Goal: Transaction & Acquisition: Purchase product/service

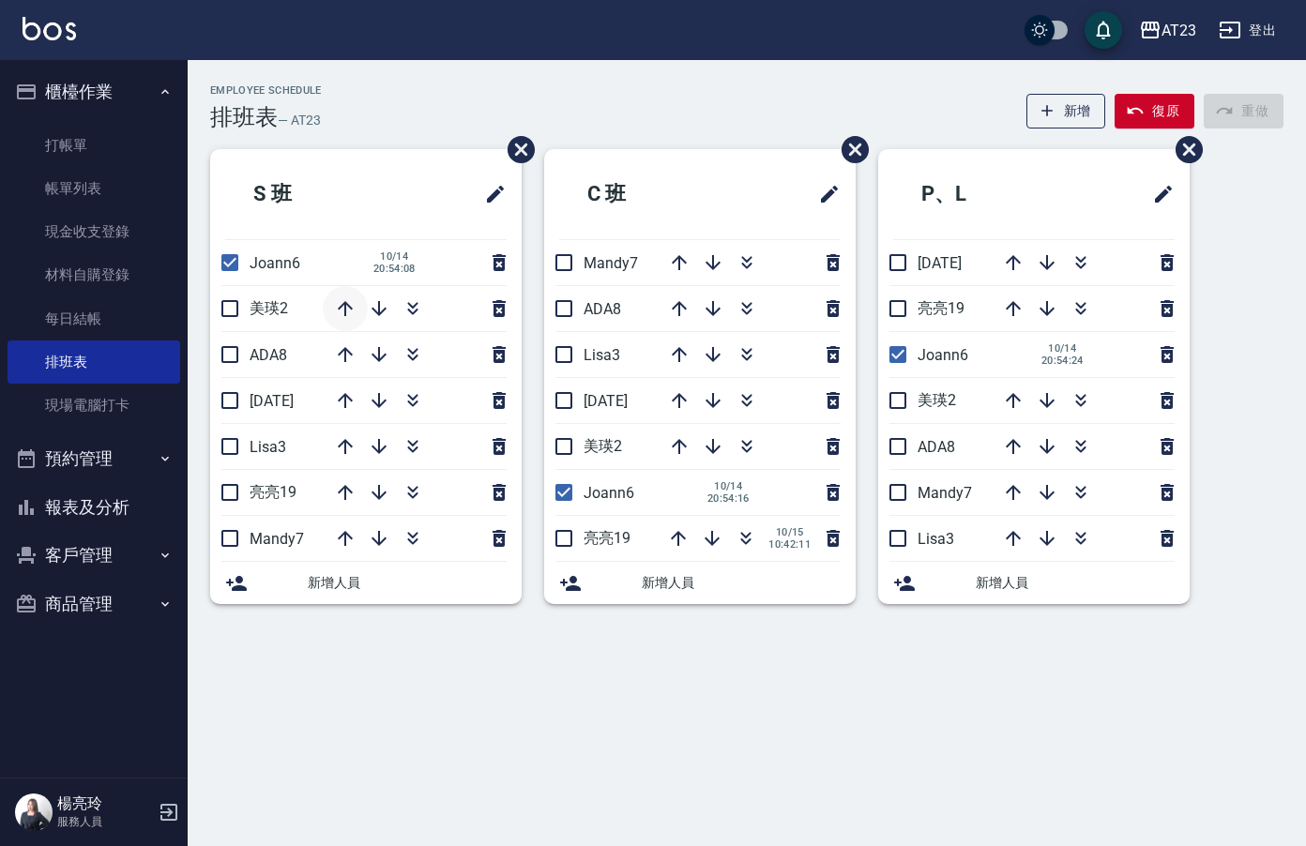
click at [344, 308] on icon "button" at bounding box center [345, 308] width 15 height 15
drag, startPoint x: 416, startPoint y: 311, endPoint x: 602, endPoint y: 299, distance: 186.1
click at [416, 311] on icon "button" at bounding box center [412, 312] width 10 height 7
click at [733, 305] on div at bounding box center [751, 308] width 188 height 45
click at [748, 298] on icon "button" at bounding box center [746, 308] width 23 height 23
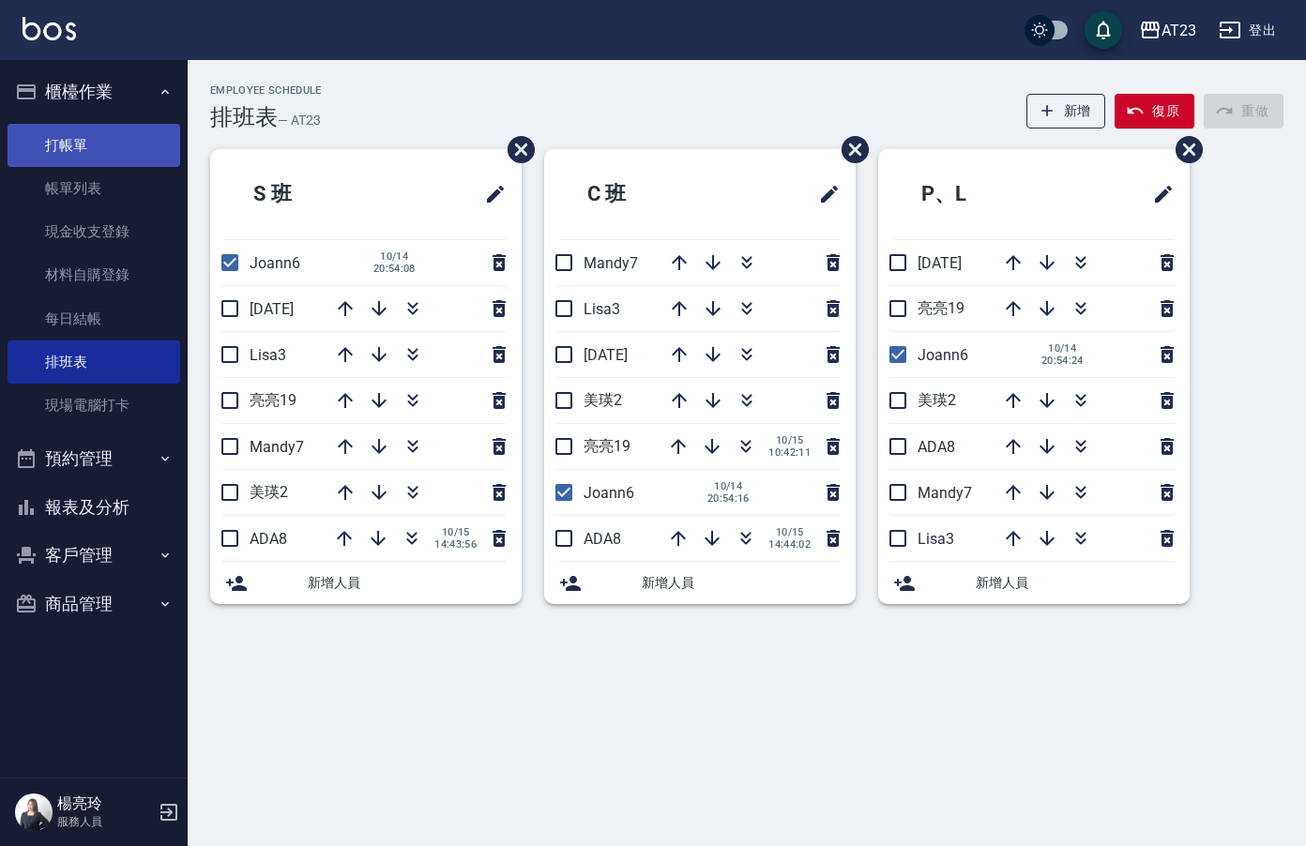
click at [140, 151] on link "打帳單" at bounding box center [94, 145] width 173 height 43
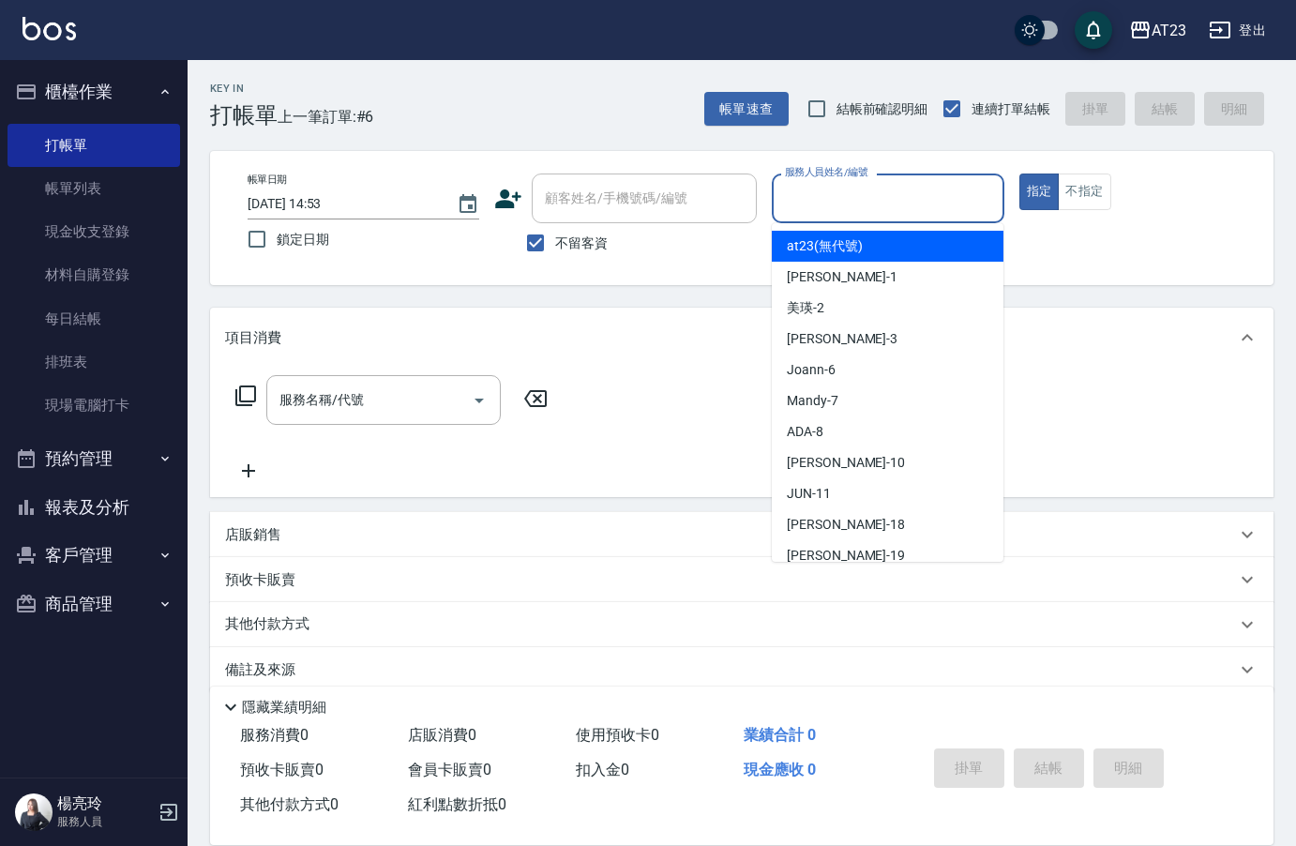
click at [819, 195] on input "服務人員姓名/編號" at bounding box center [887, 198] width 215 height 33
click at [250, 238] on input "鎖定日期" at bounding box center [256, 238] width 39 height 39
checkbox input "true"
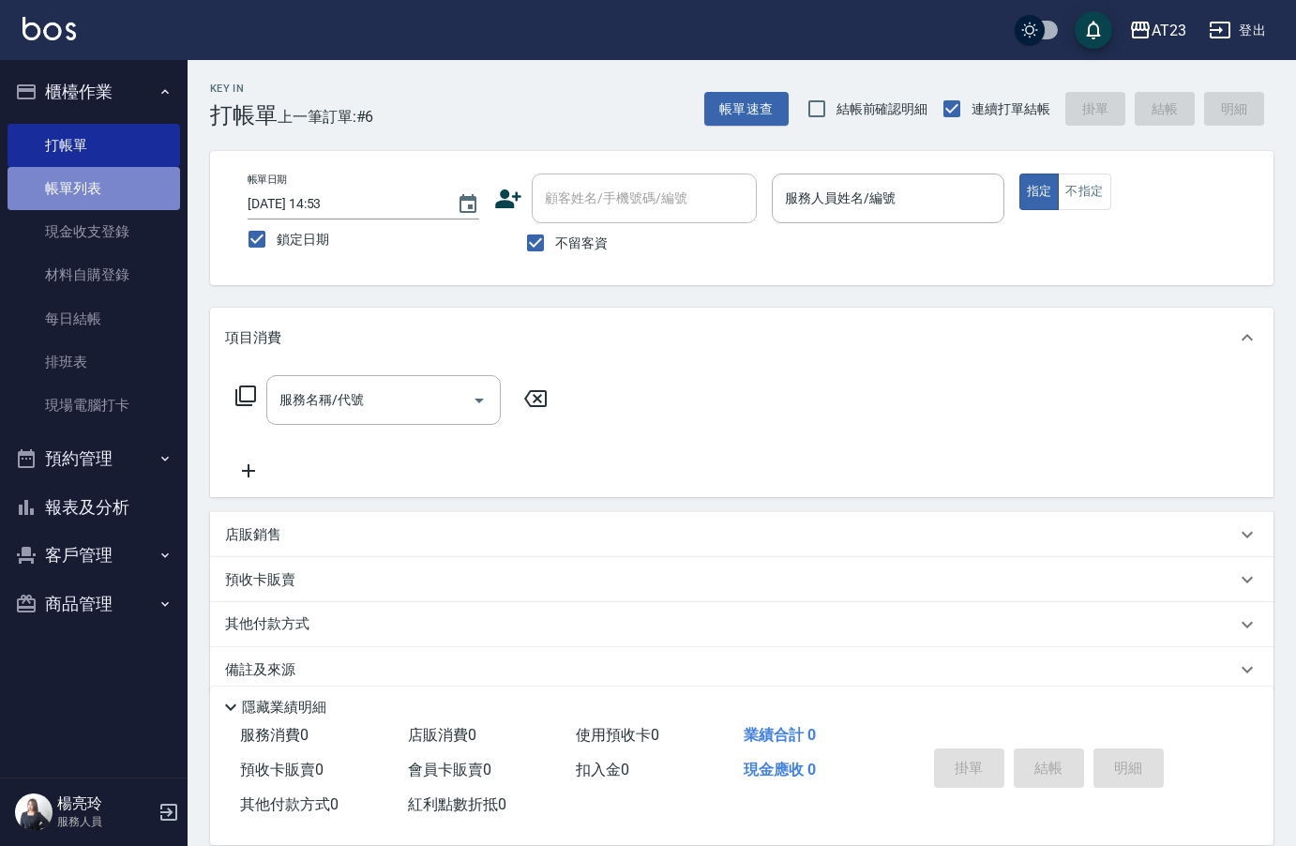
click at [100, 194] on link "帳單列表" at bounding box center [94, 188] width 173 height 43
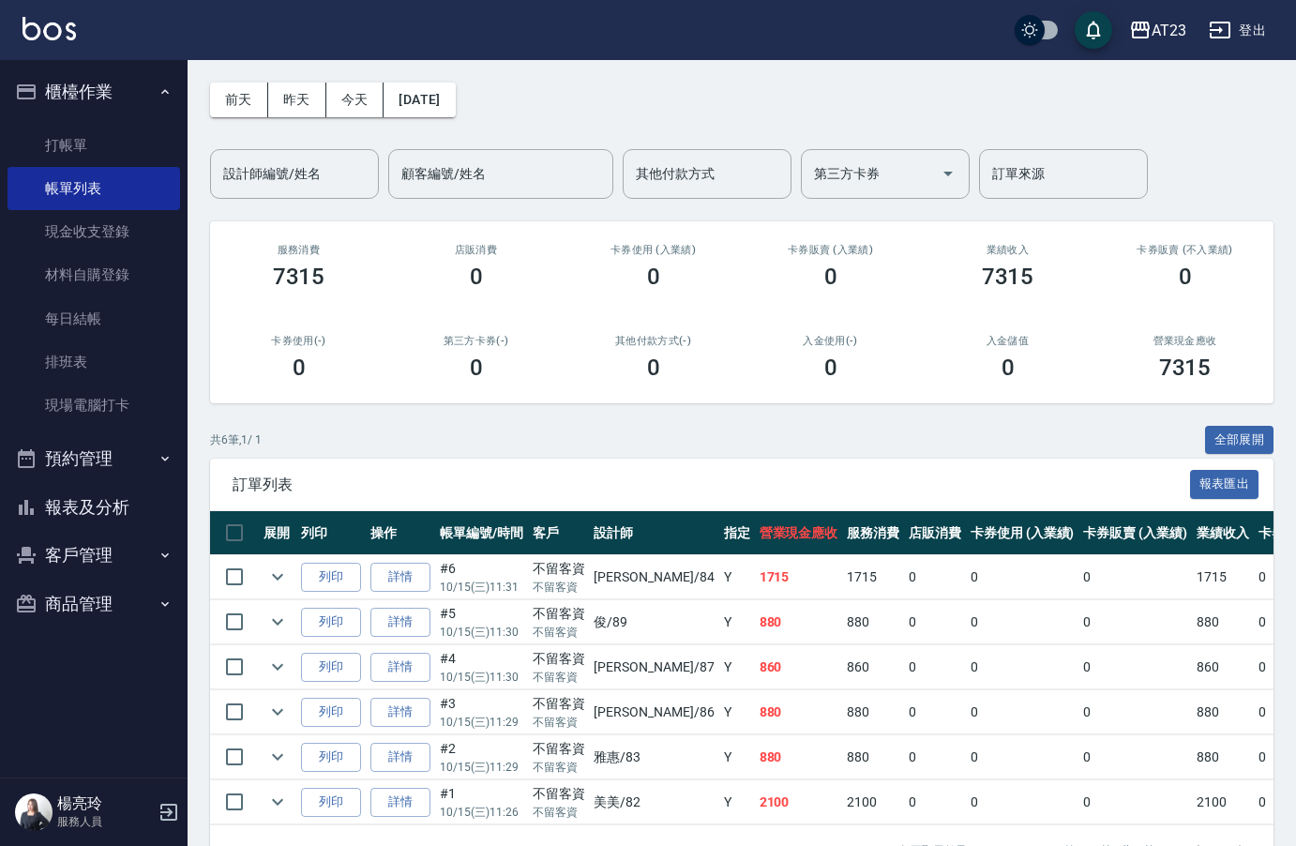
scroll to position [135, 0]
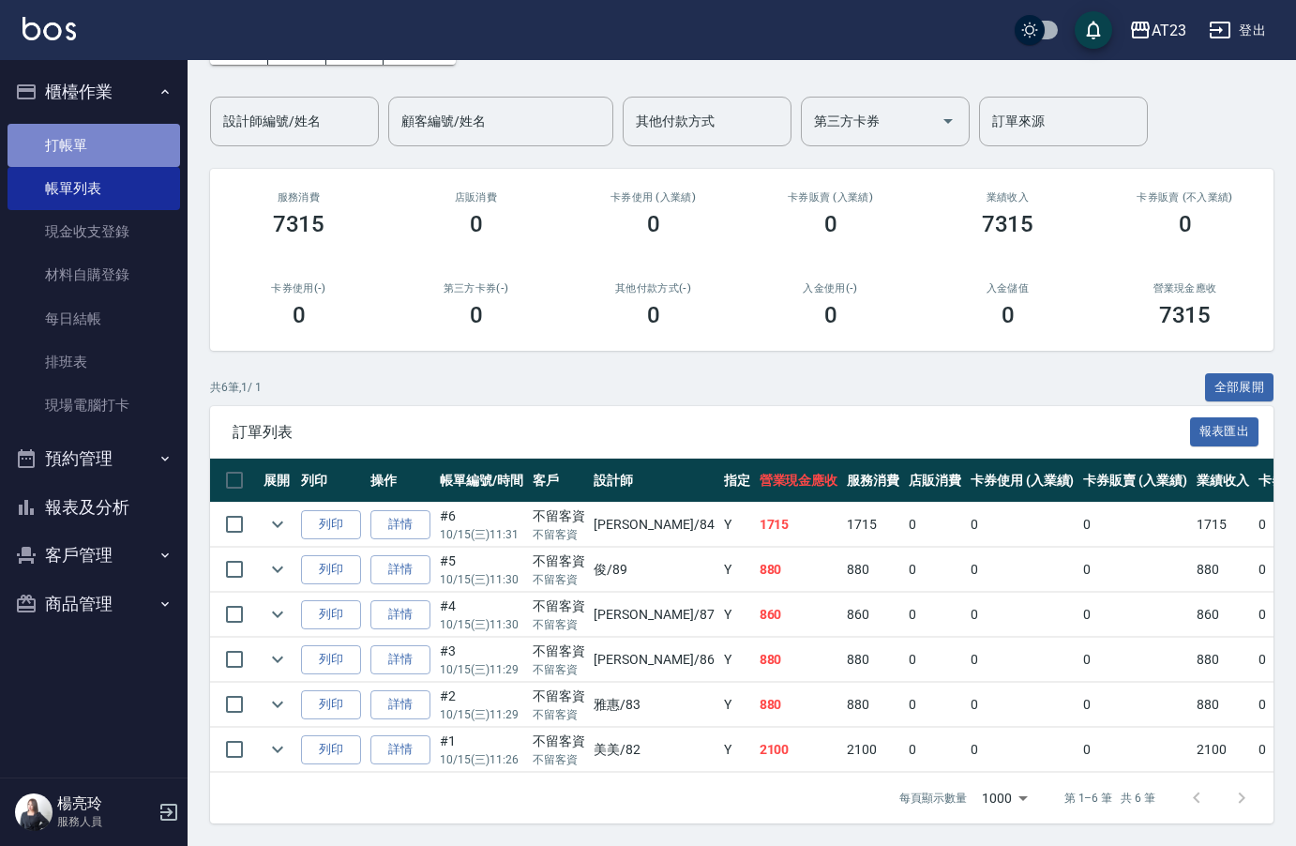
click at [115, 136] on link "打帳單" at bounding box center [94, 145] width 173 height 43
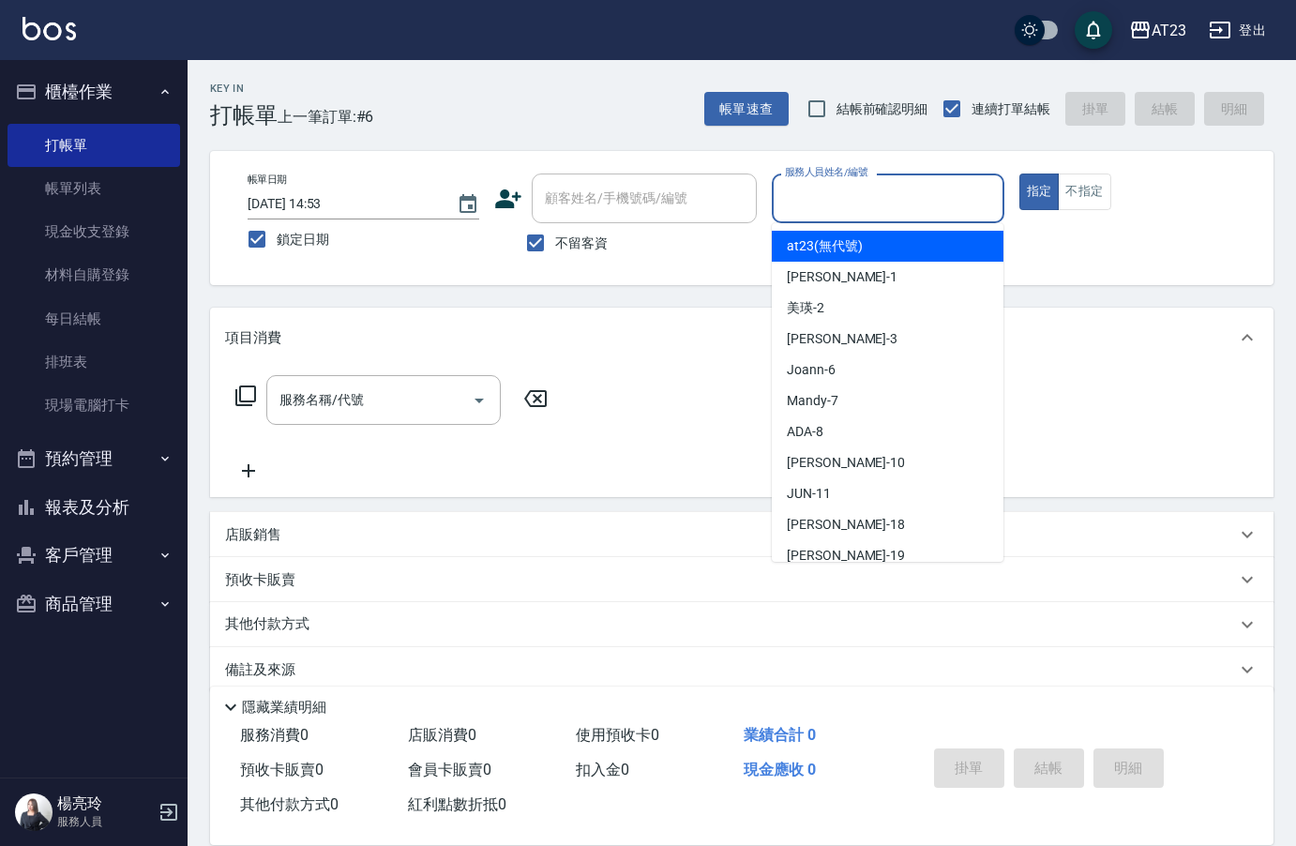
click at [918, 215] on input "服務人員姓名/編號" at bounding box center [887, 198] width 215 height 33
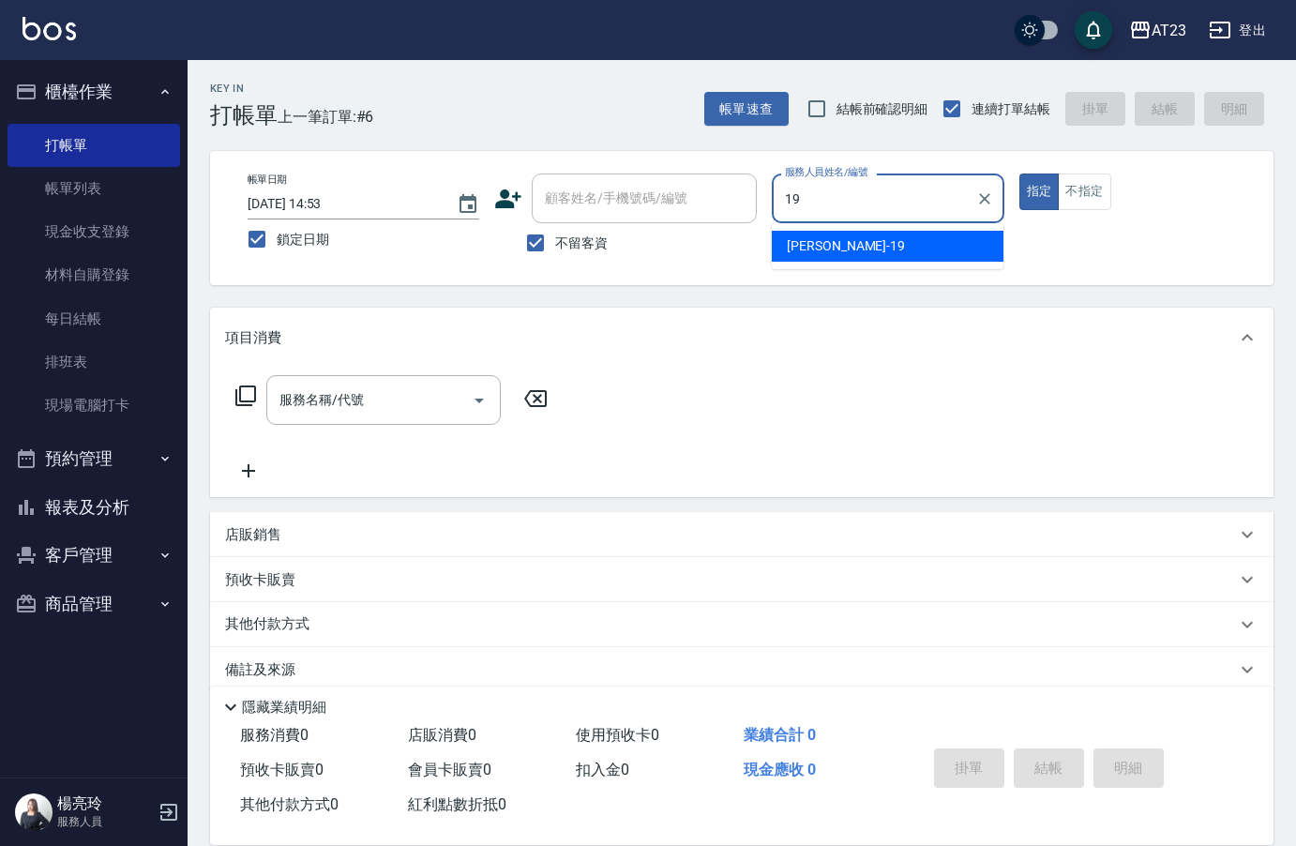
type input "[PERSON_NAME]-19"
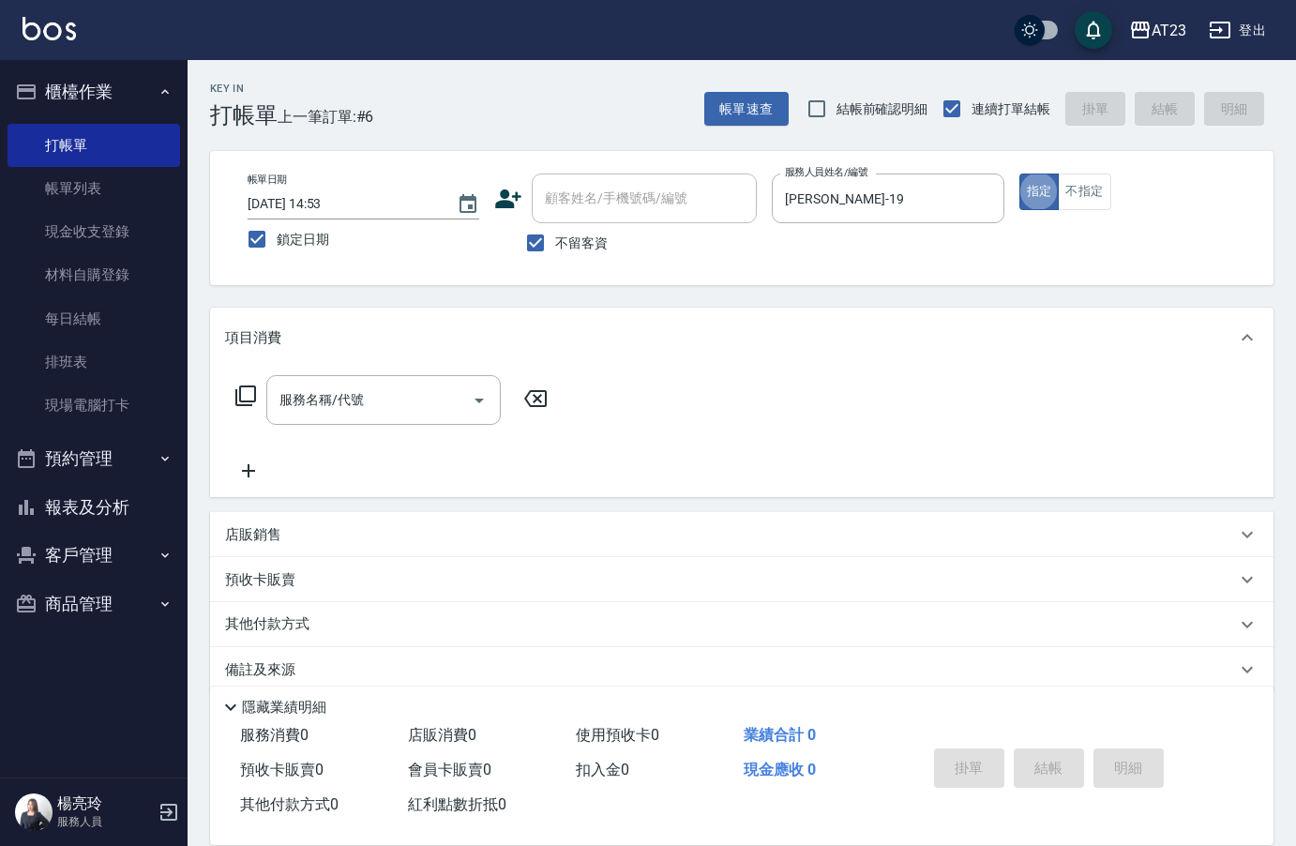
type button "true"
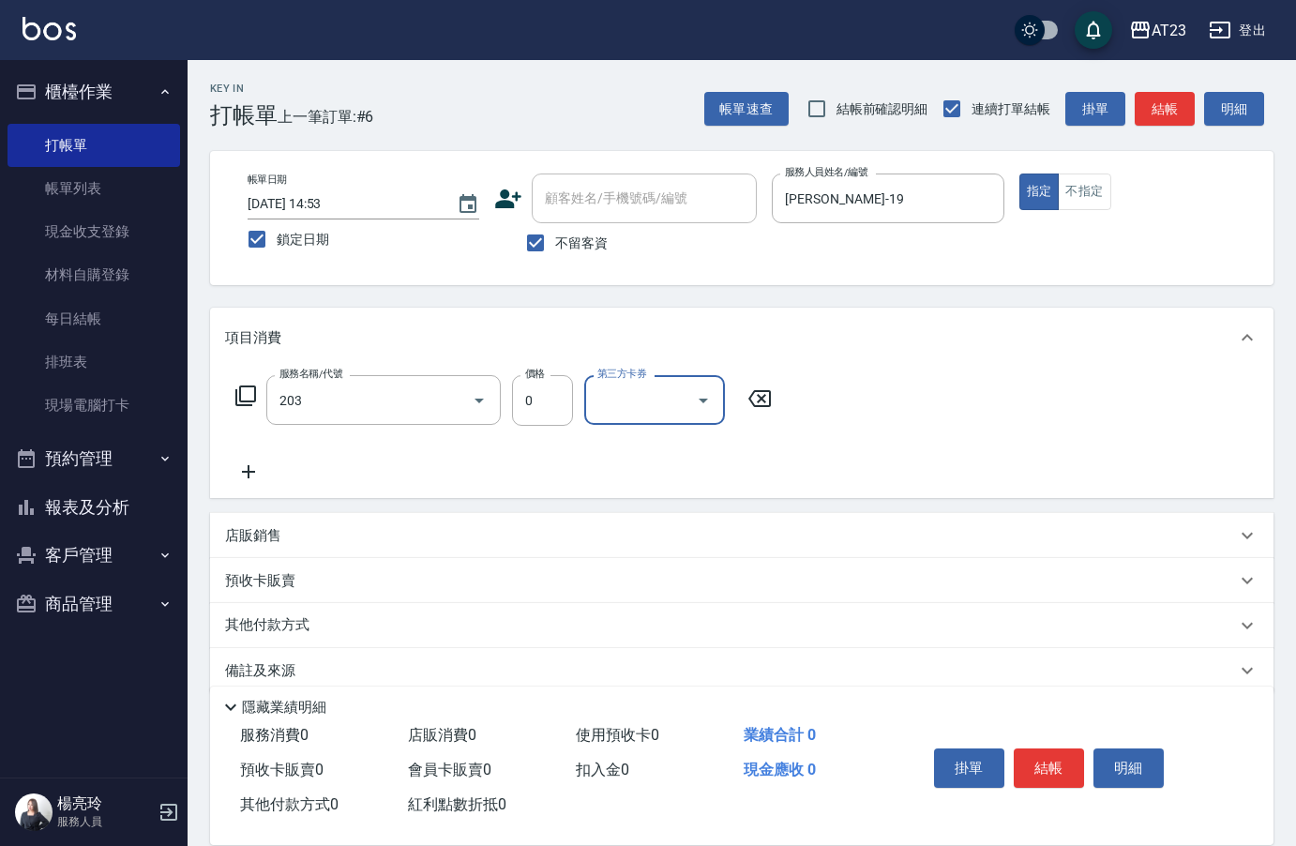
type input "使用洗髮卡(203)"
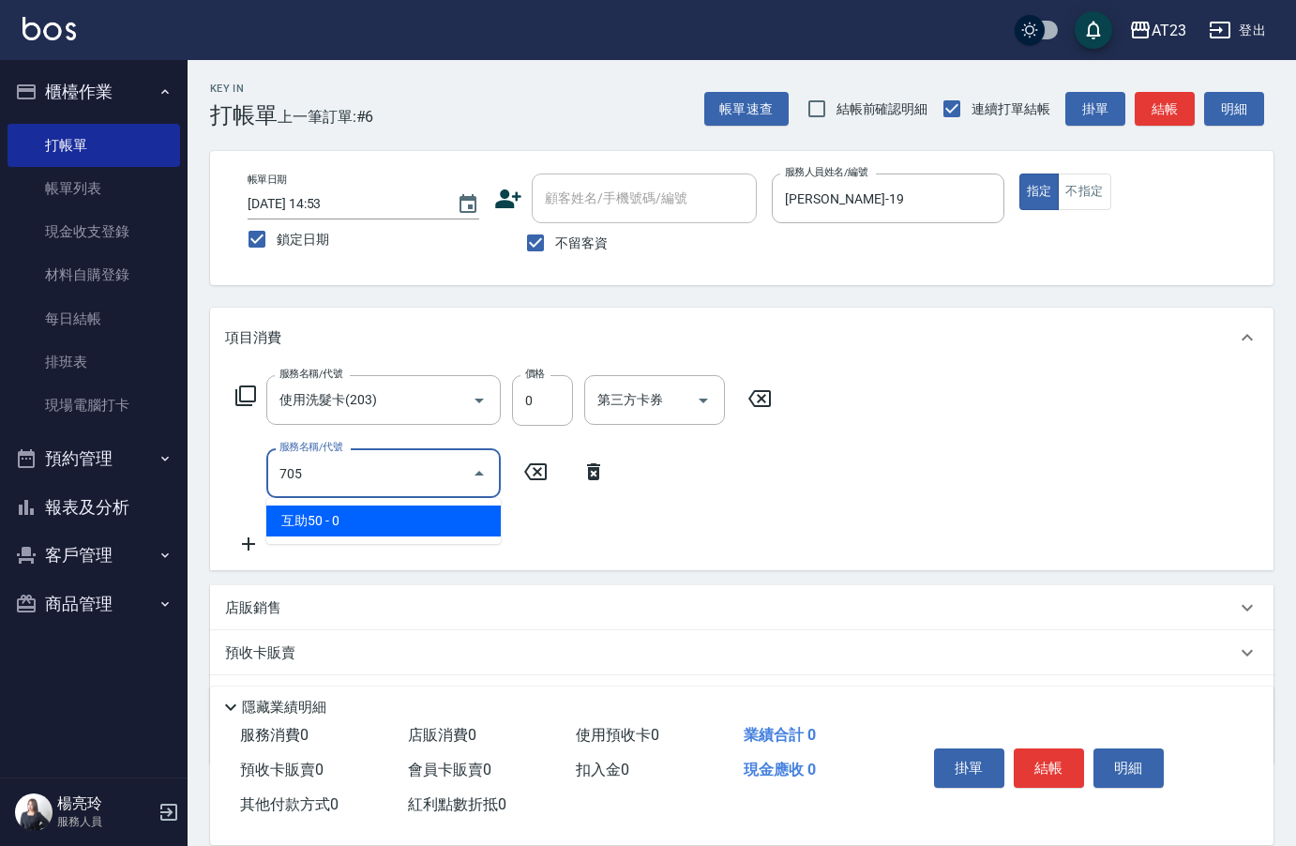
type input "互助50(705)"
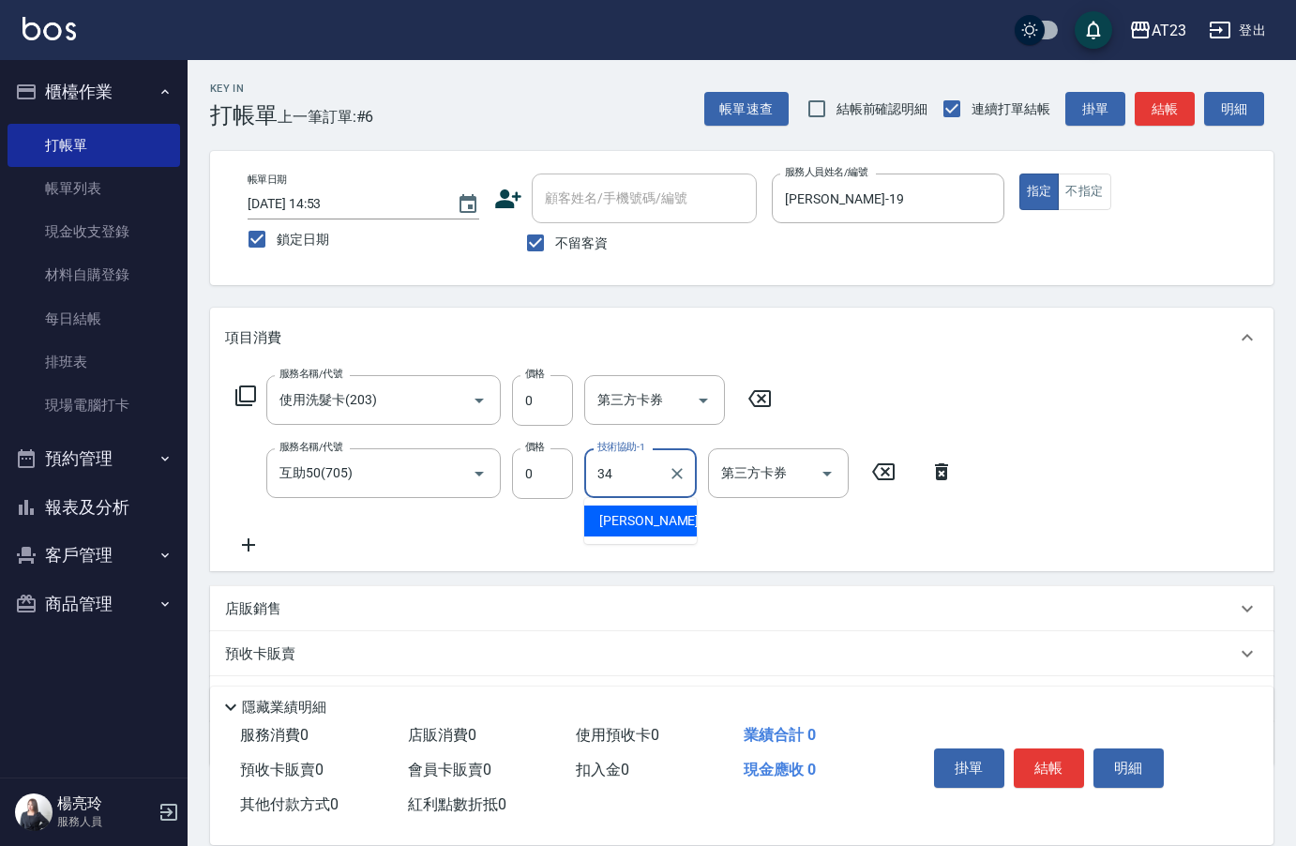
type input "[PERSON_NAME]-34"
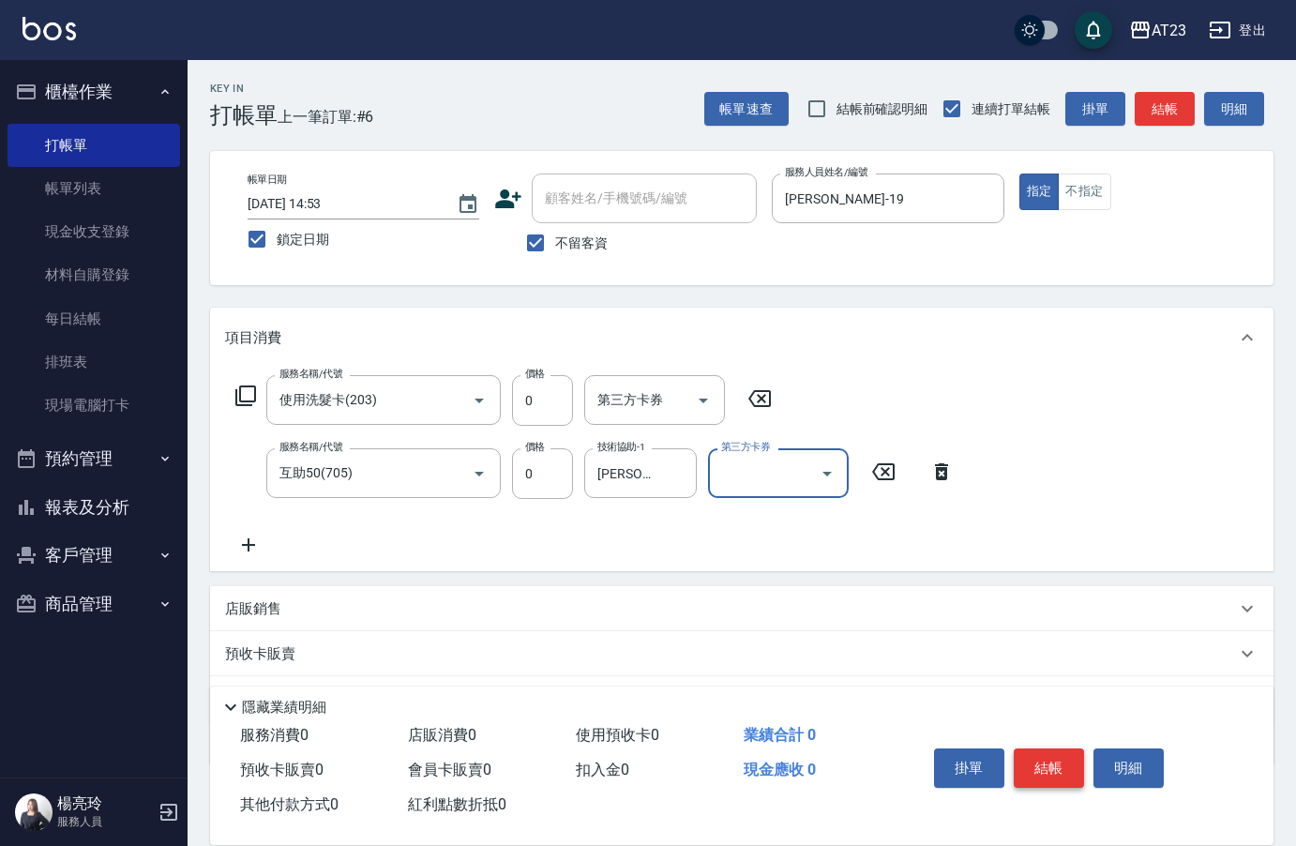
click at [1052, 761] on button "結帳" at bounding box center [1049, 767] width 70 height 39
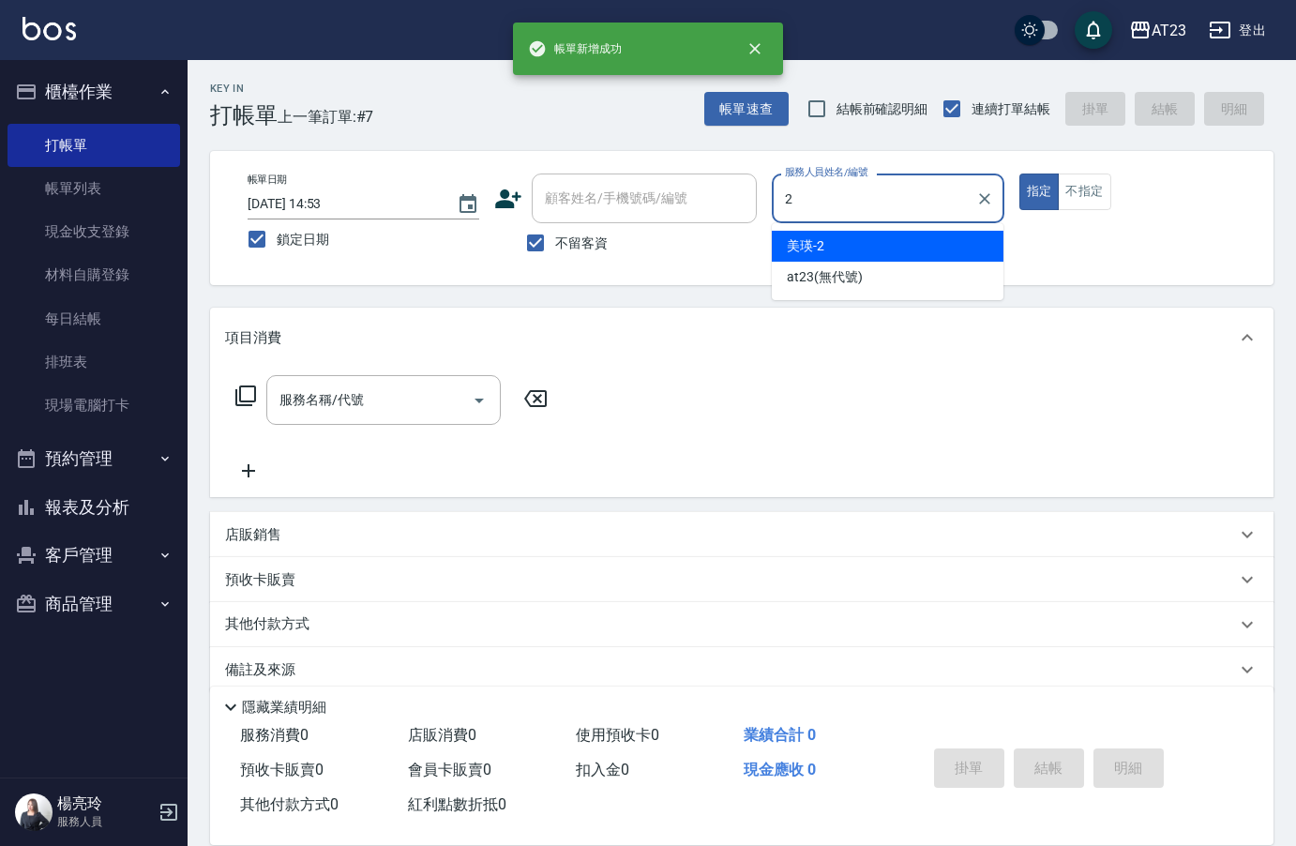
type input "美瑛-2"
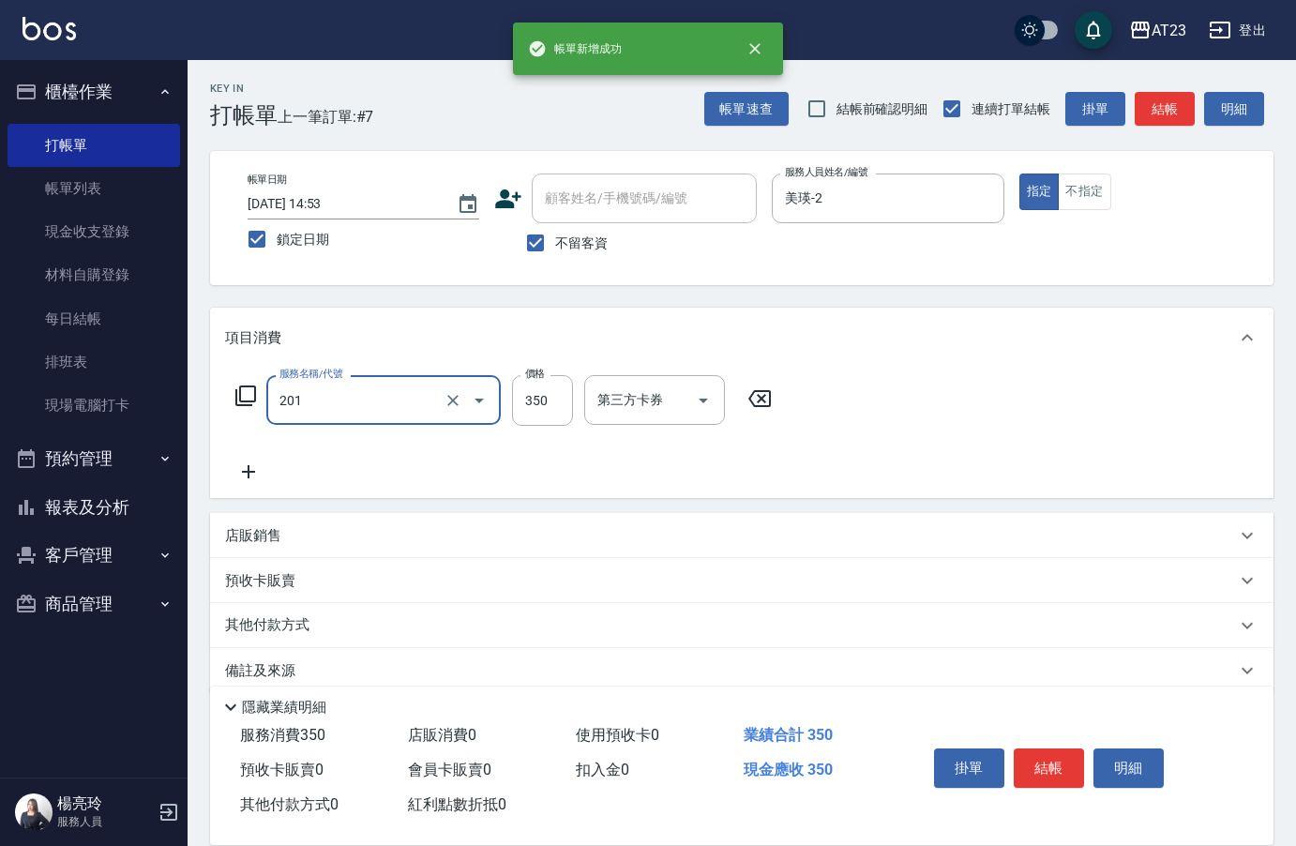
type input "一般洗髮(201)"
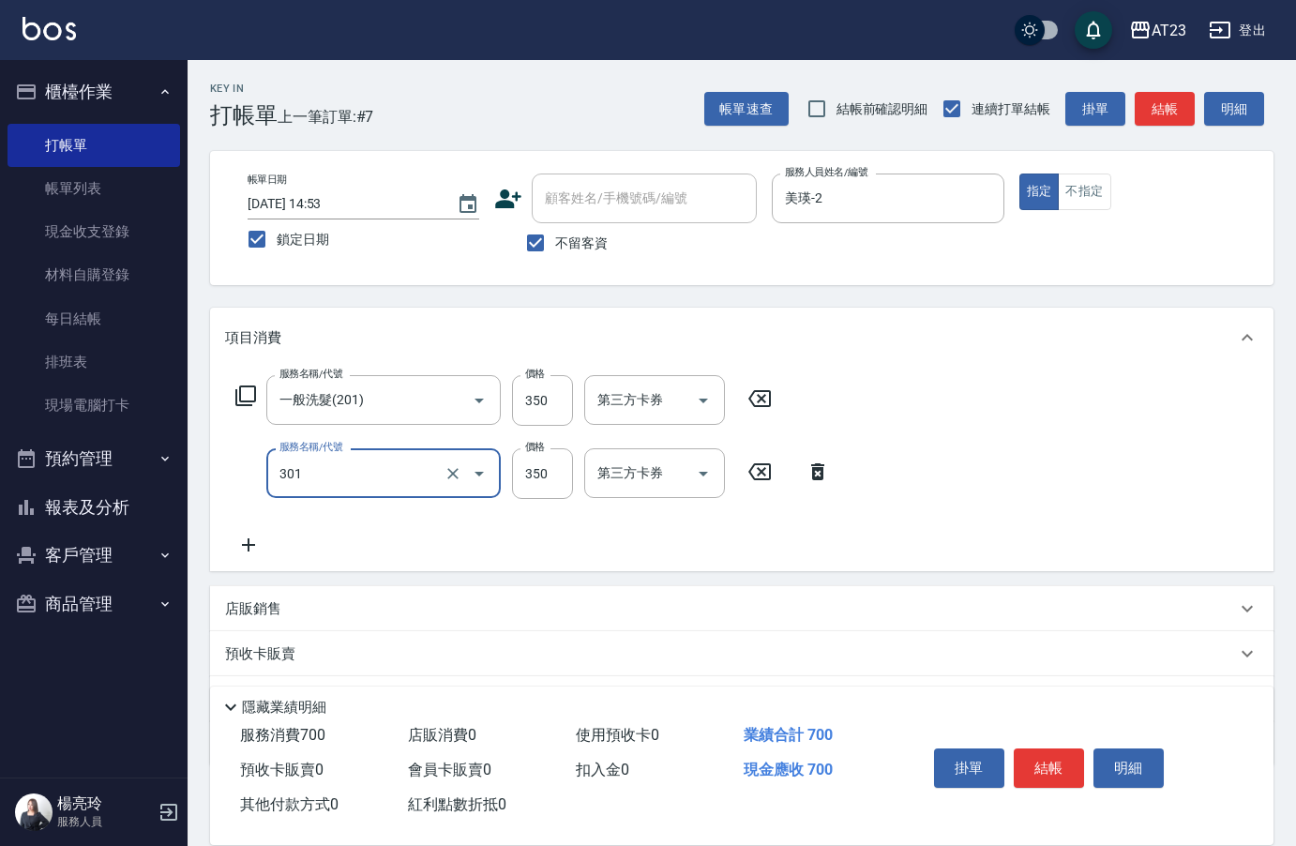
type input "造型剪髮(301)"
type input "500"
click at [1051, 748] on button "結帳" at bounding box center [1049, 767] width 70 height 39
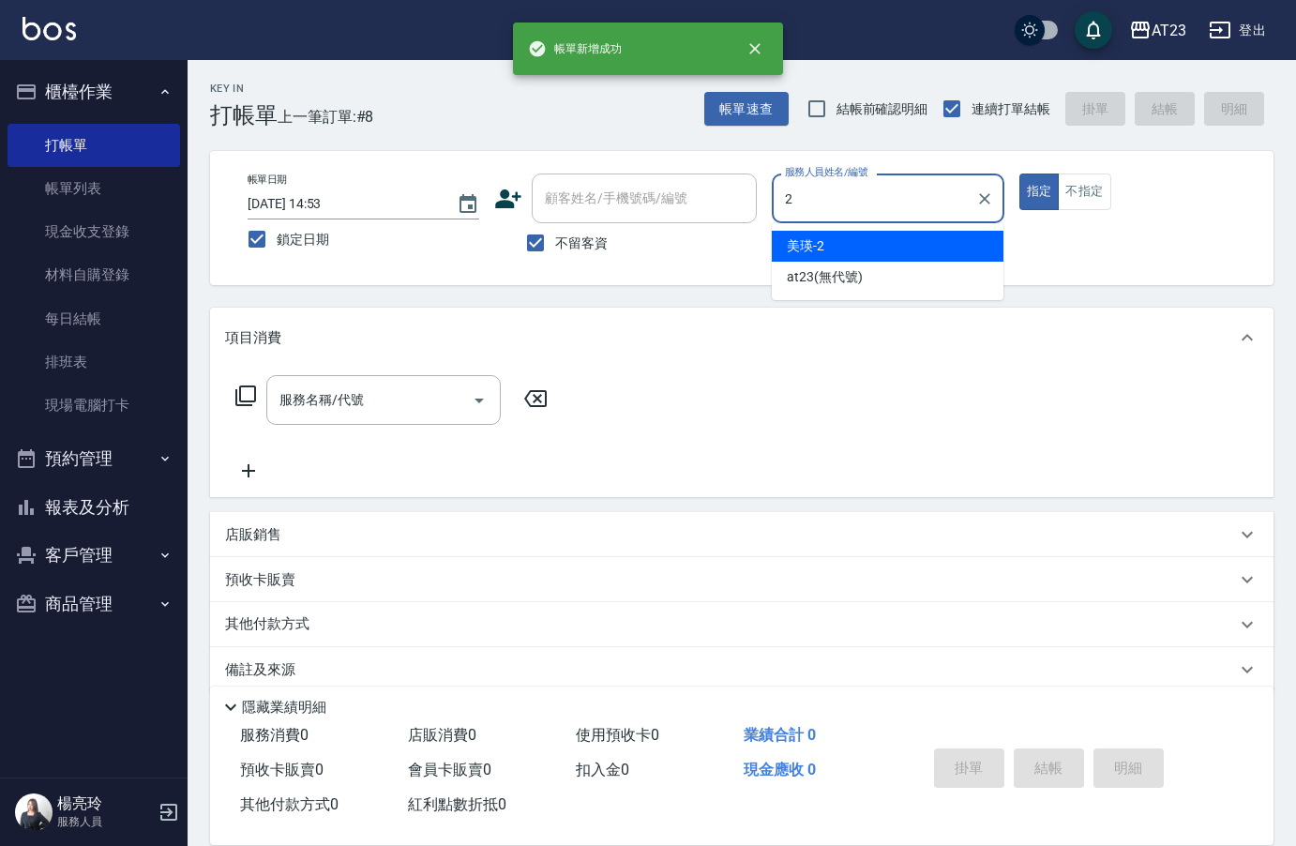
type input "美瑛-2"
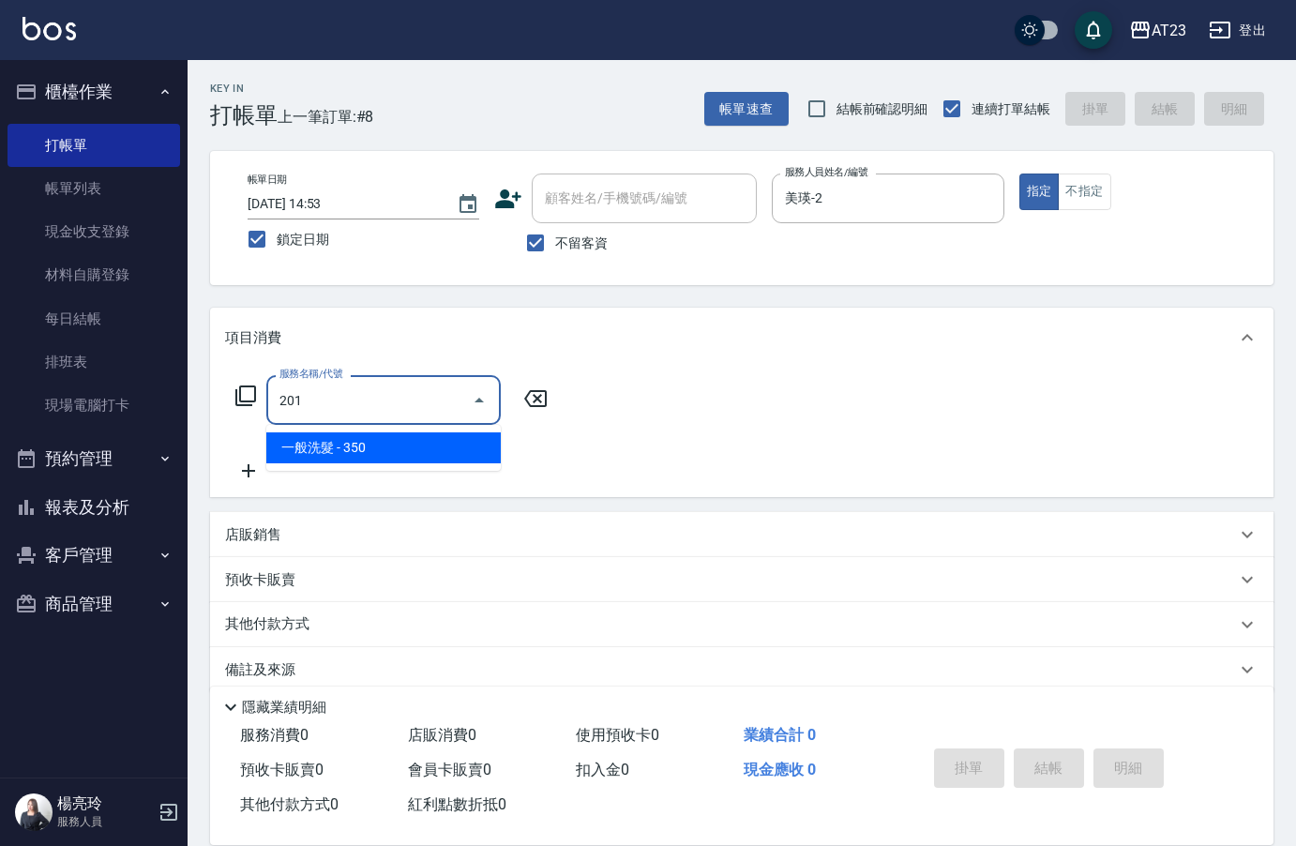
type input "一般洗髮(201)"
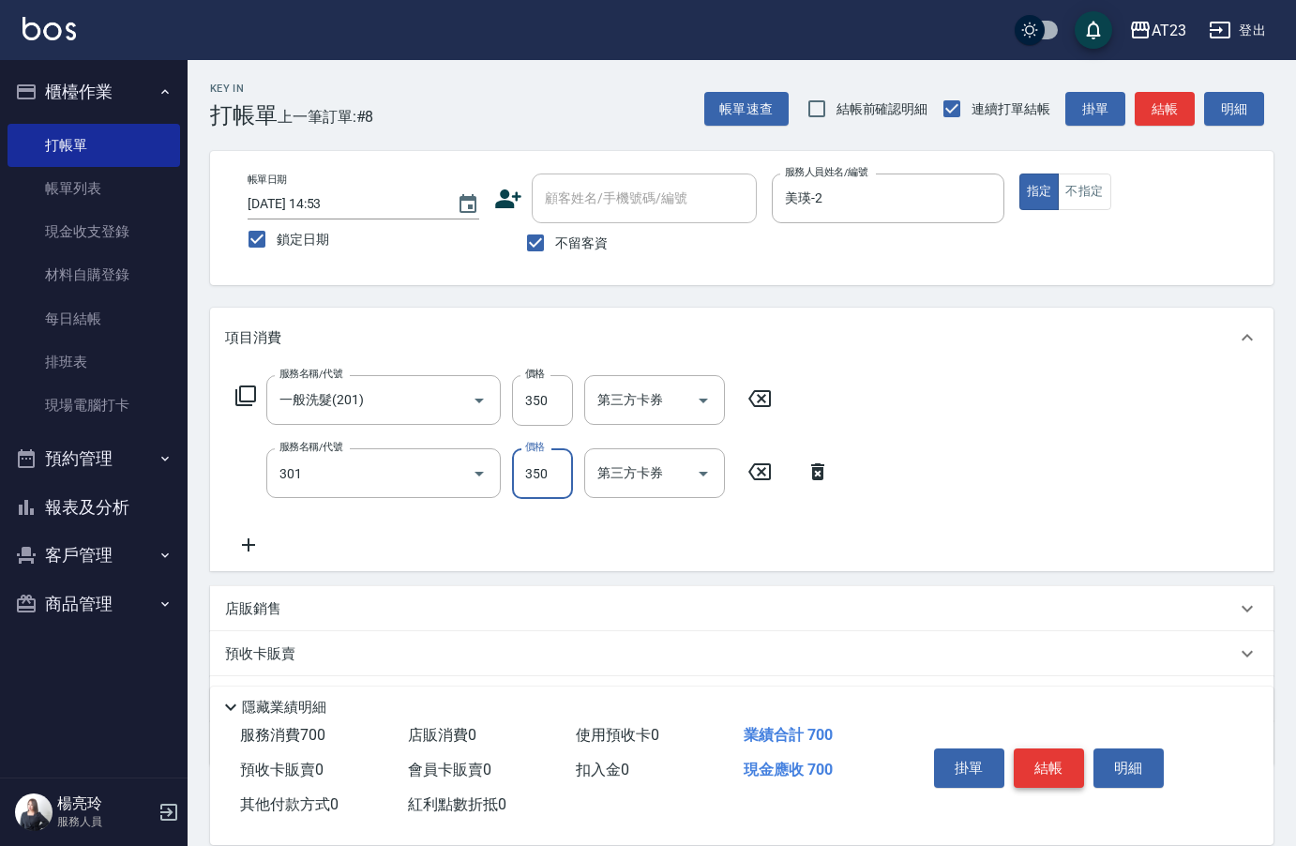
type input "造型剪髮(301)"
type input "500"
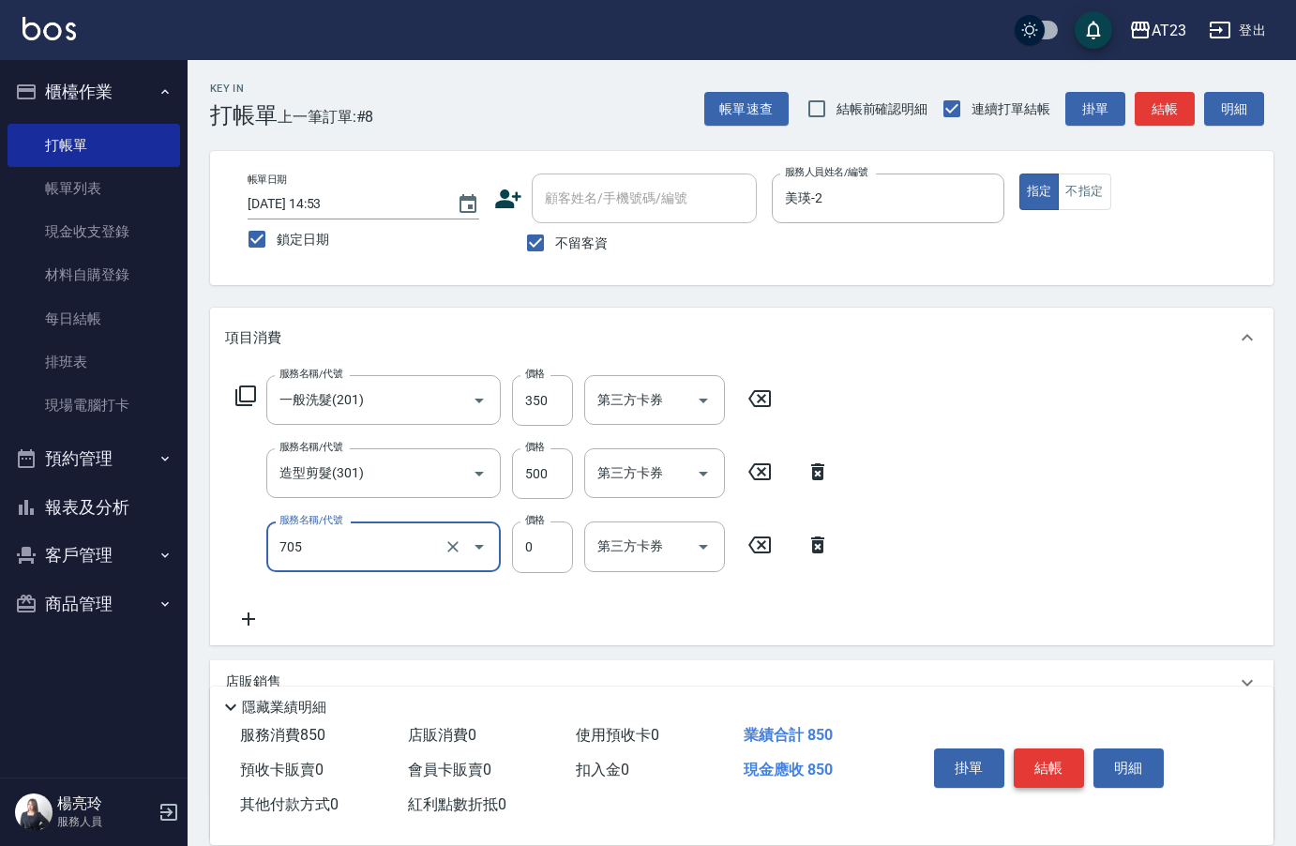
type input "互助50(705)"
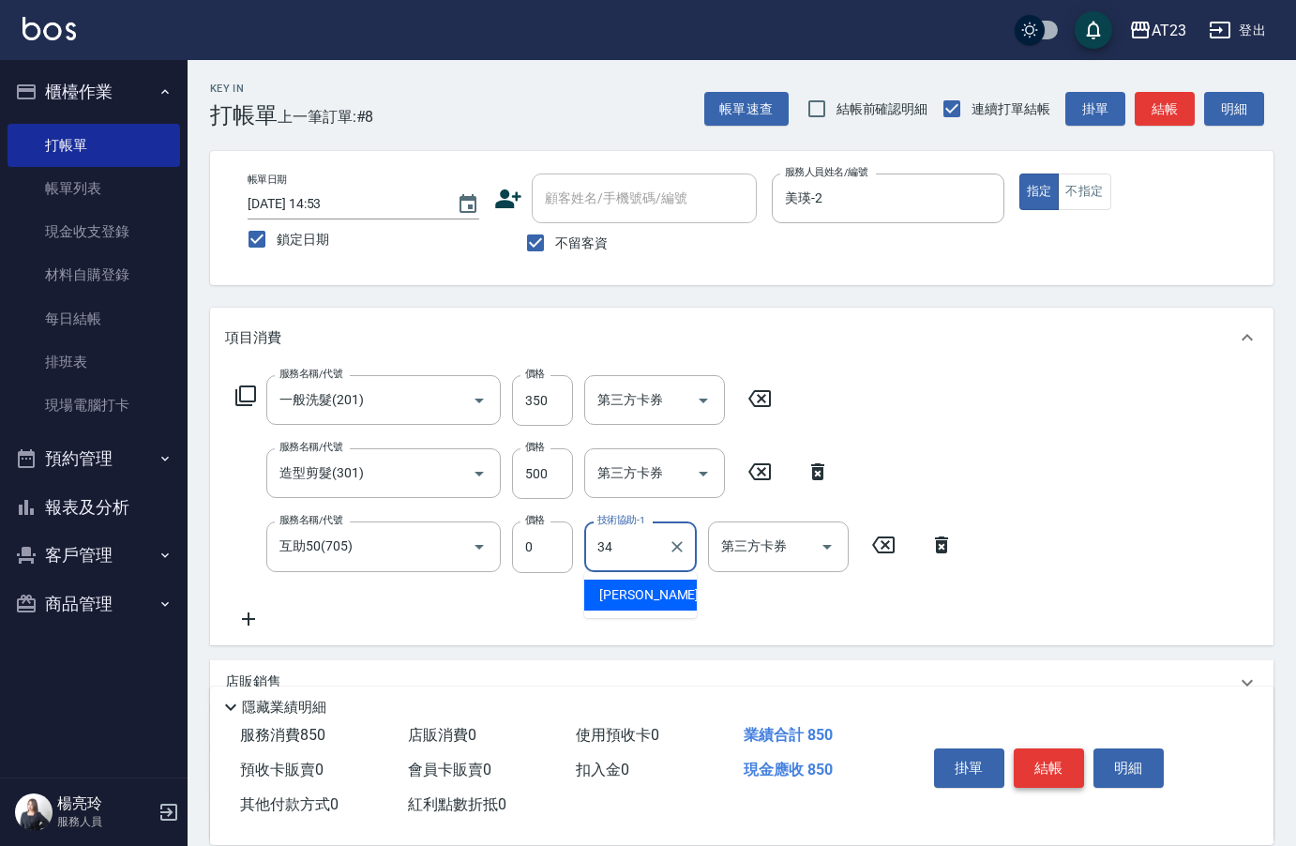
type input "[PERSON_NAME]-34"
click at [1039, 748] on button "結帳" at bounding box center [1049, 767] width 70 height 39
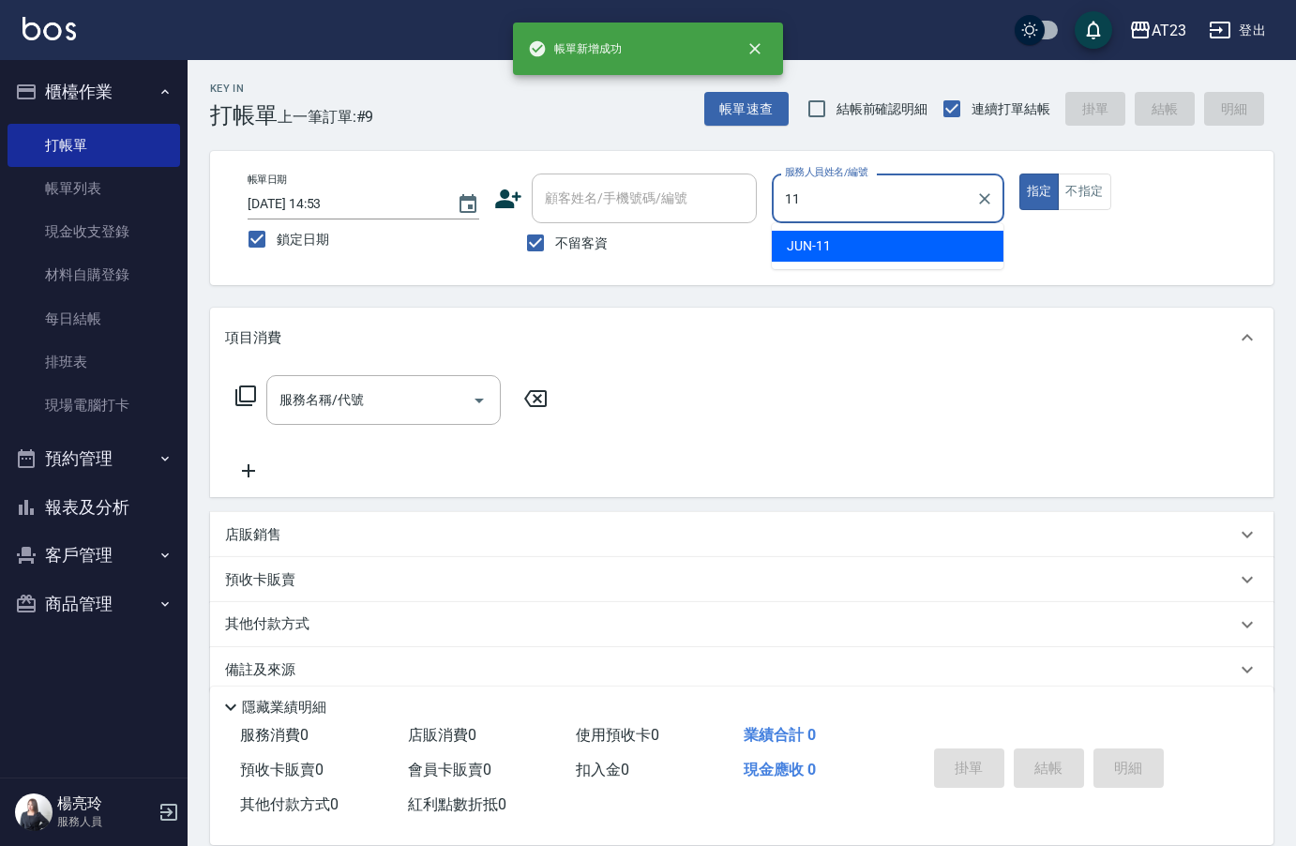
type input "JUN-11"
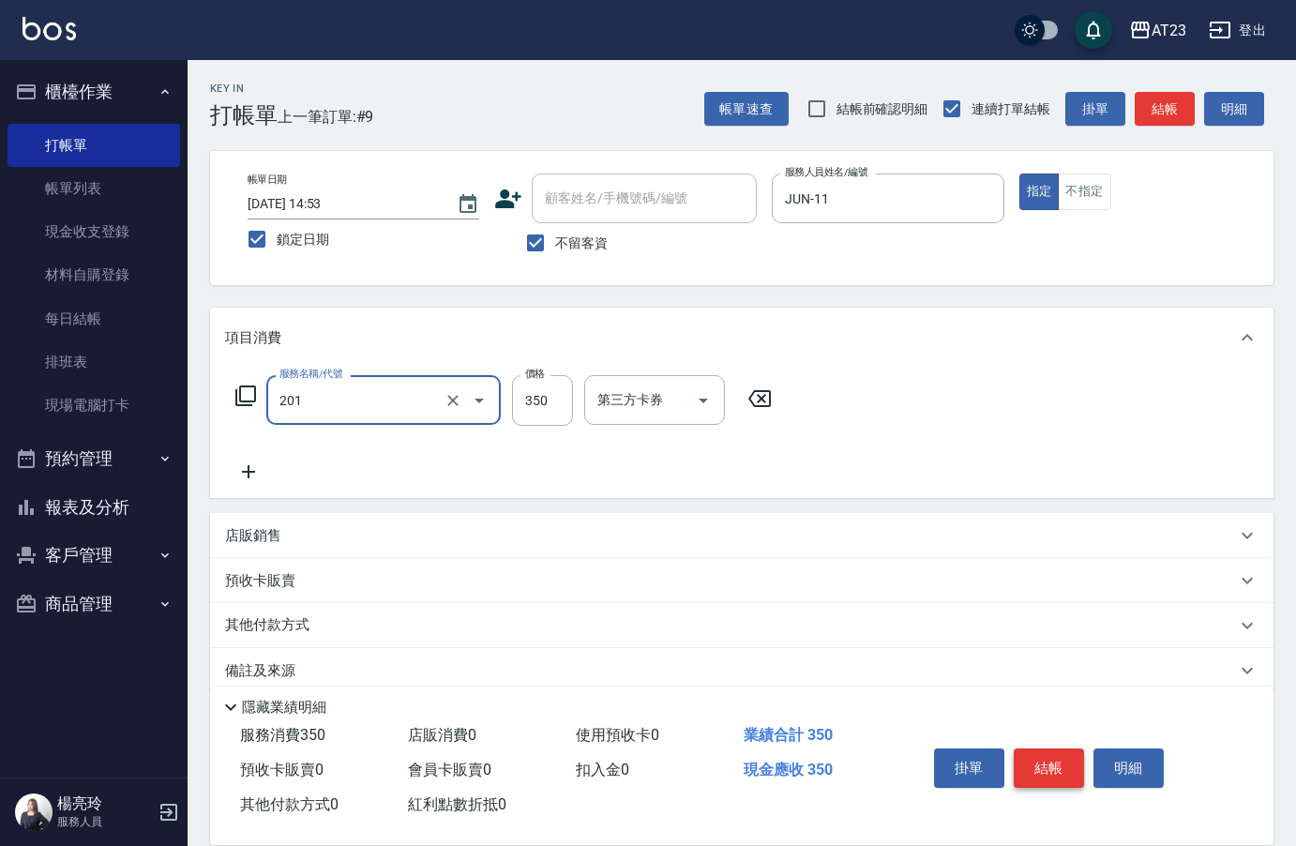
type input "一般洗髮(201)"
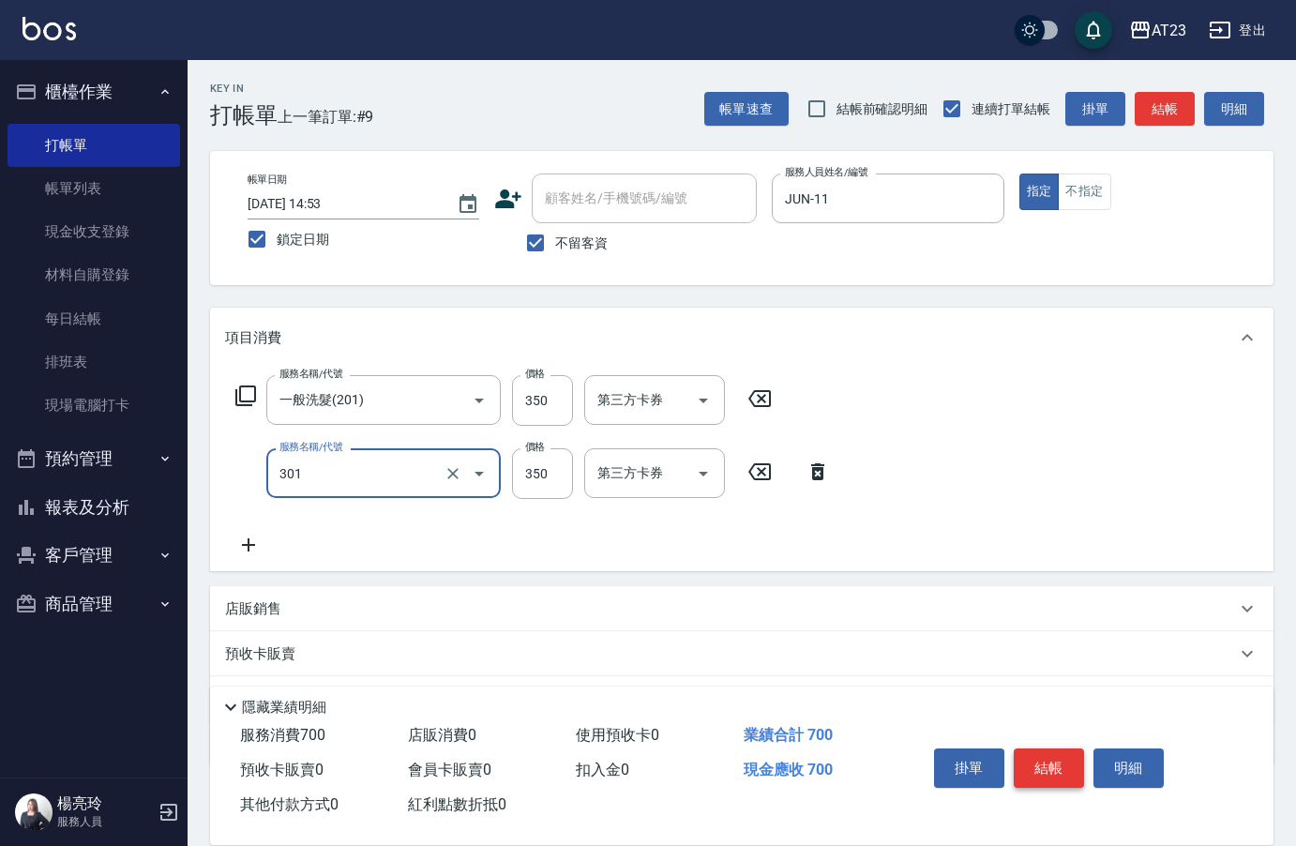
type input "造型剪髮(301)"
type input "500"
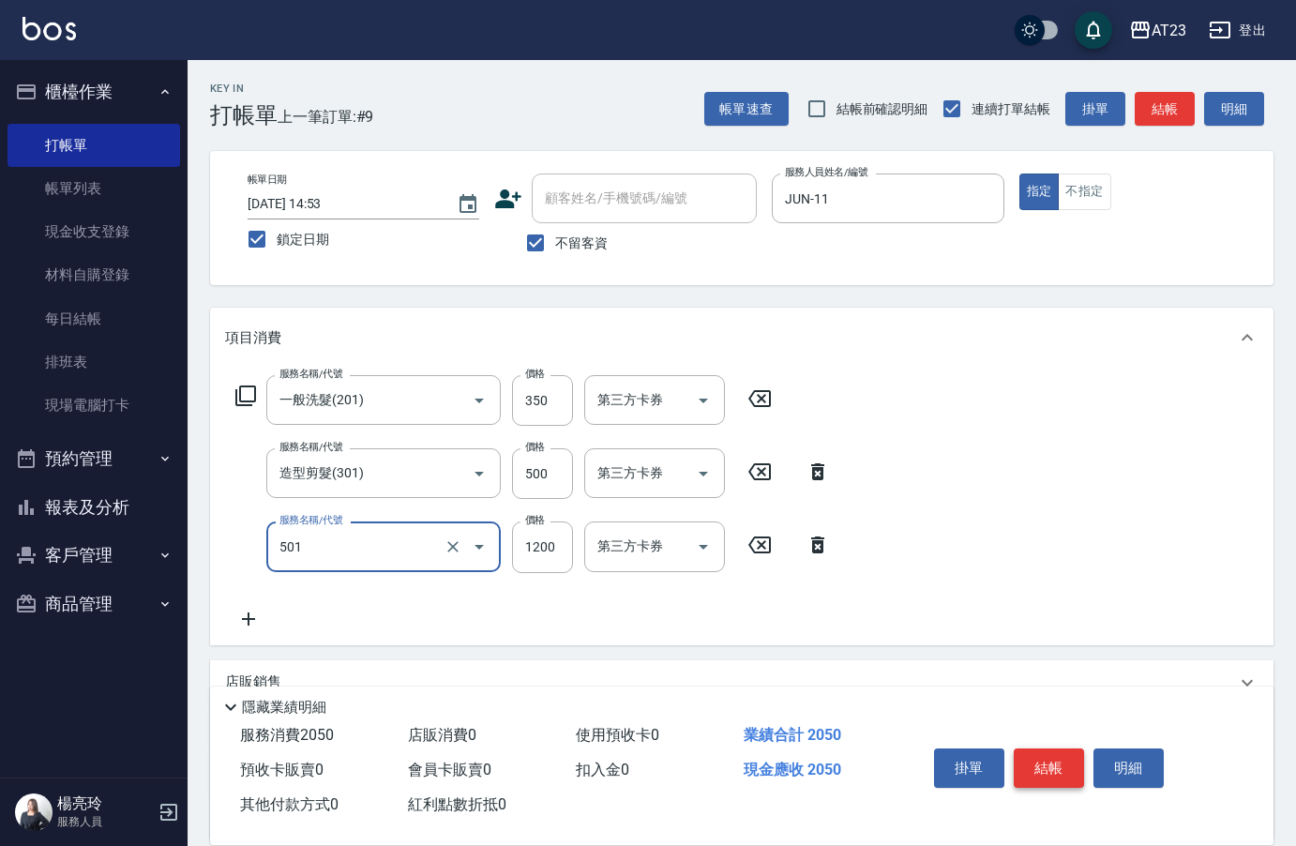
type input "染髮(501)"
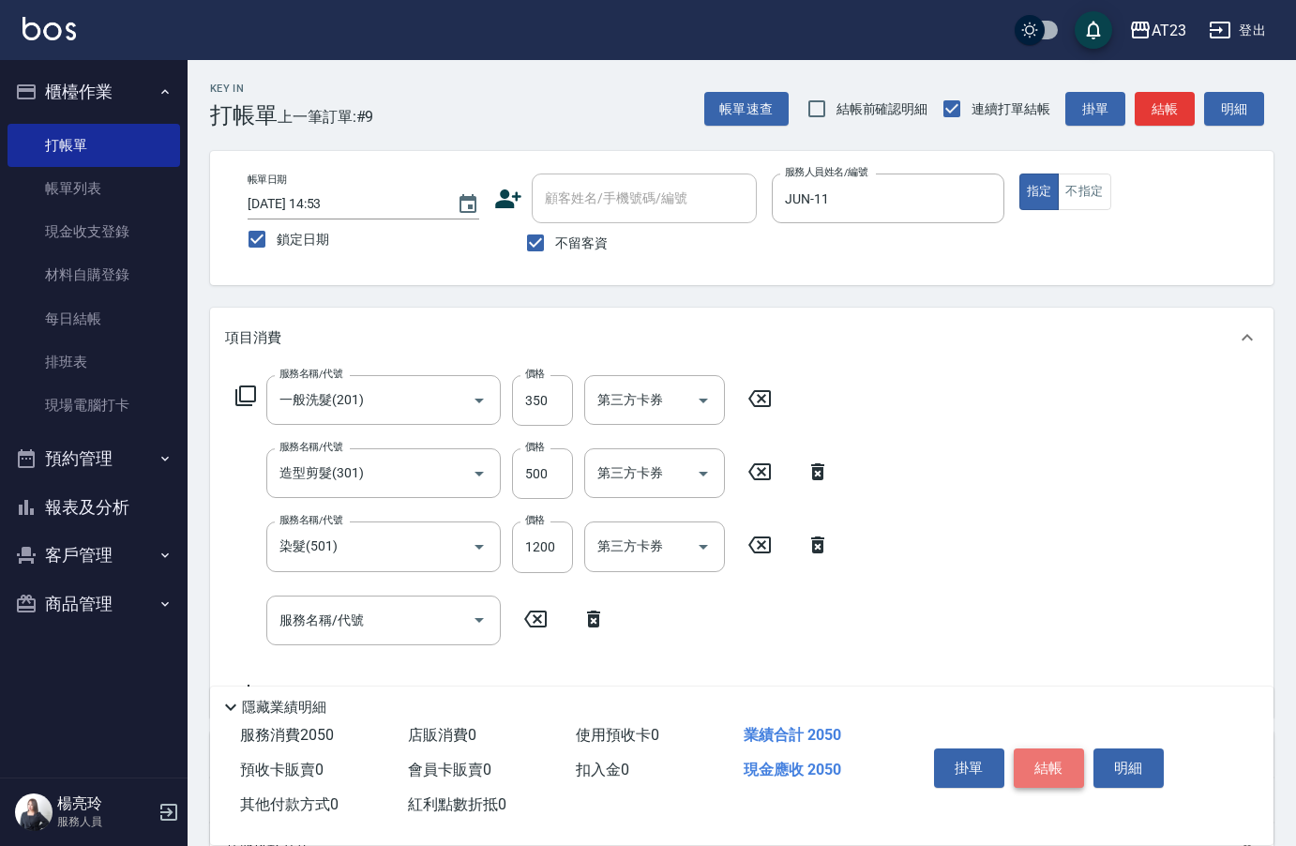
click at [1039, 748] on button "結帳" at bounding box center [1049, 767] width 70 height 39
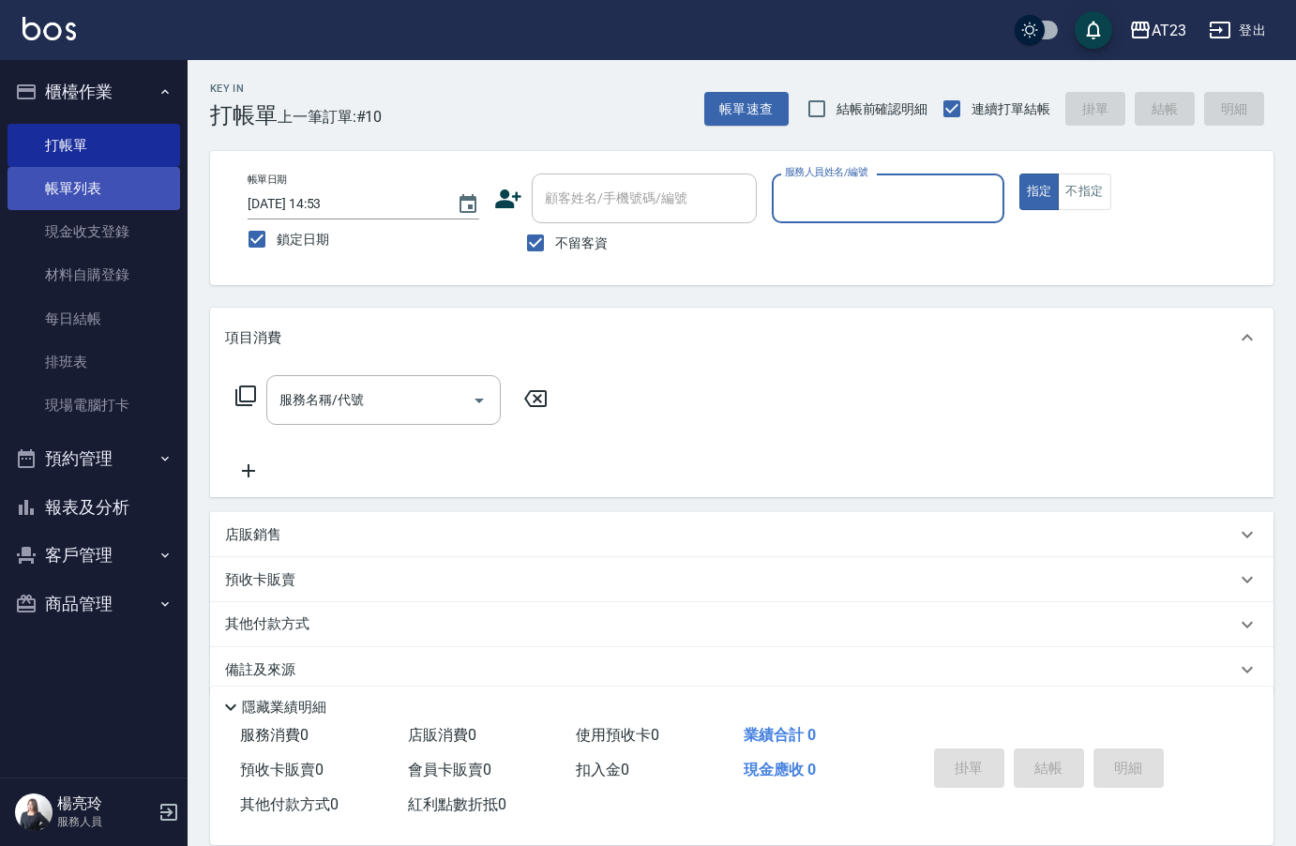
click at [139, 187] on link "帳單列表" at bounding box center [94, 188] width 173 height 43
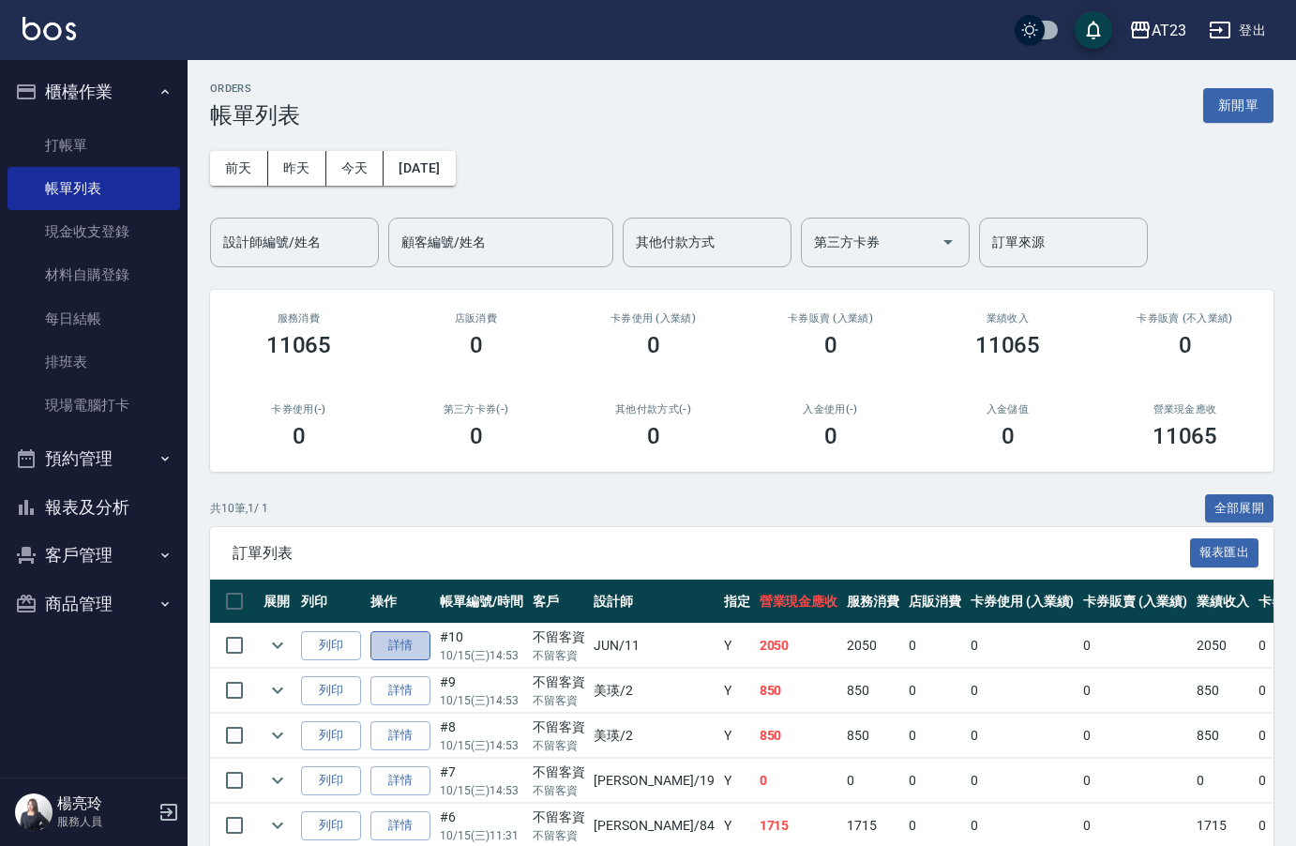
click at [416, 638] on link "詳情" at bounding box center [400, 645] width 60 height 29
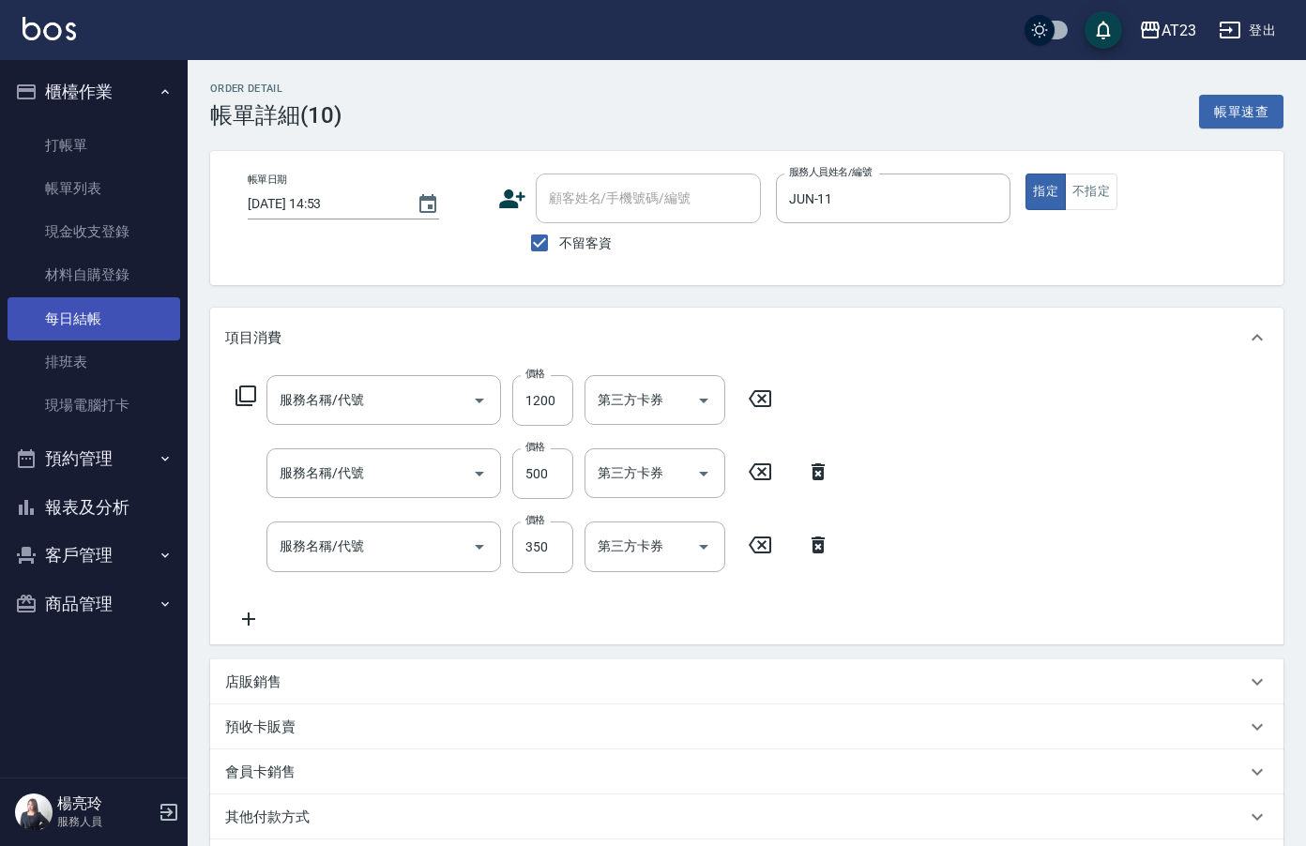
type input "[DATE] 14:53"
checkbox input "true"
type input "JUN-11"
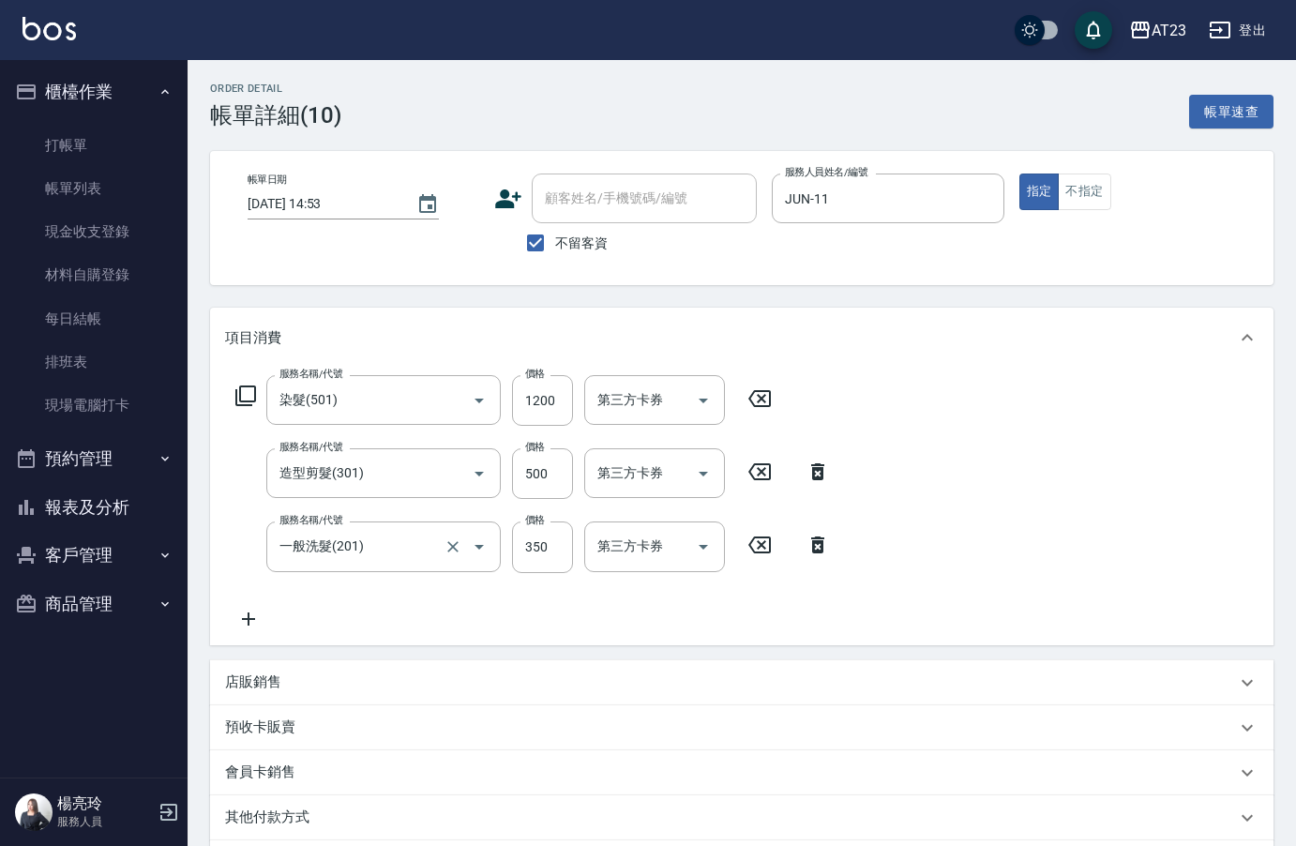
type input "染髮(501)"
type input "造型剪髮(301)"
type input "一般洗髮(201)"
click at [549, 486] on input "500" at bounding box center [542, 473] width 61 height 51
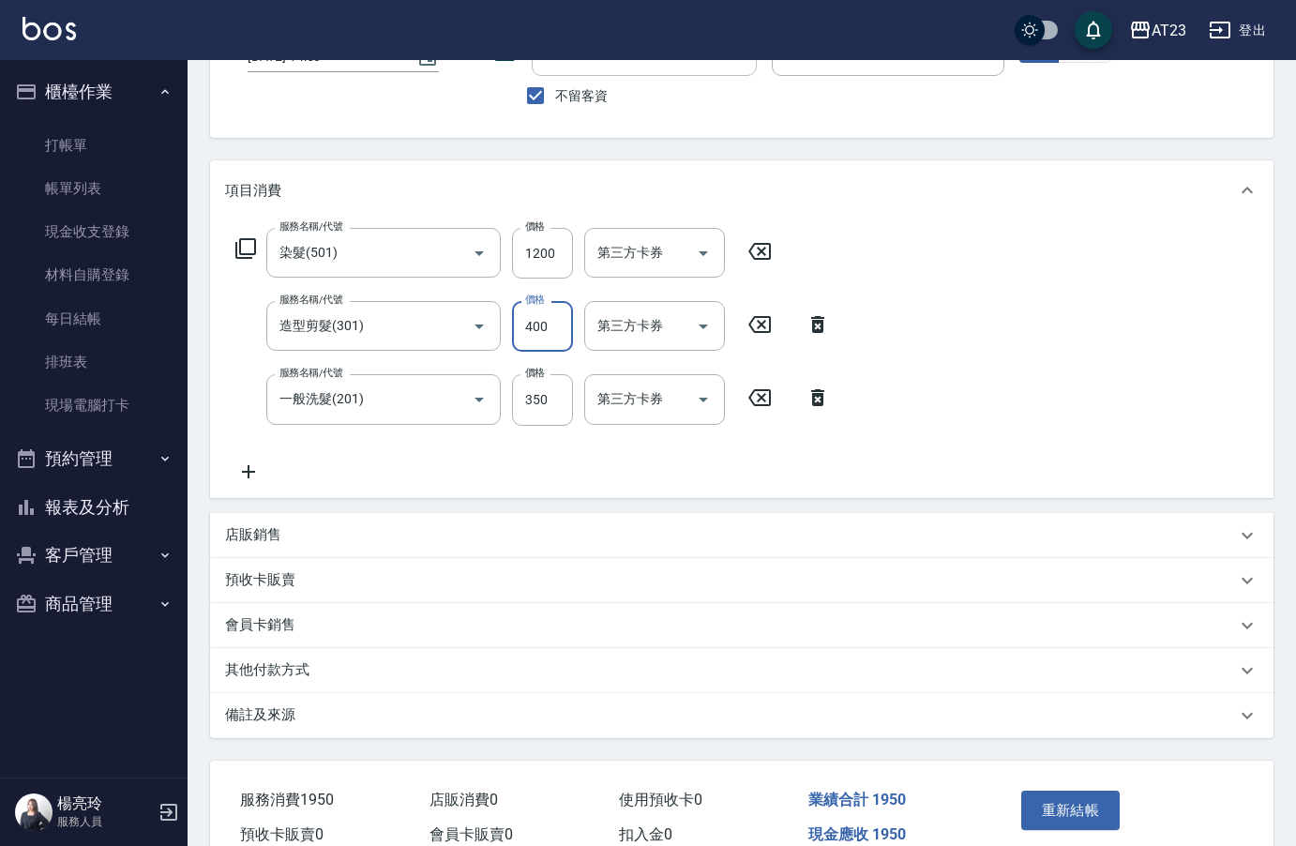
scroll to position [242, 0]
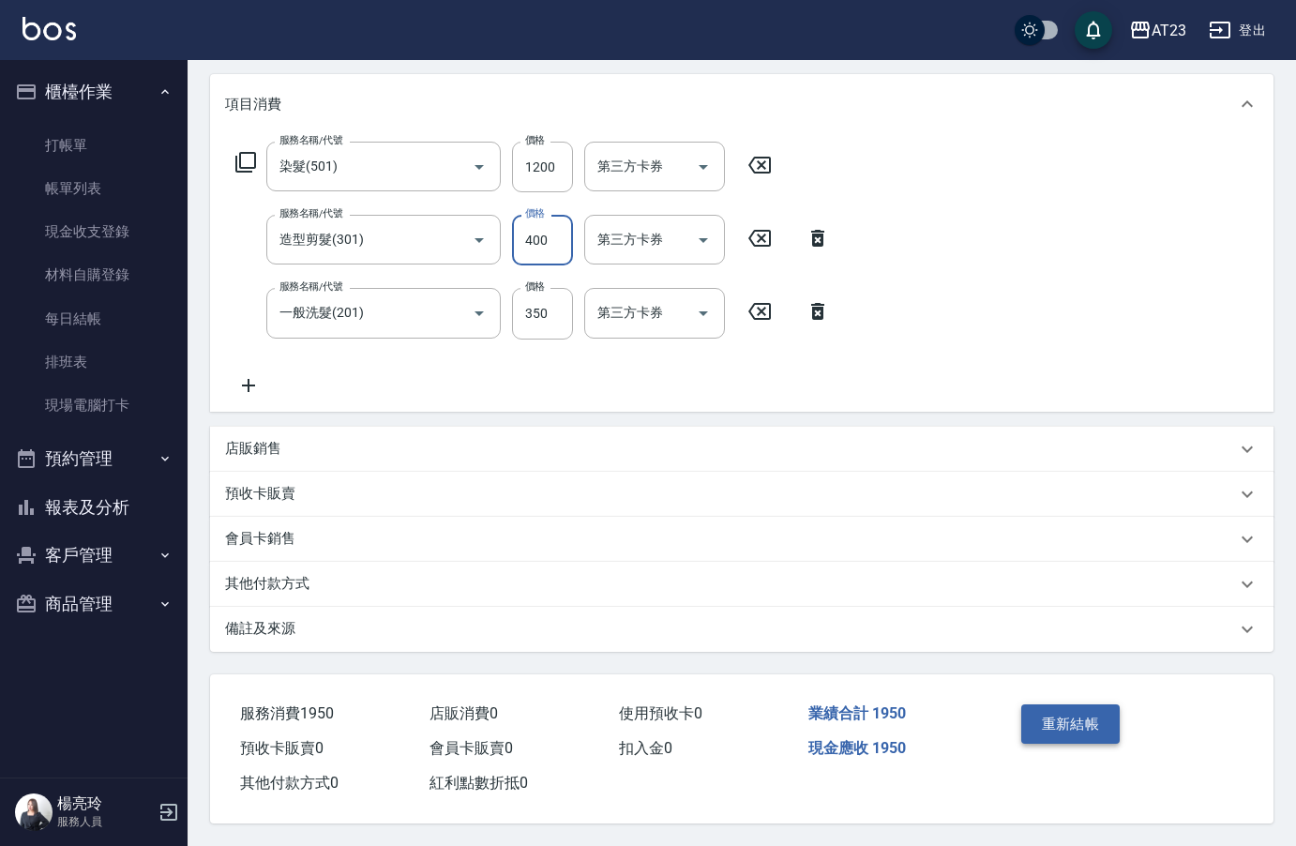
type input "400"
click at [1065, 708] on button "重新結帳" at bounding box center [1070, 723] width 99 height 39
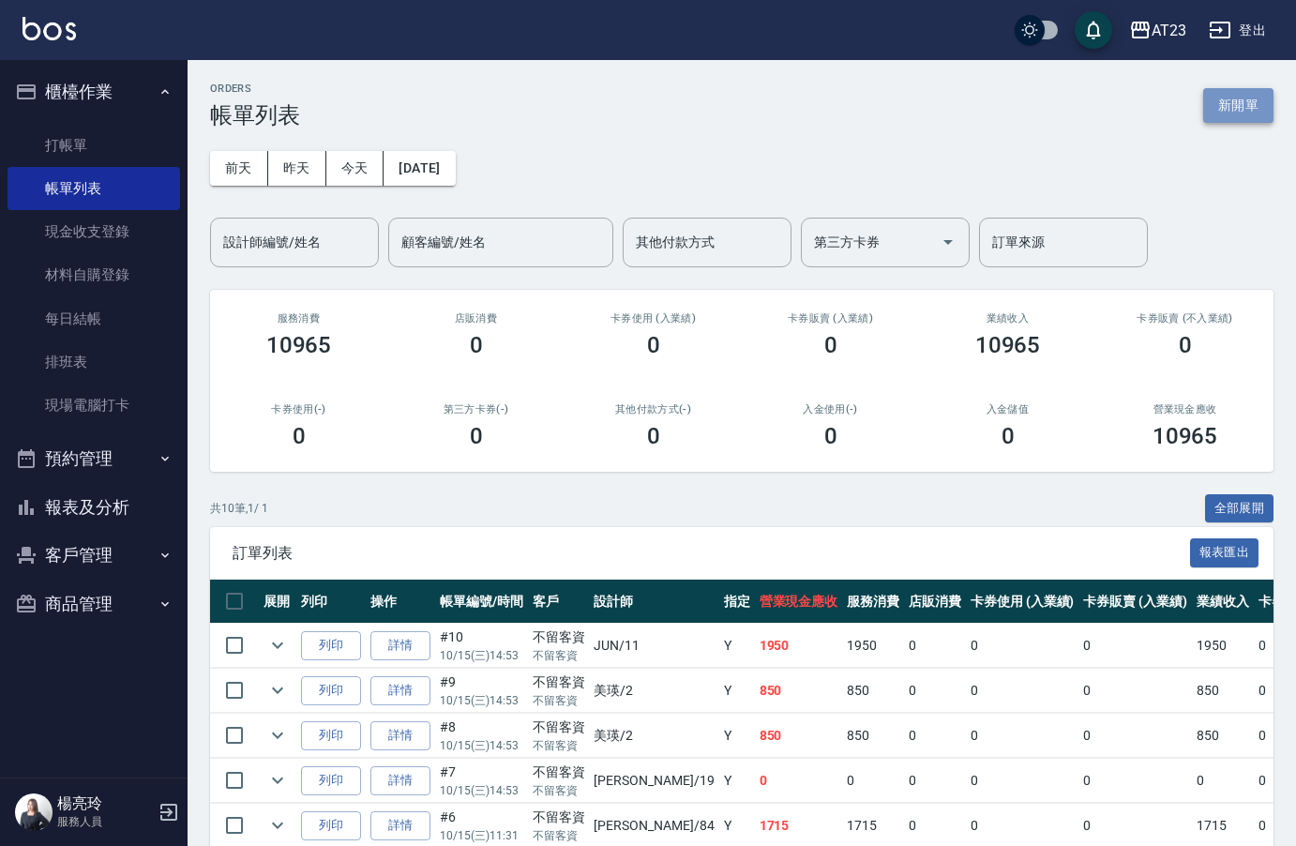
click at [1253, 113] on button "新開單" at bounding box center [1238, 105] width 70 height 35
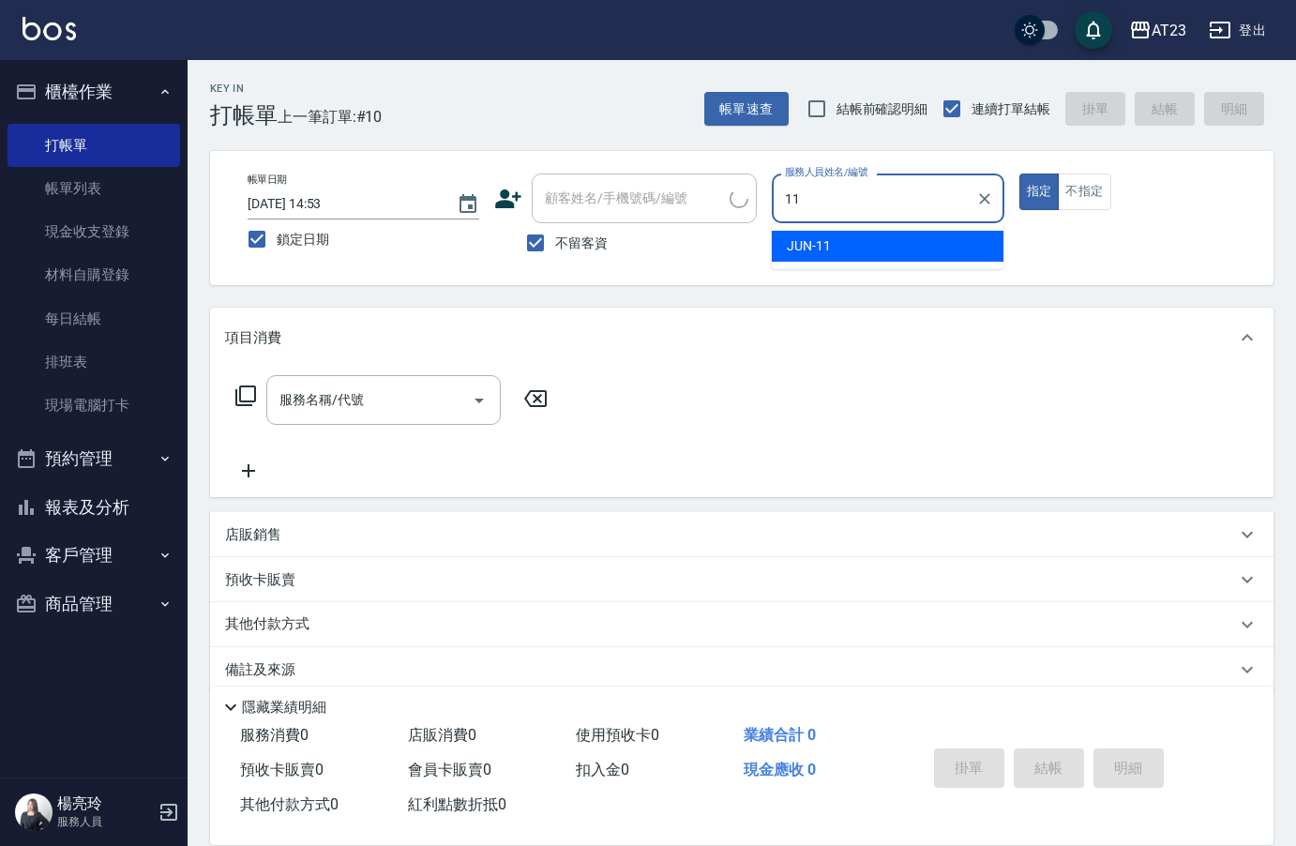
type input "11"
type button "true"
type input "JUN-11"
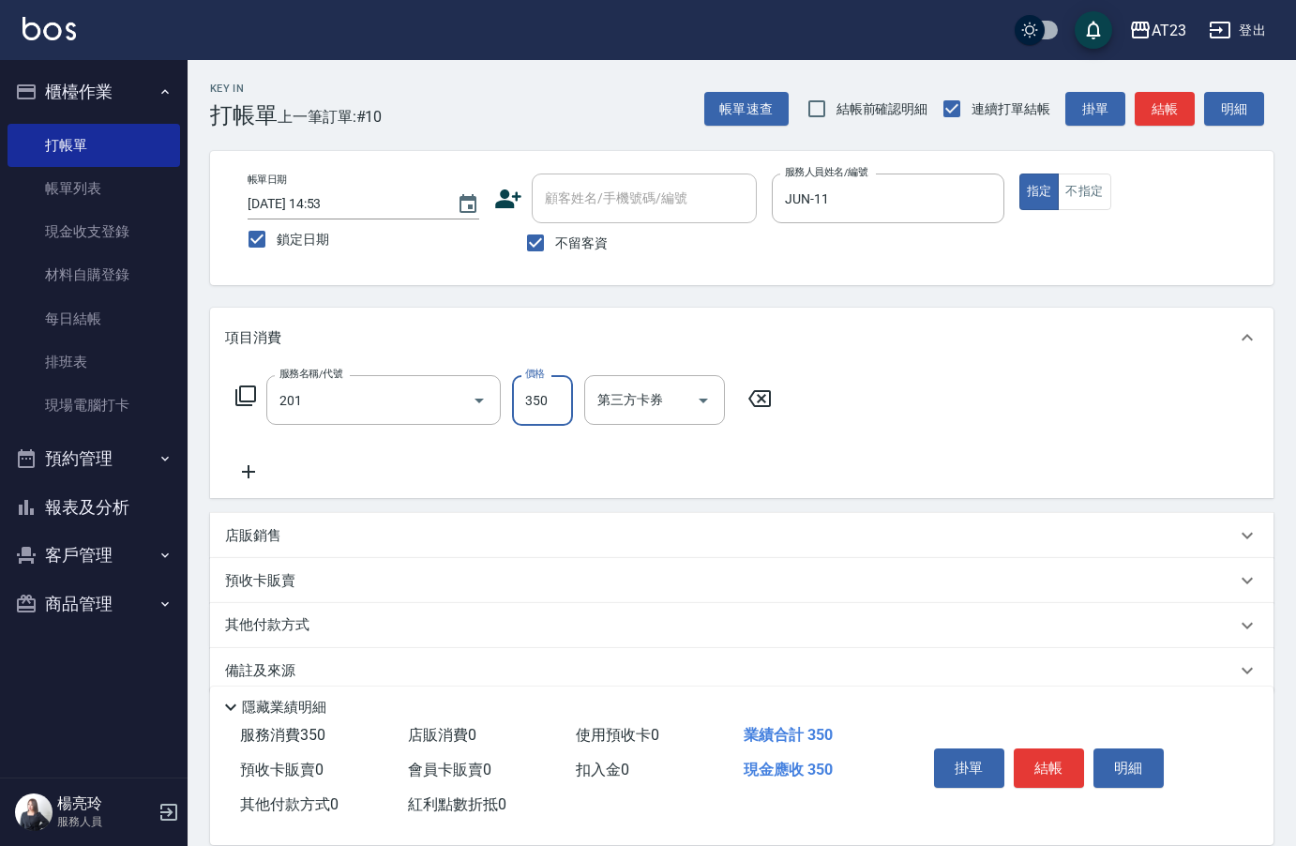
type input "一般洗髮(201)"
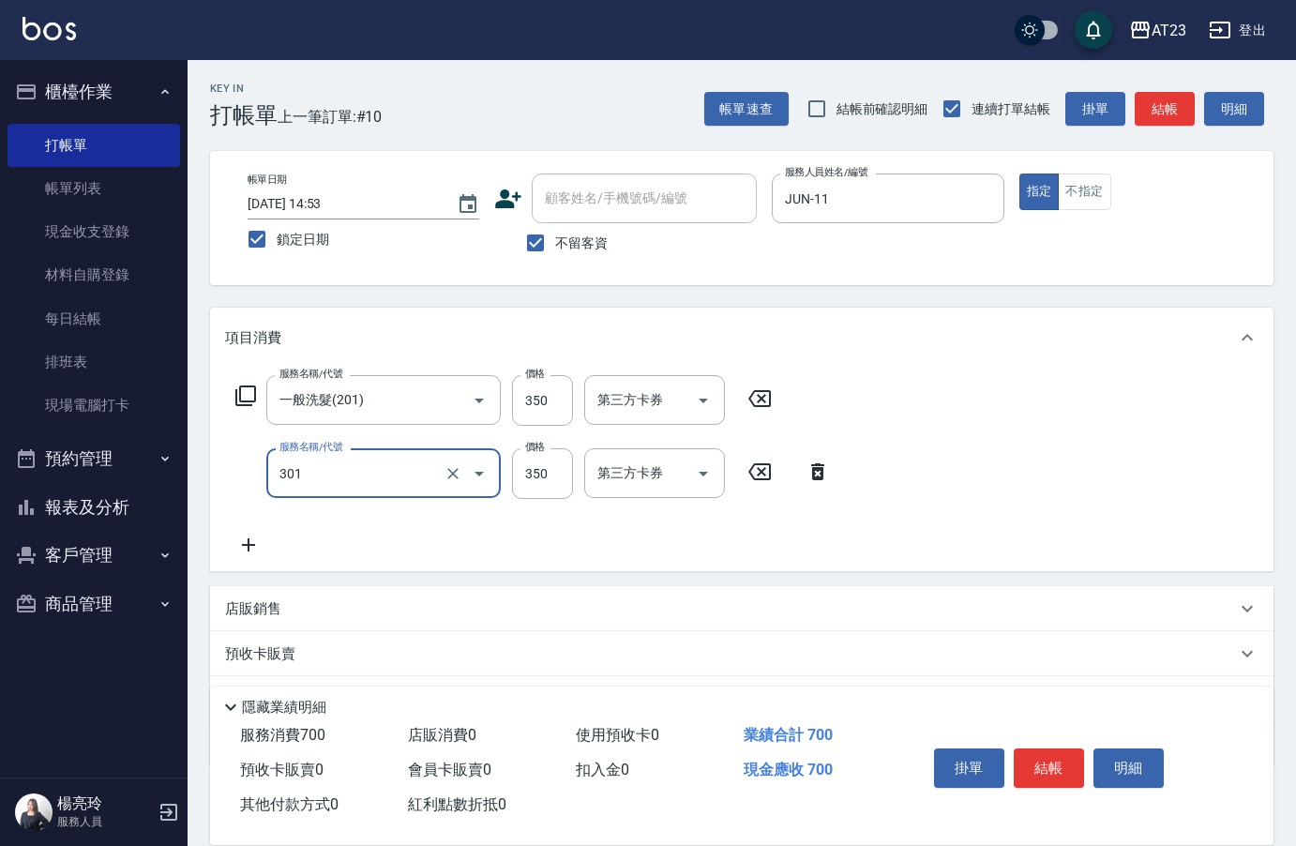
type input "造型剪髮(301)"
type input "400"
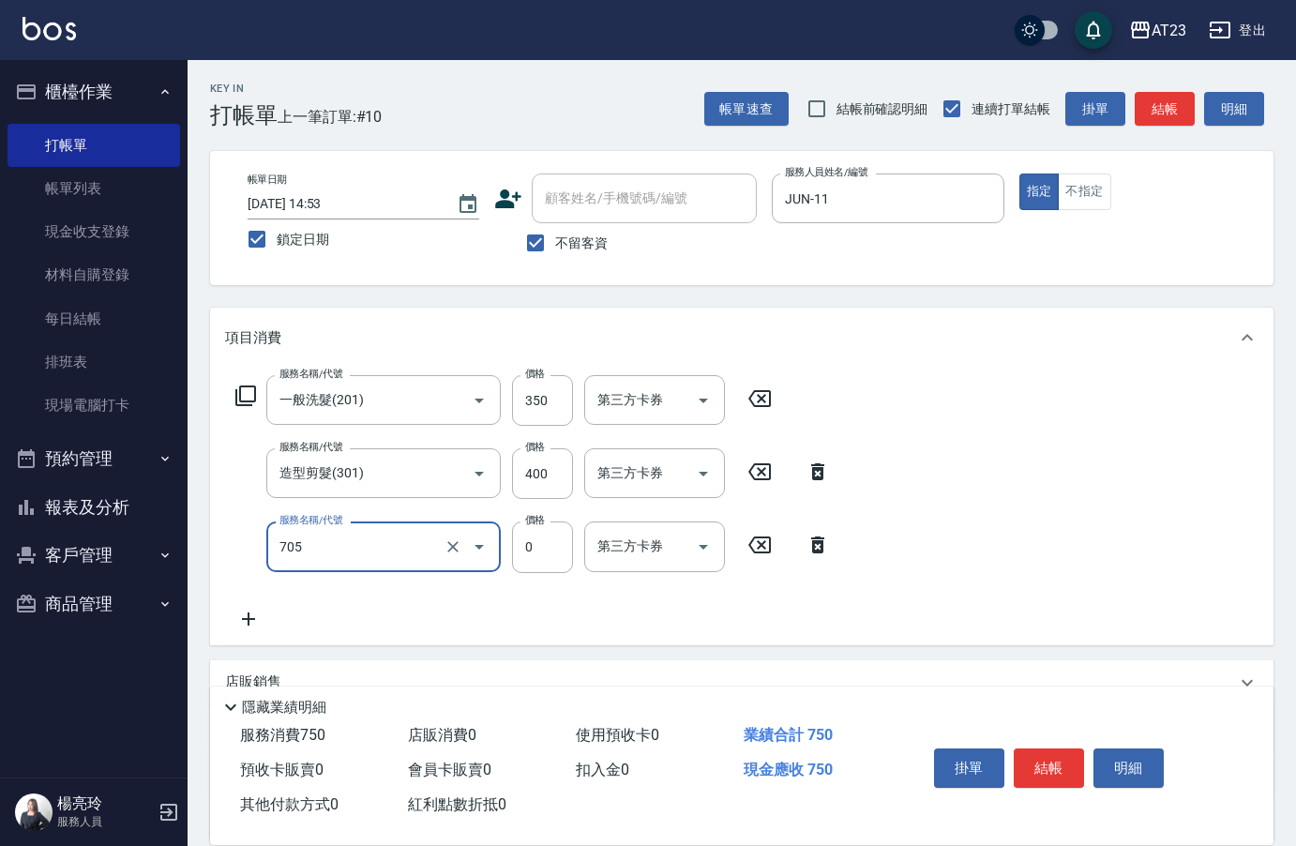
type input "互助50(705)"
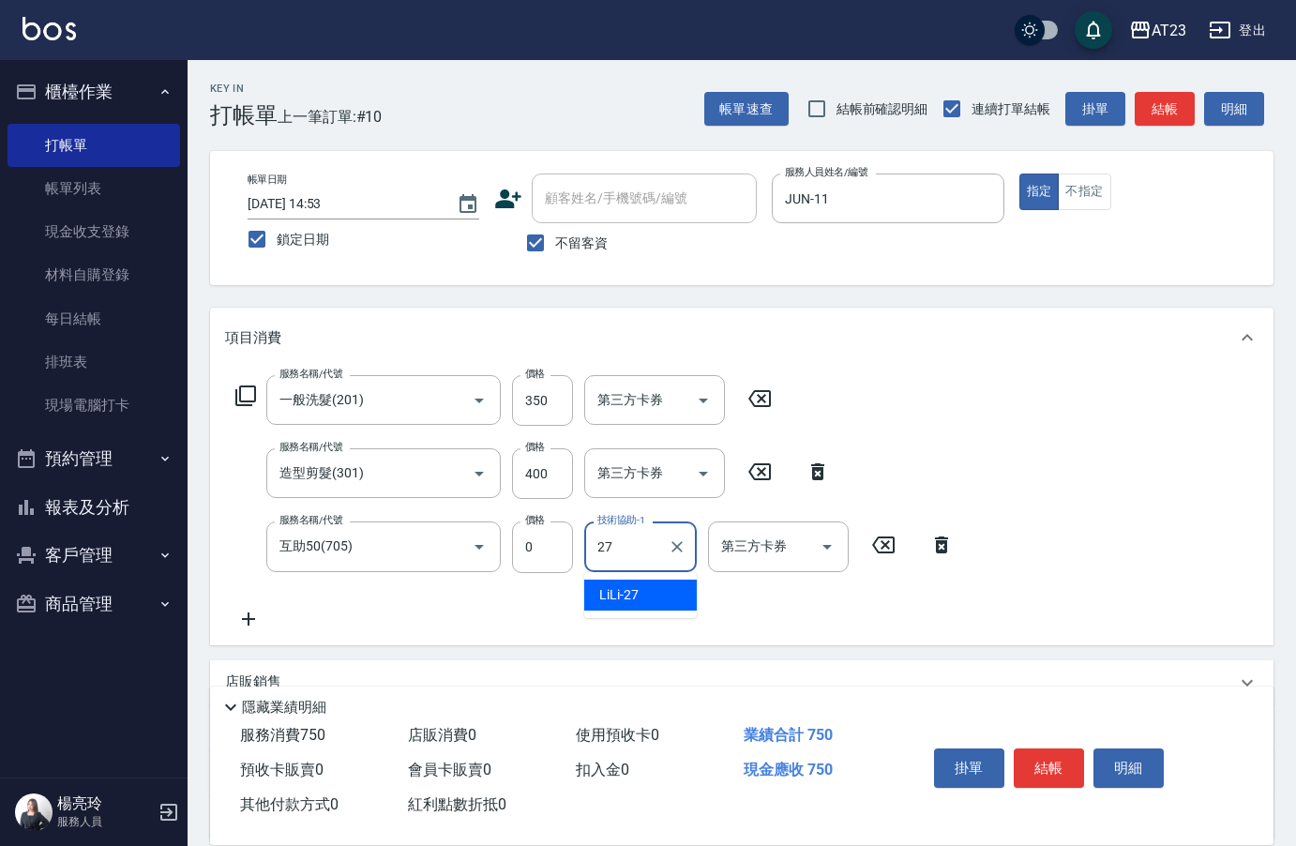
type input "LiLi-27"
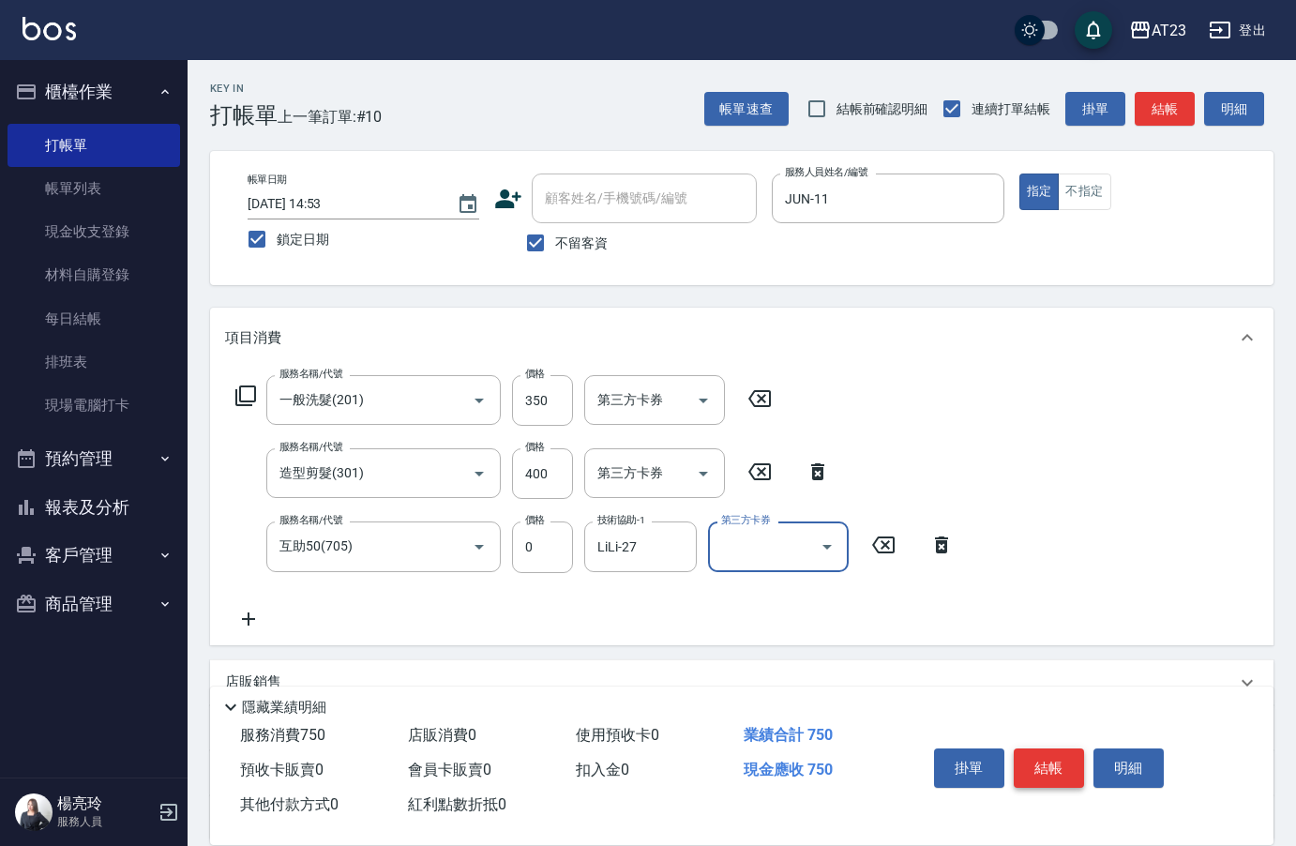
click at [1040, 771] on button "結帳" at bounding box center [1049, 767] width 70 height 39
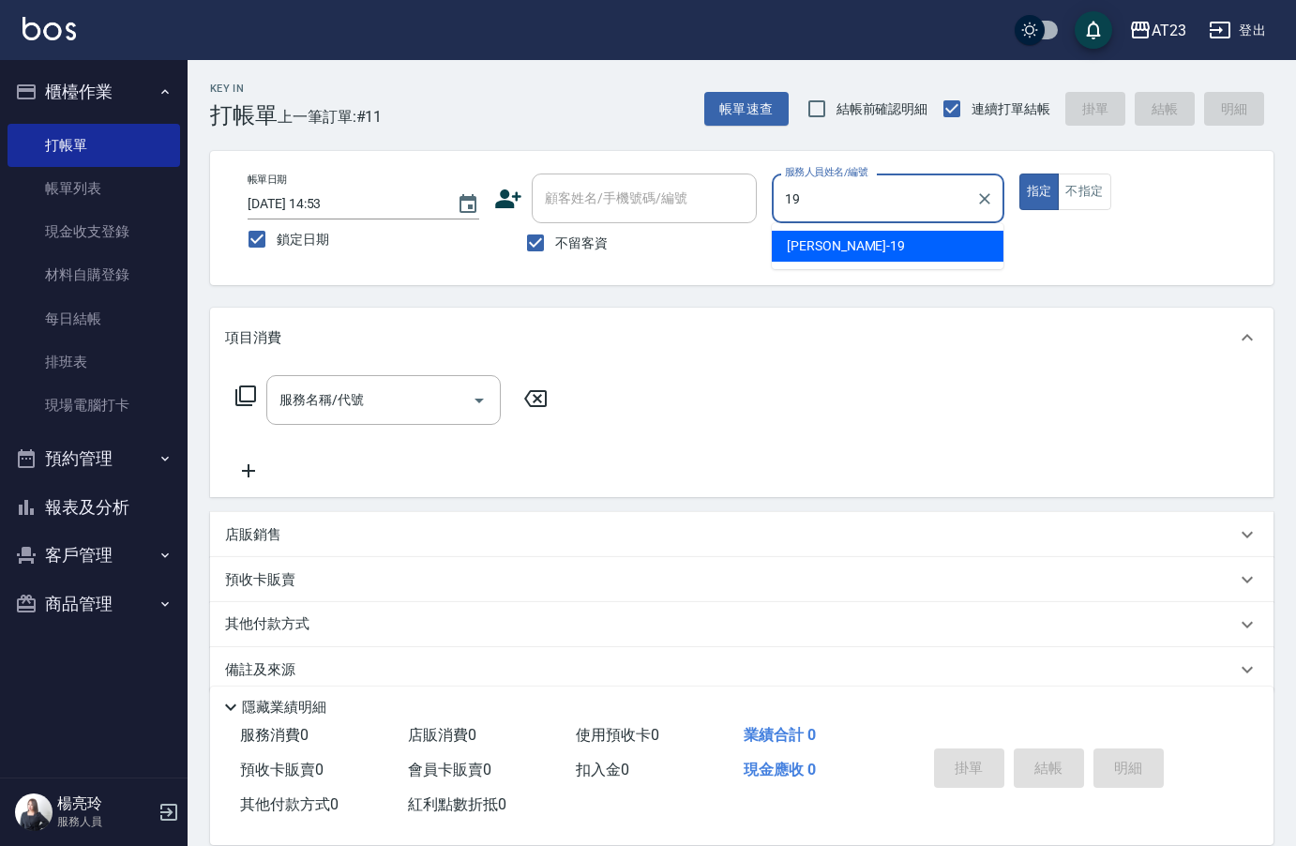
type input "[PERSON_NAME]-19"
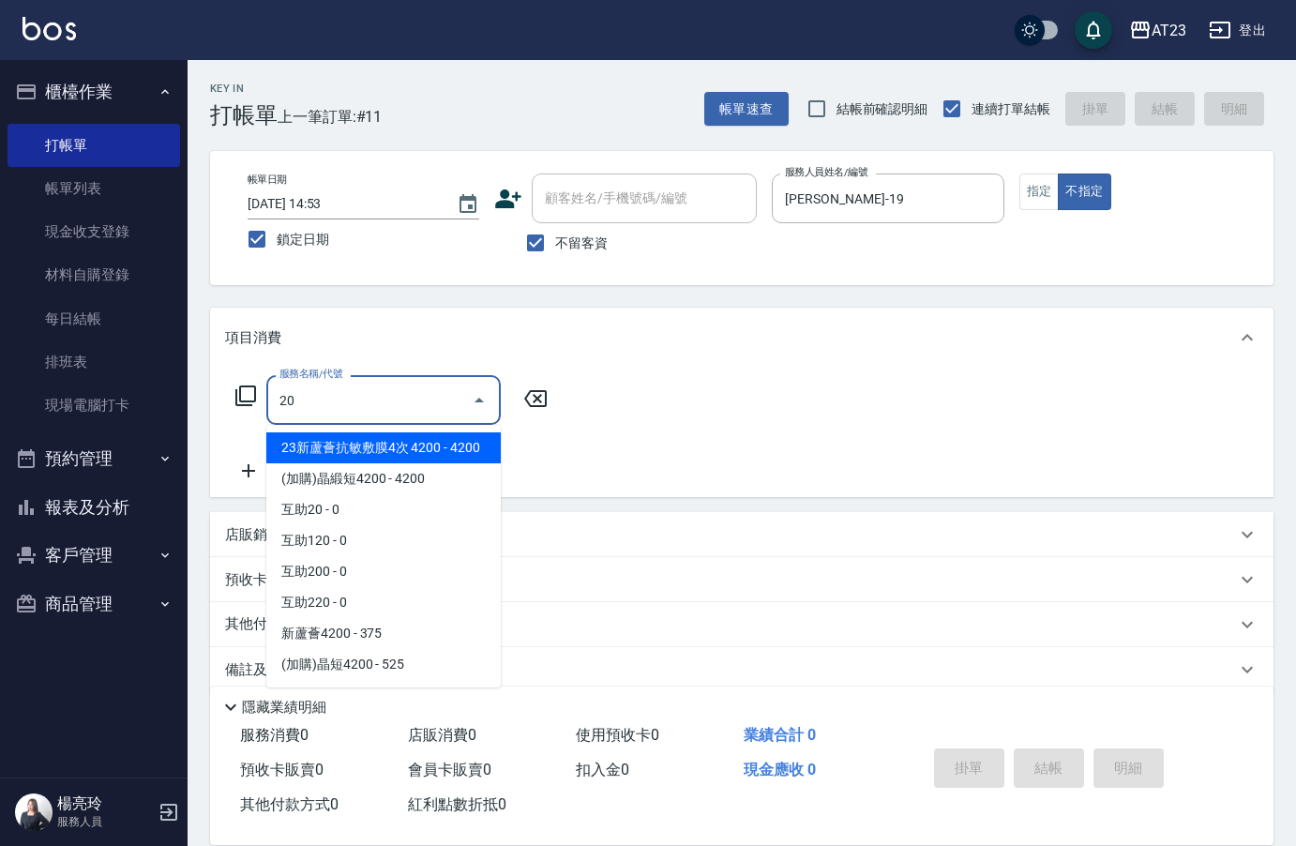
type input "2"
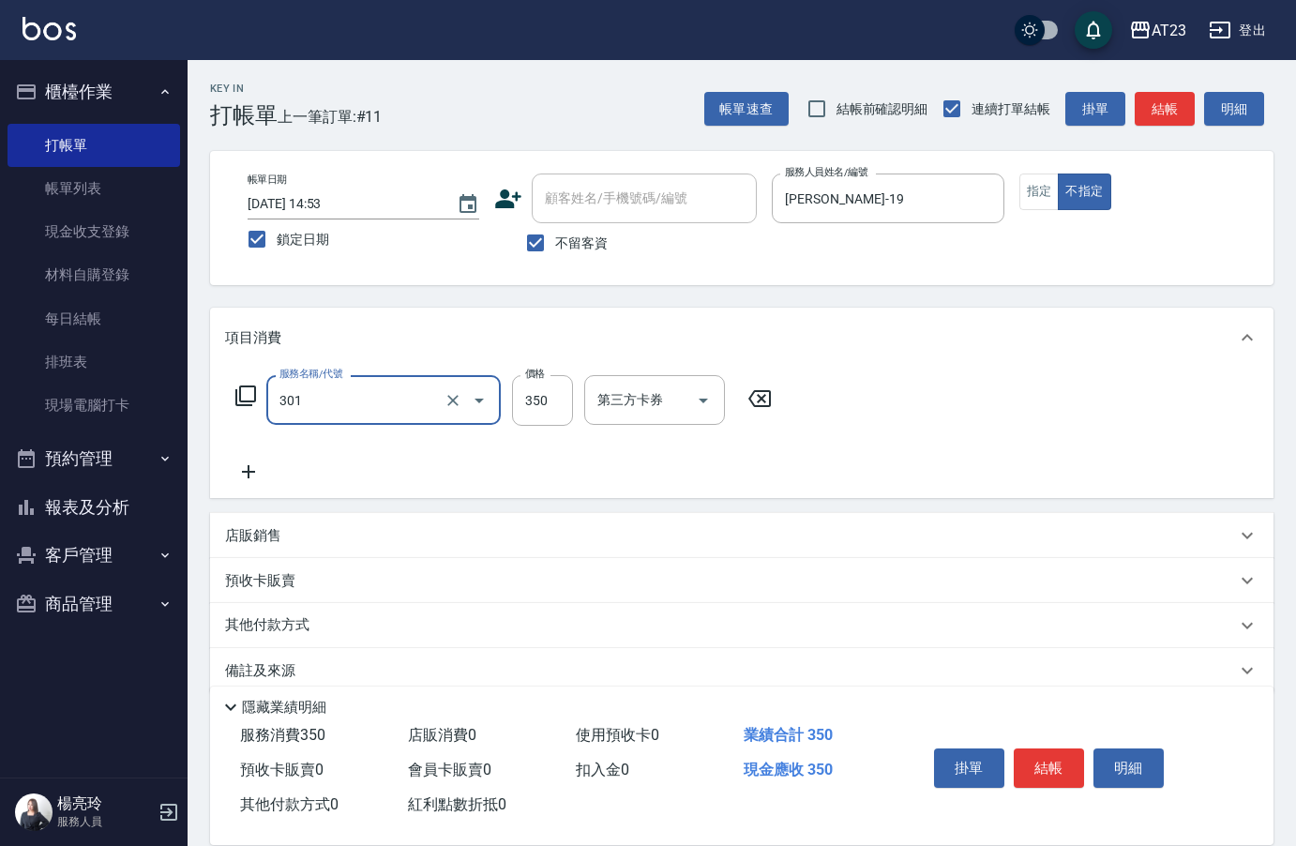
type input "造型剪髮(301)"
click at [240, 401] on icon at bounding box center [245, 396] width 21 height 21
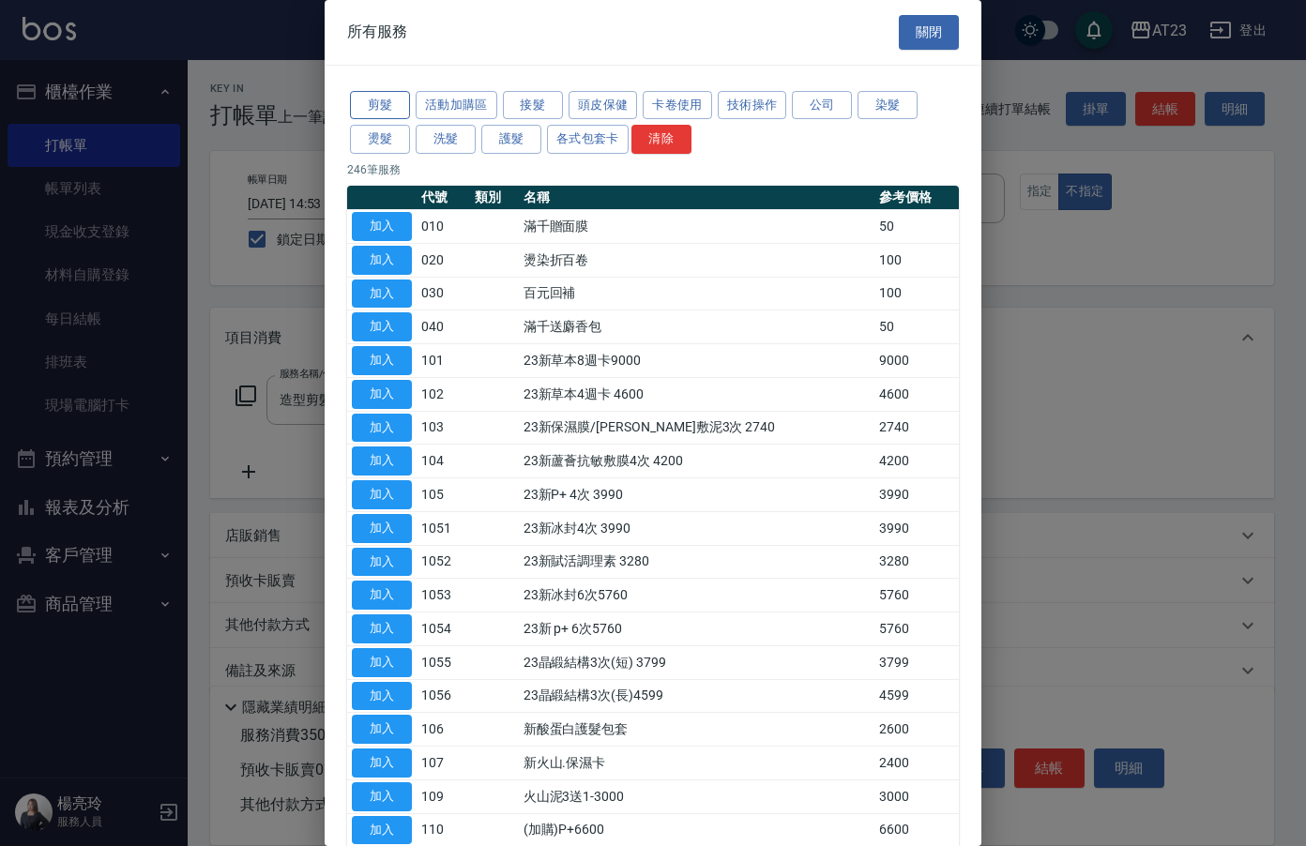
click at [395, 109] on button "剪髮" at bounding box center [380, 105] width 60 height 29
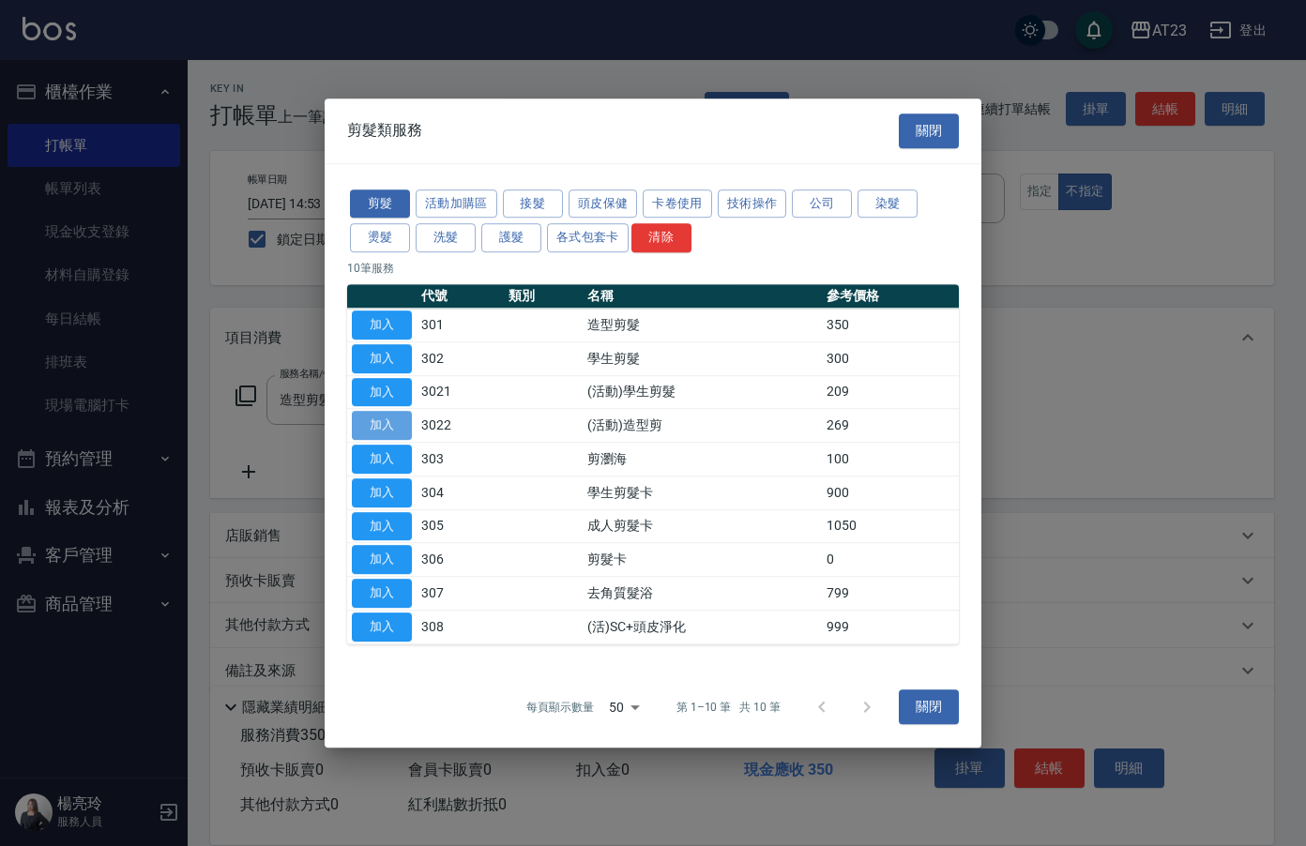
click at [389, 431] on button "加入" at bounding box center [382, 425] width 60 height 29
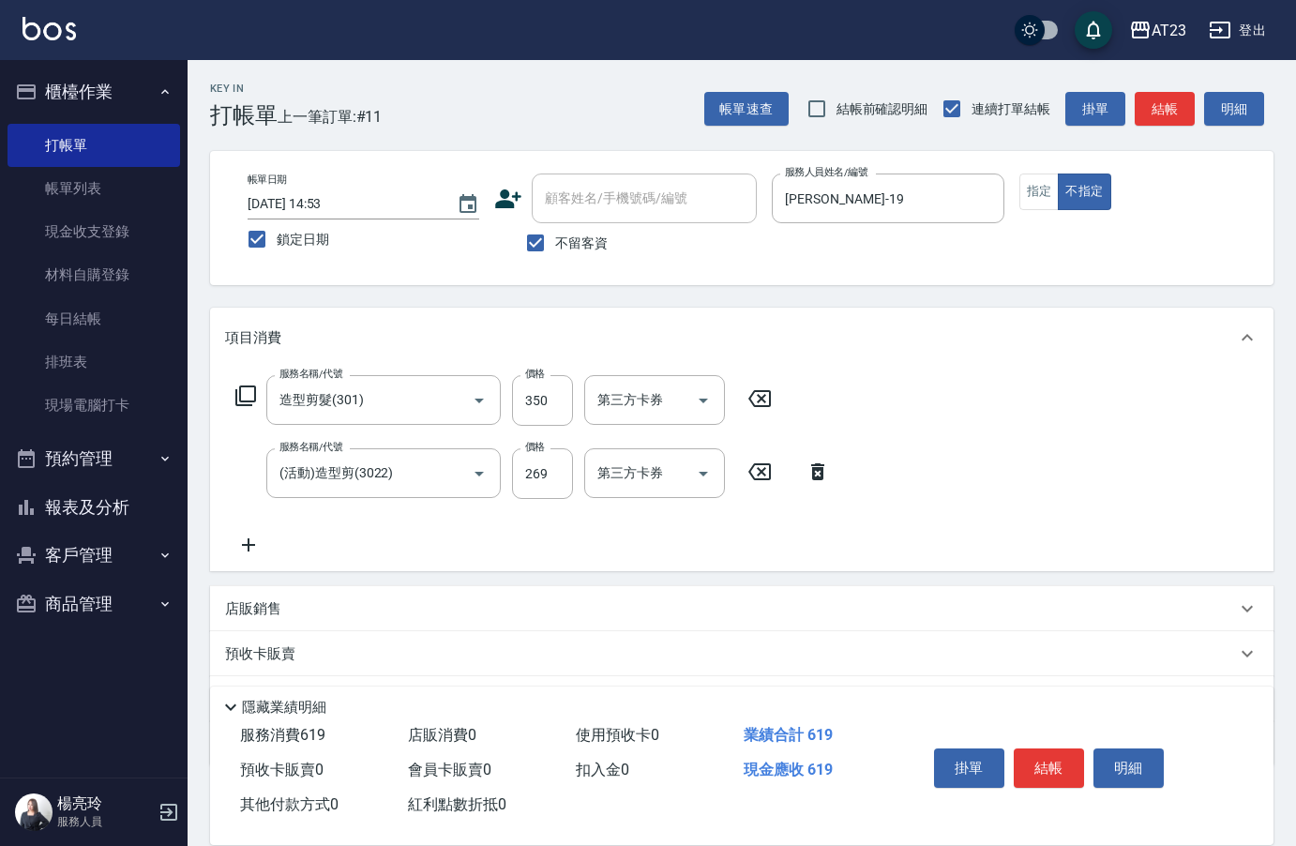
click at [777, 386] on div "服務名稱/代號 造型剪髮(301) 服務名稱/代號 價格 350 價格 第三方卡券 第三方卡券" at bounding box center [504, 400] width 558 height 51
click at [760, 402] on icon at bounding box center [759, 398] width 47 height 23
click at [559, 489] on input "269" at bounding box center [542, 472] width 61 height 51
type input "270"
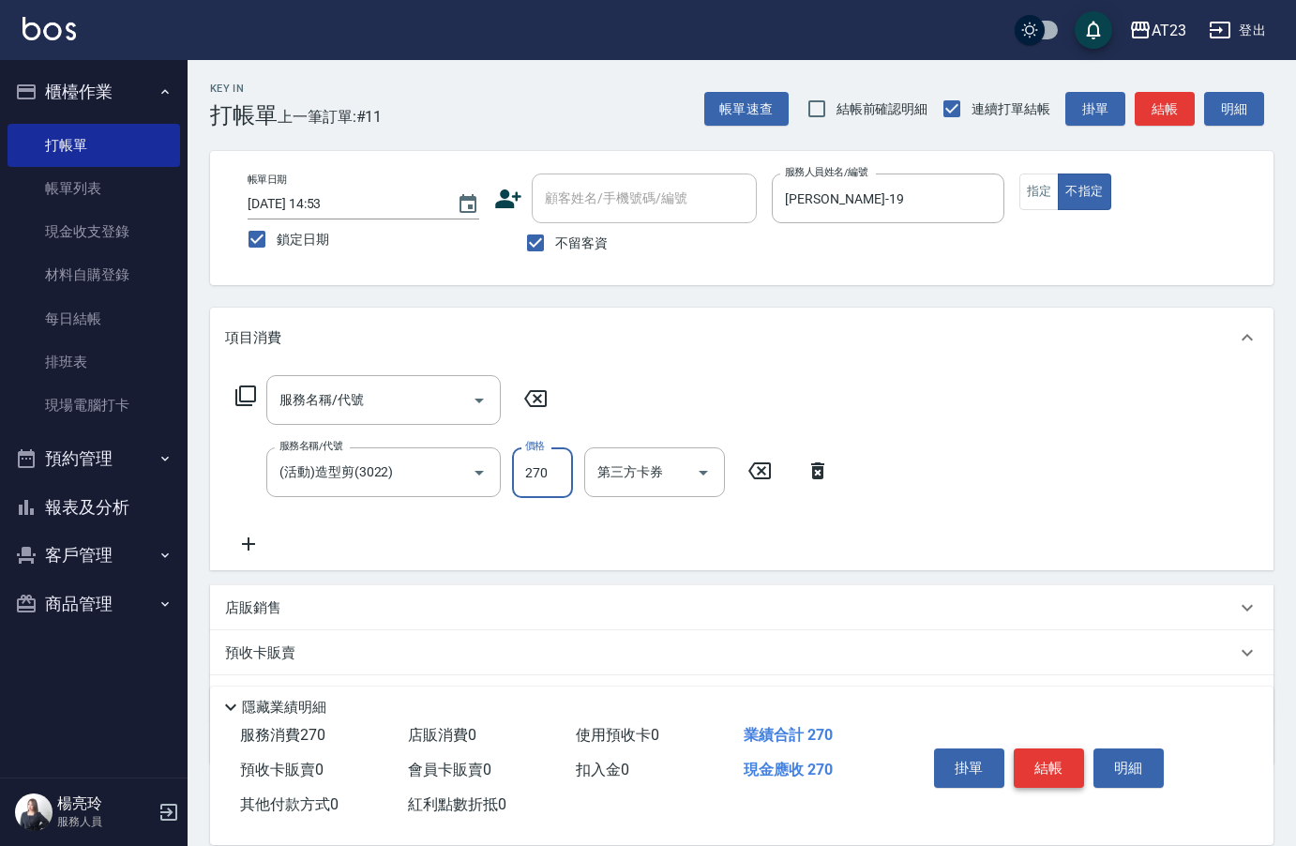
click at [1039, 751] on button "結帳" at bounding box center [1049, 767] width 70 height 39
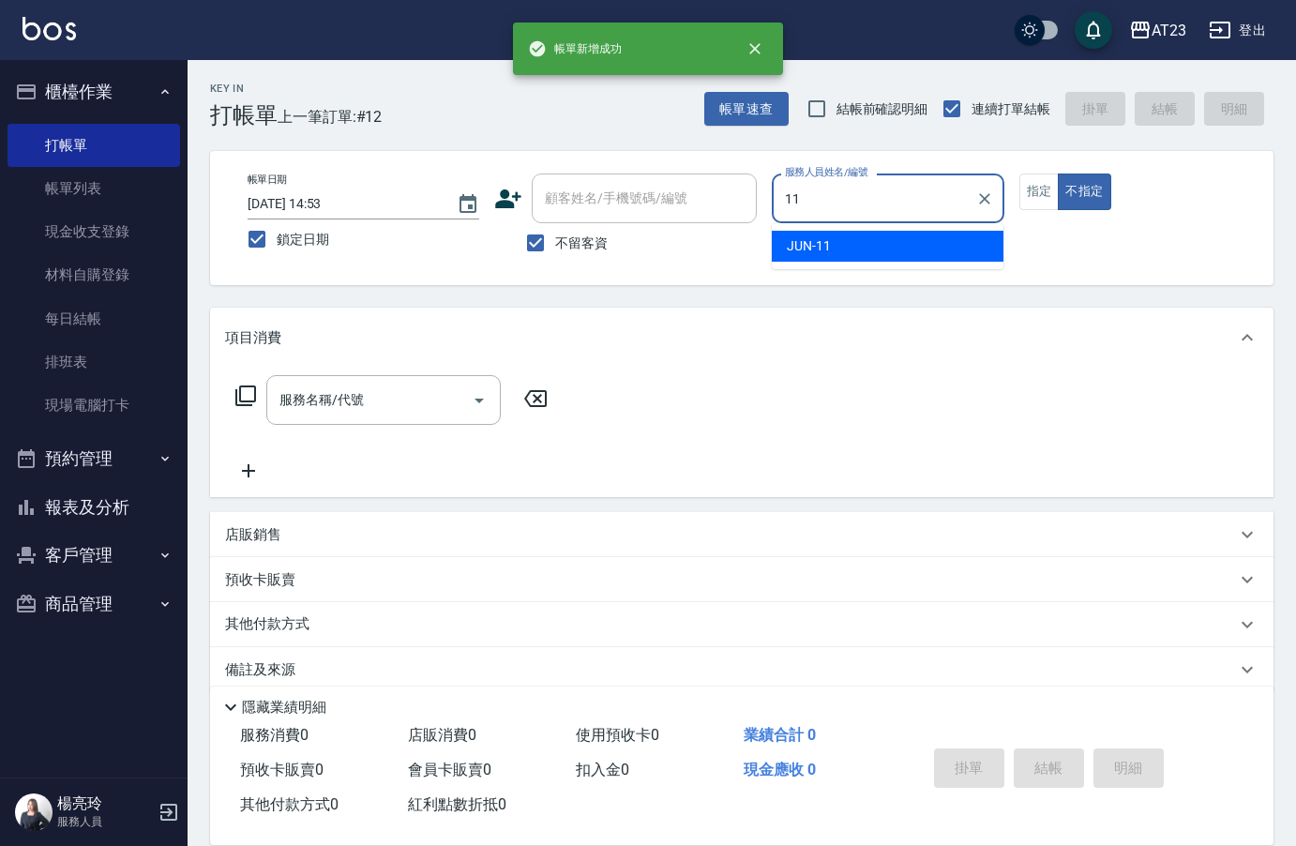
type input "JUN-11"
type button "false"
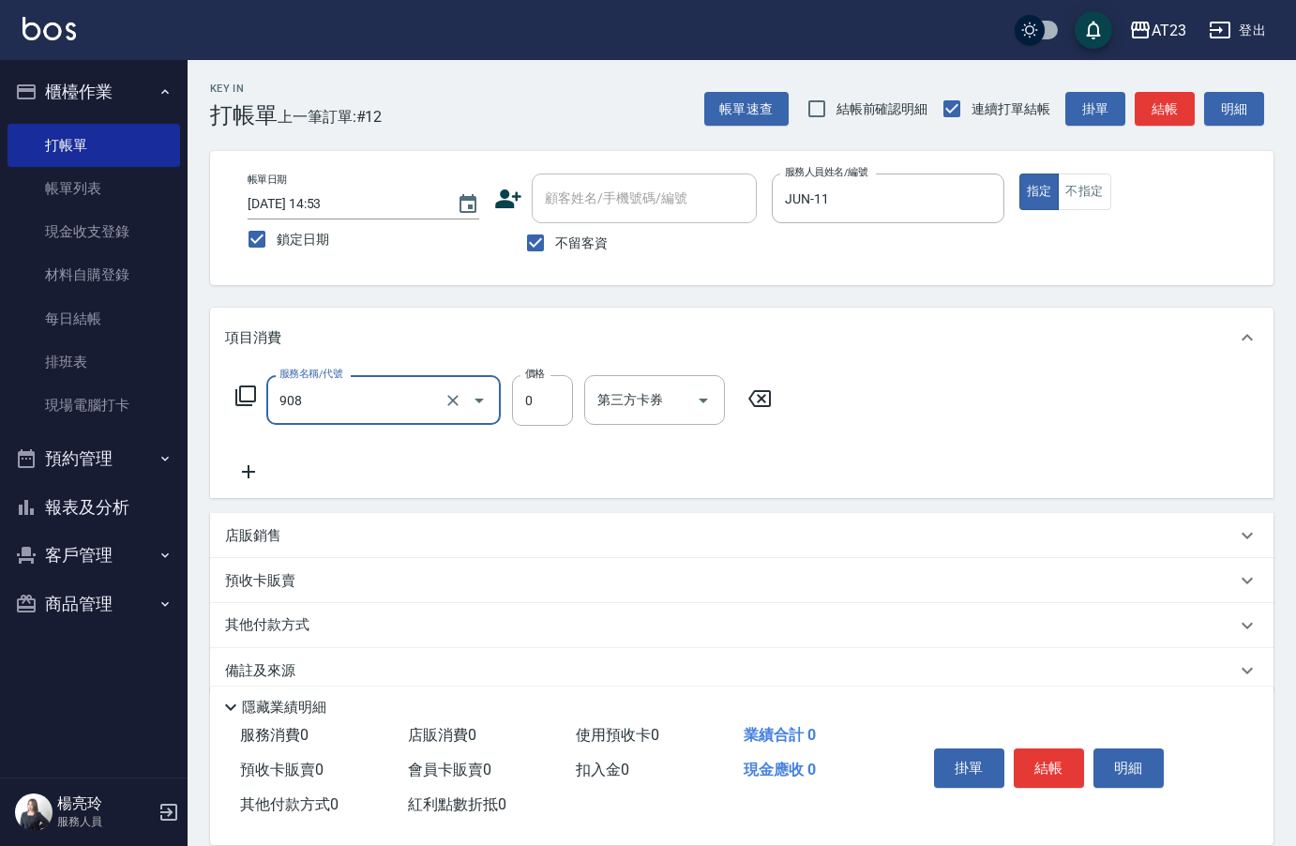
type input "保養保濕卡(908)"
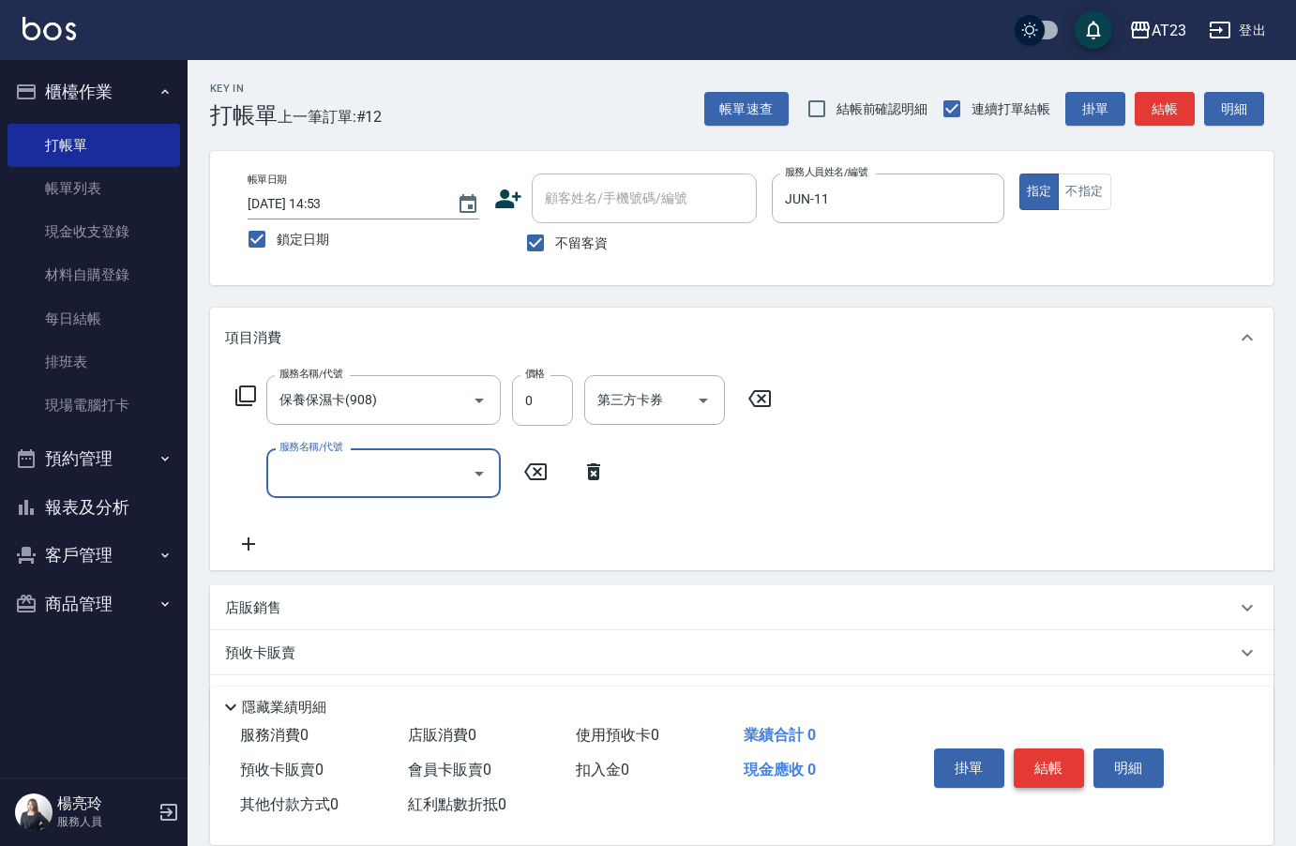
click at [1031, 770] on button "結帳" at bounding box center [1049, 767] width 70 height 39
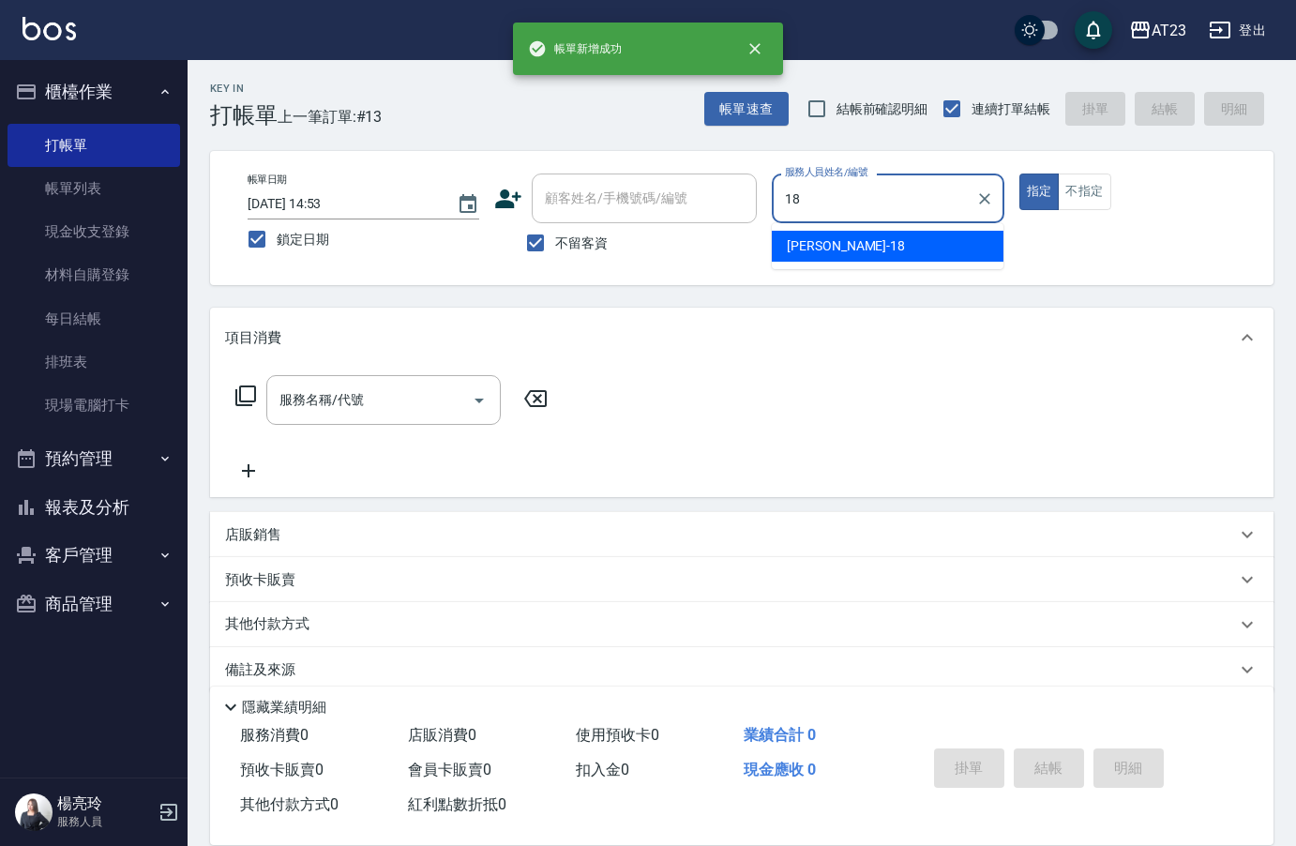
type input "[PERSON_NAME]-18"
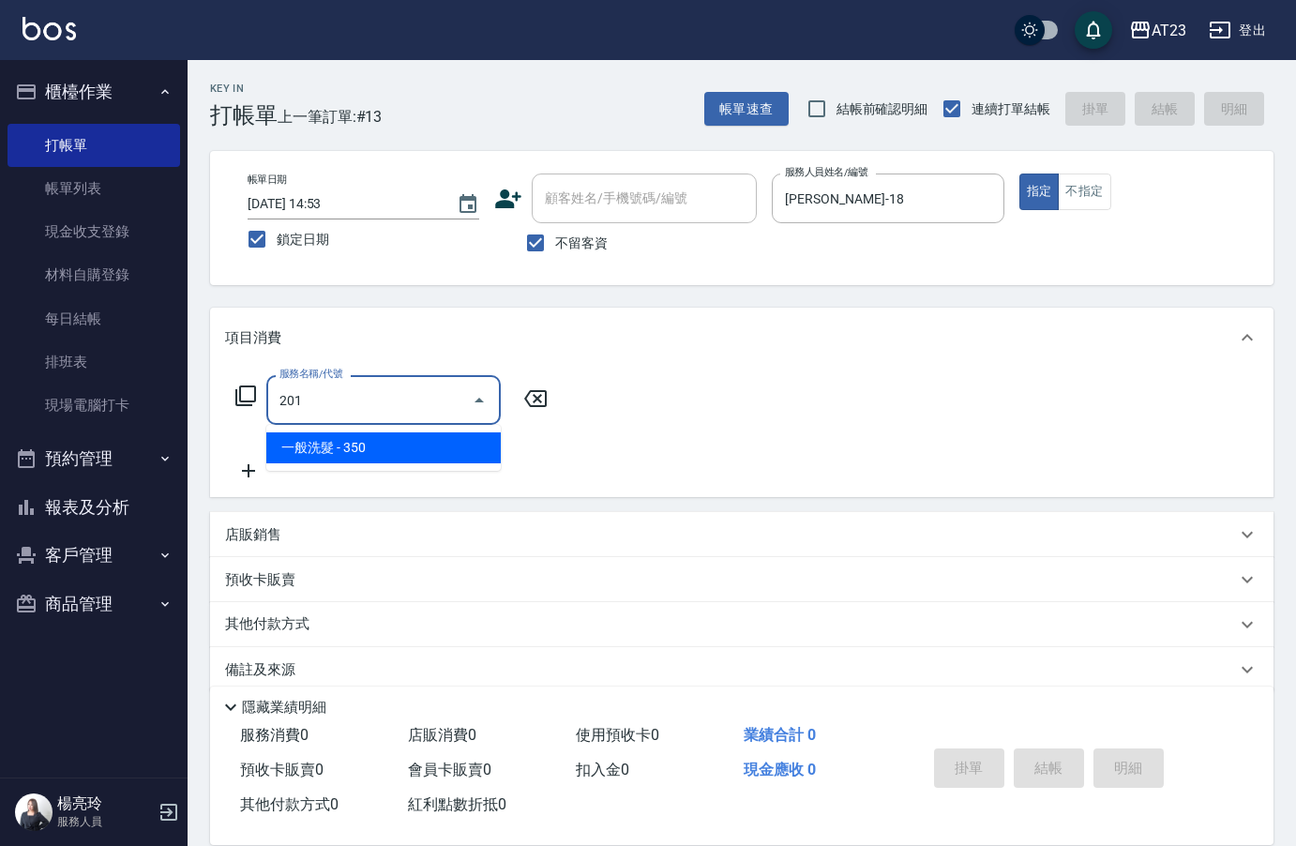
type input "一般洗髮(201)"
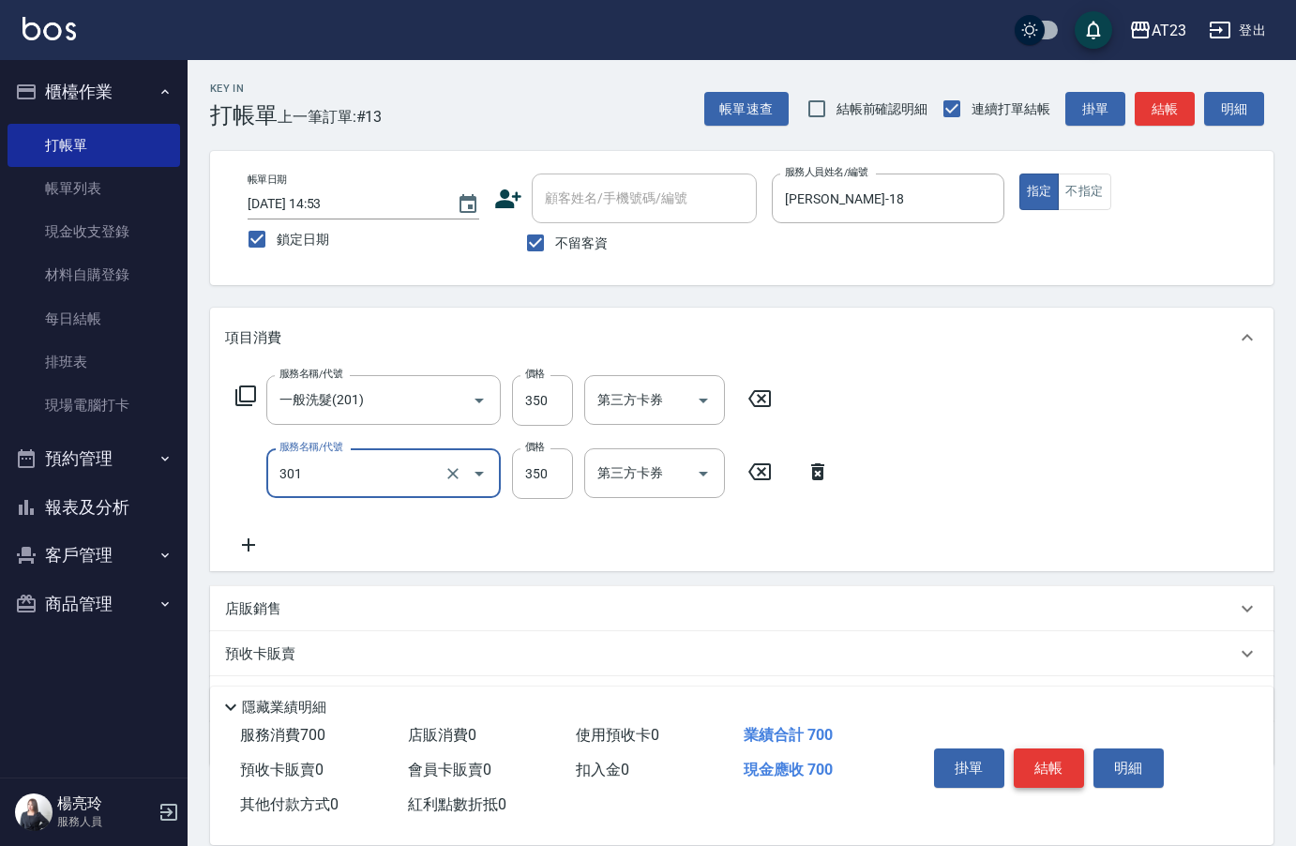
type input "造型剪髮(301)"
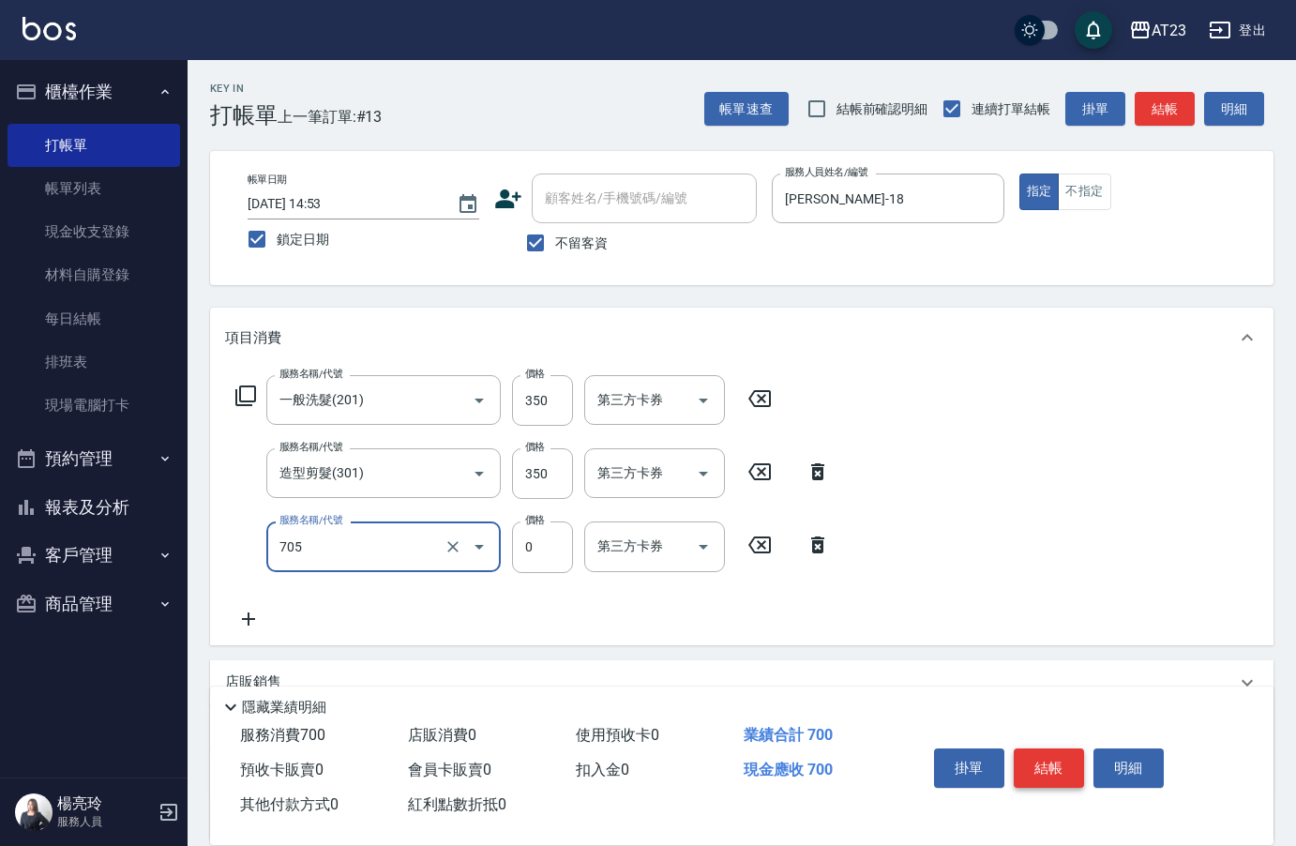
type input "互助50(705)"
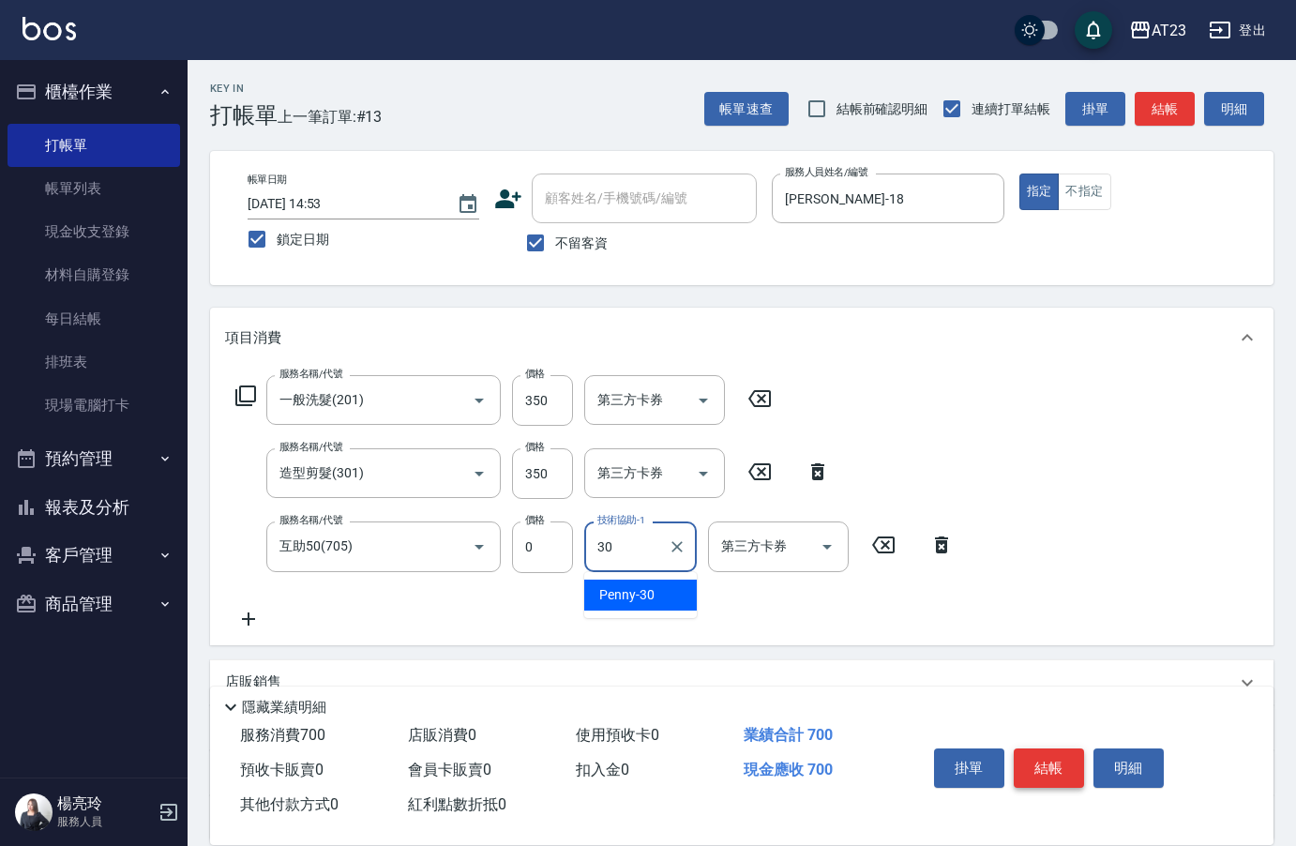
type input "Penny-30"
click at [1031, 770] on button "結帳" at bounding box center [1049, 767] width 70 height 39
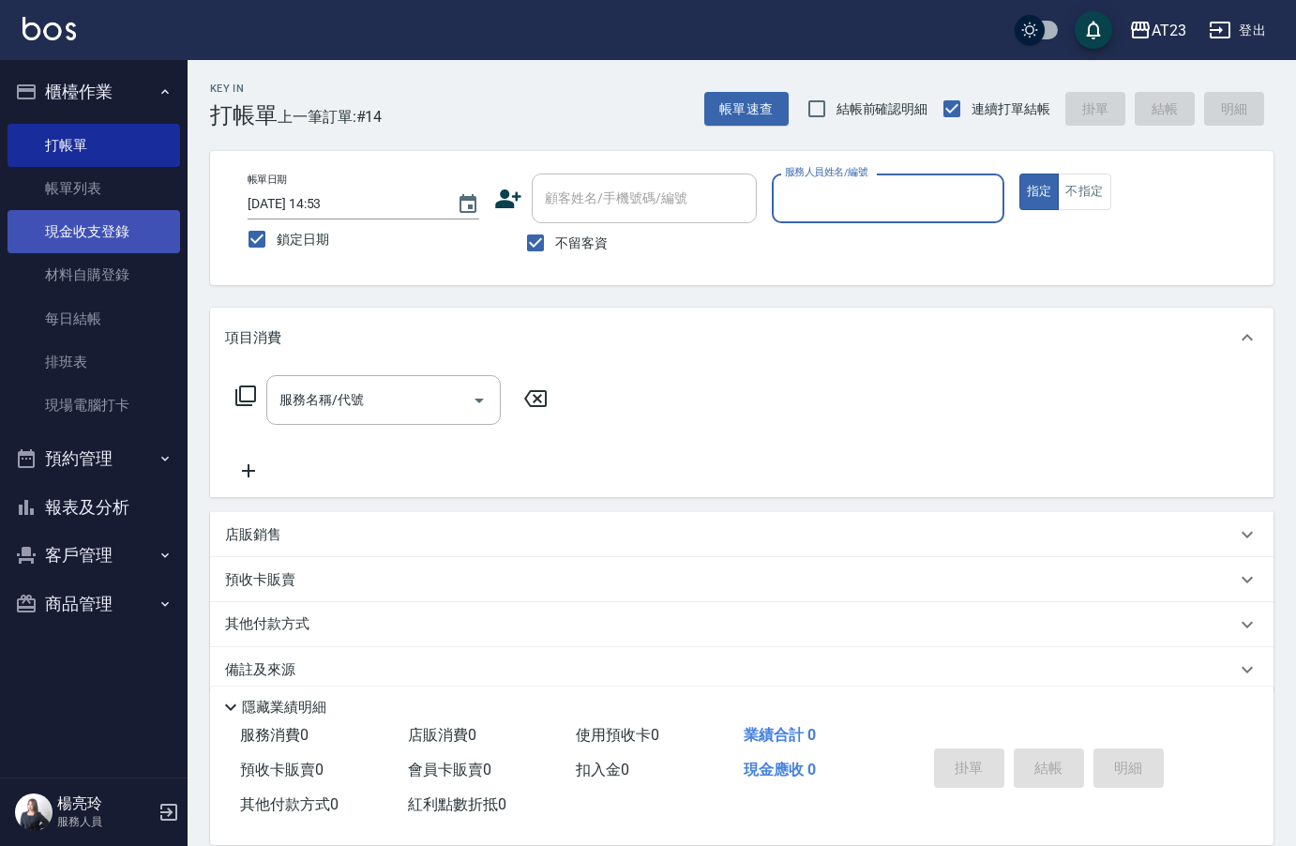
drag, startPoint x: 118, startPoint y: 179, endPoint x: 121, endPoint y: 212, distance: 32.9
click at [118, 179] on link "帳單列表" at bounding box center [94, 188] width 173 height 43
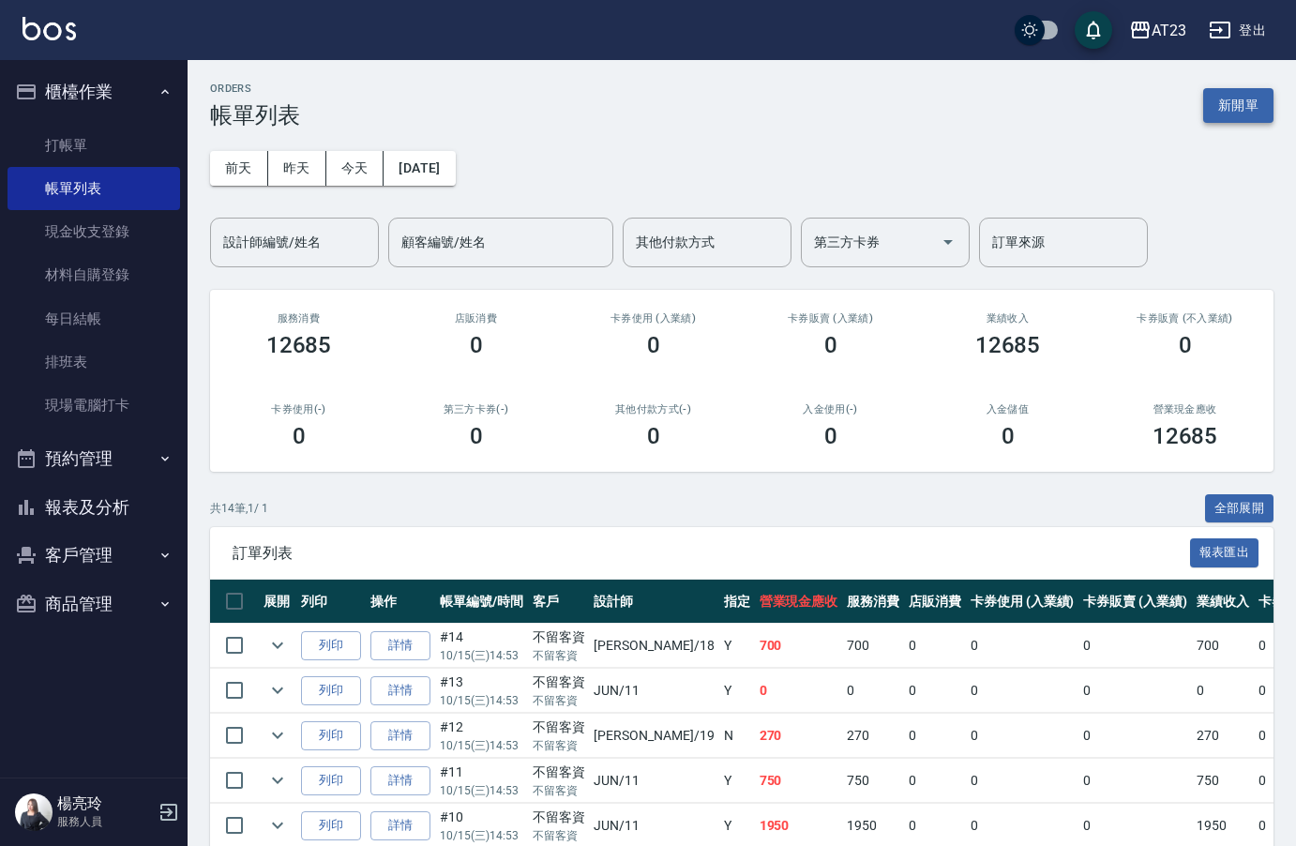
click at [1229, 118] on button "新開單" at bounding box center [1238, 105] width 70 height 35
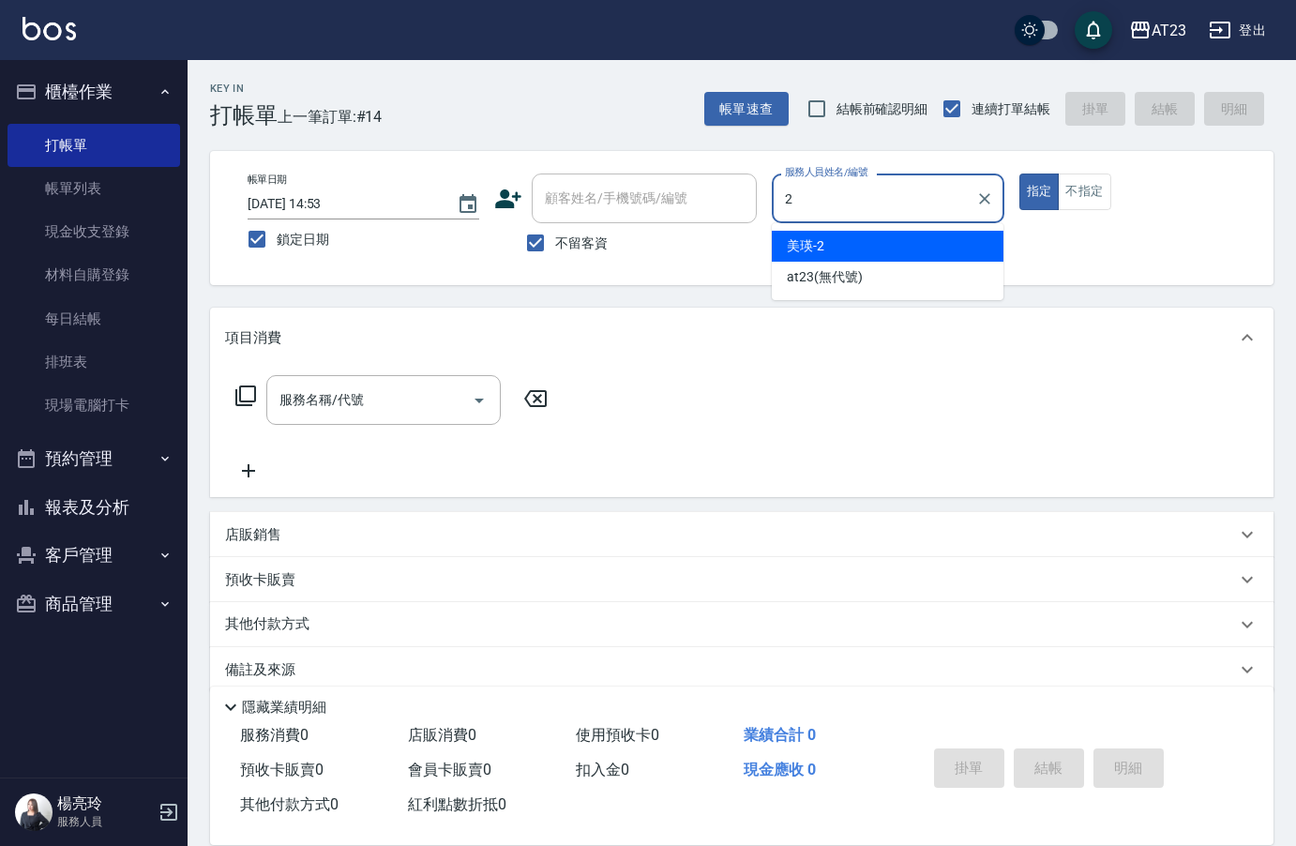
type input "美瑛-2"
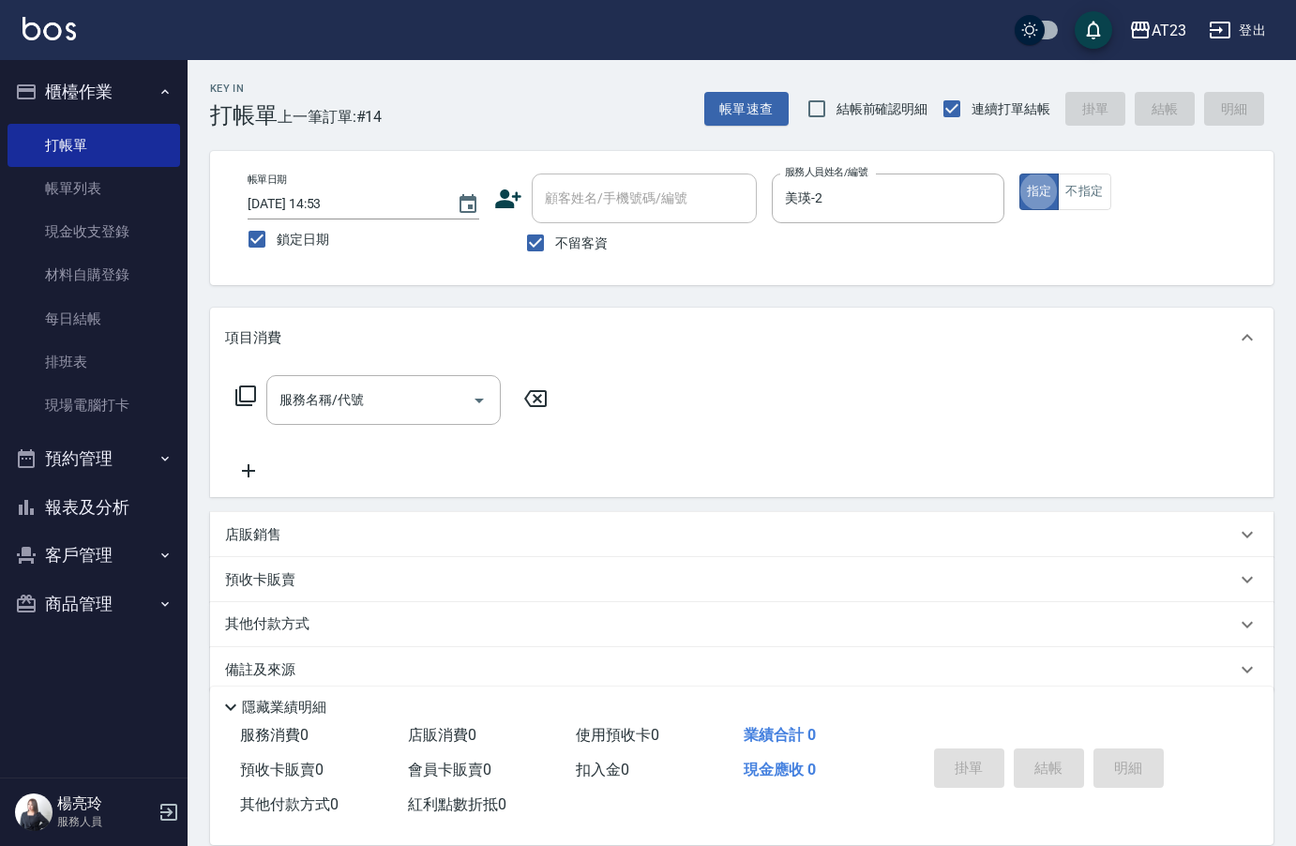
type button "true"
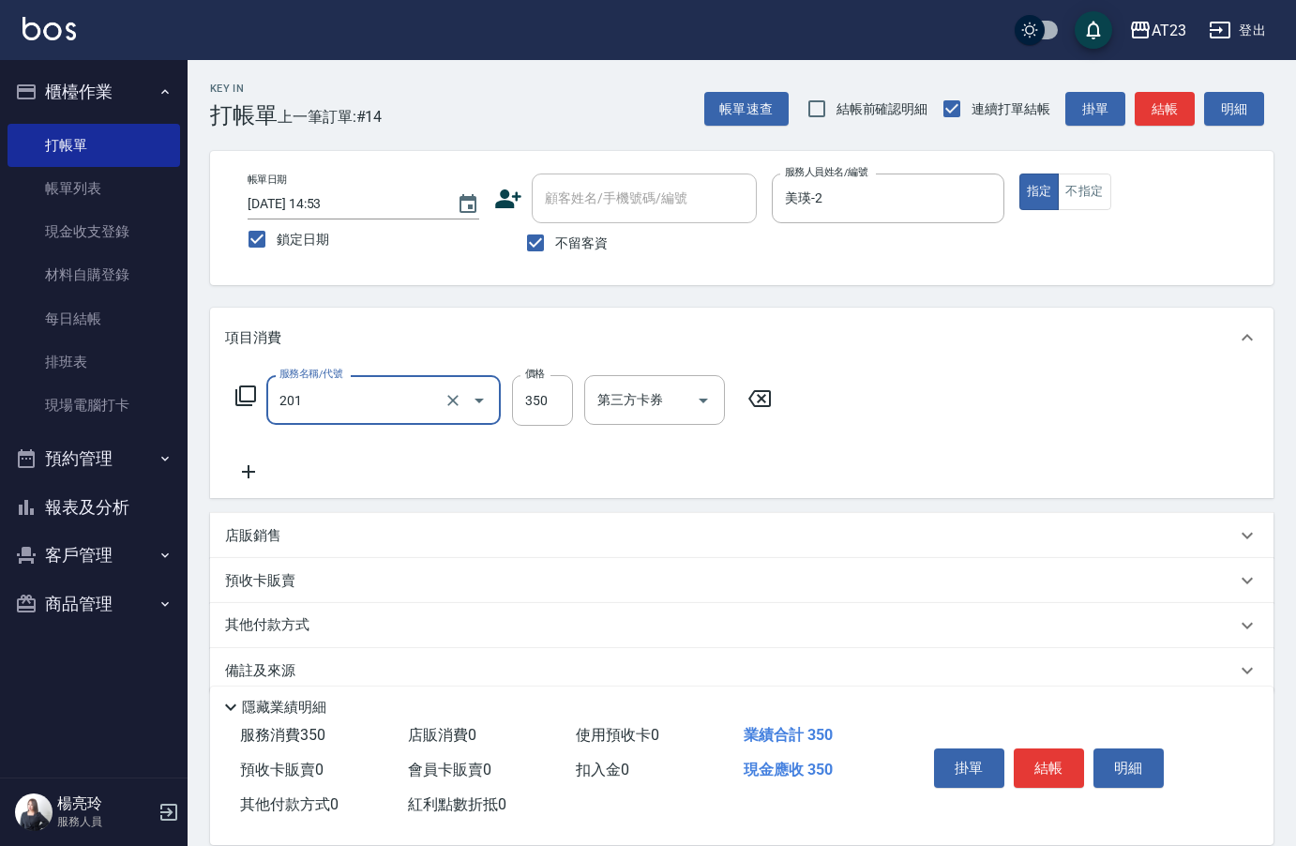
type input "一般洗髮(201)"
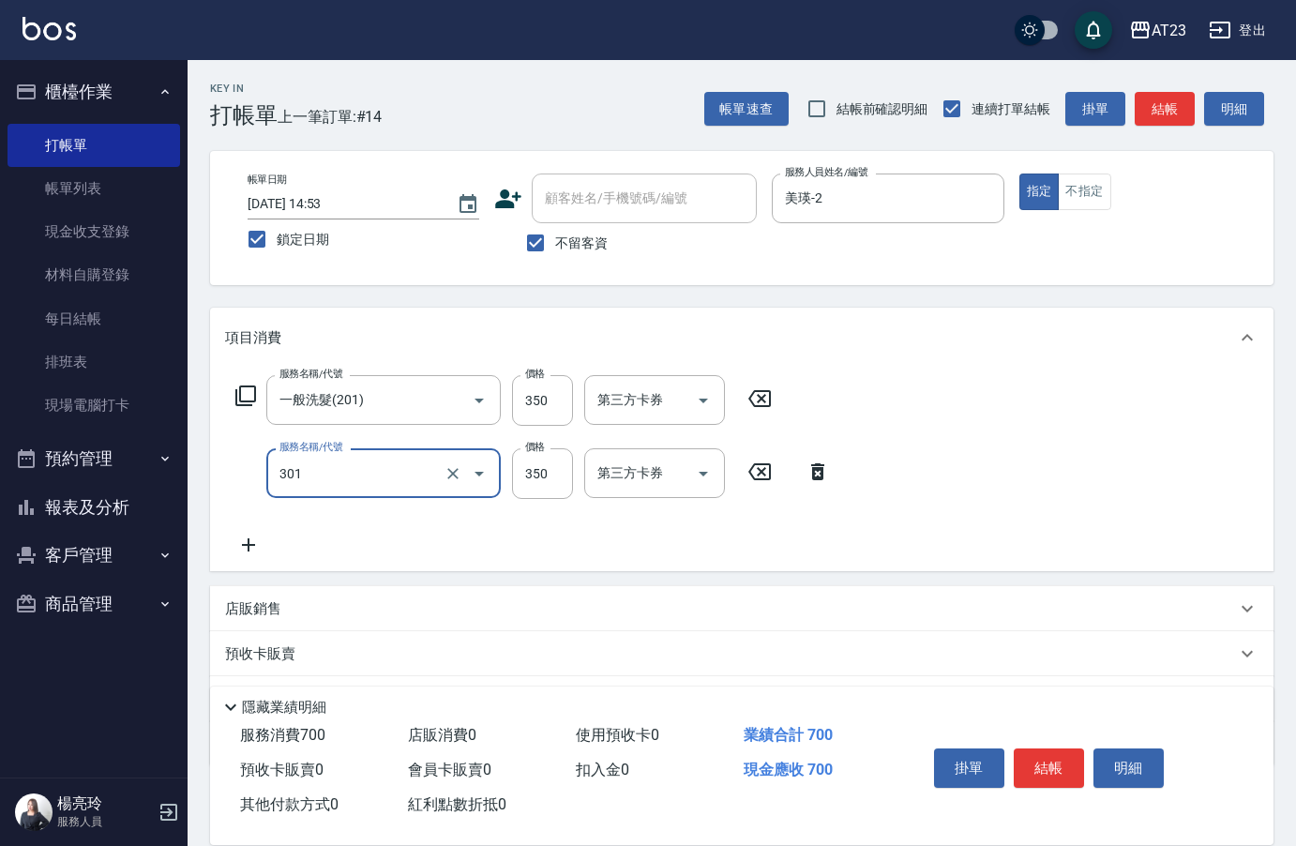
type input "5"
type input "造型剪髮(301)"
type input "500"
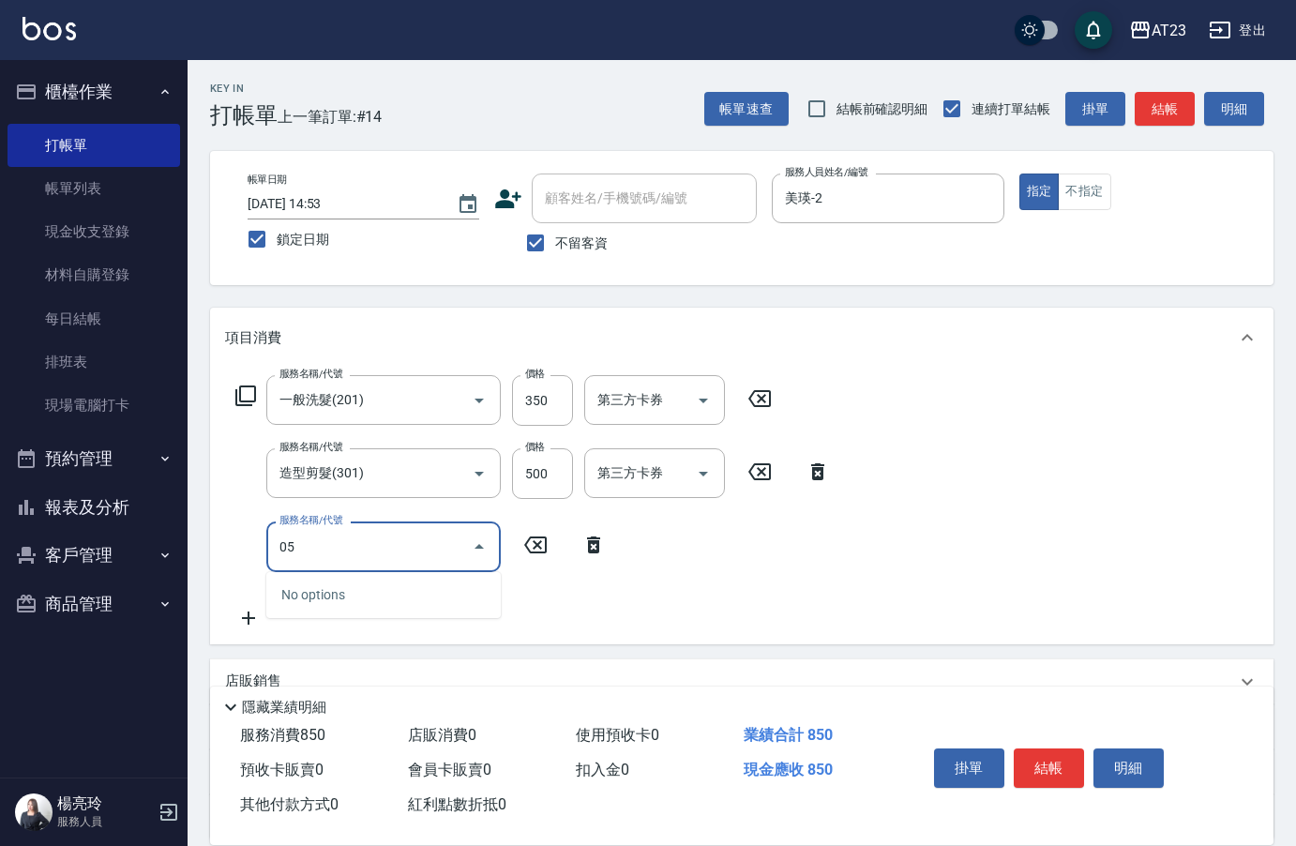
type input "0"
type input "互助50(705)"
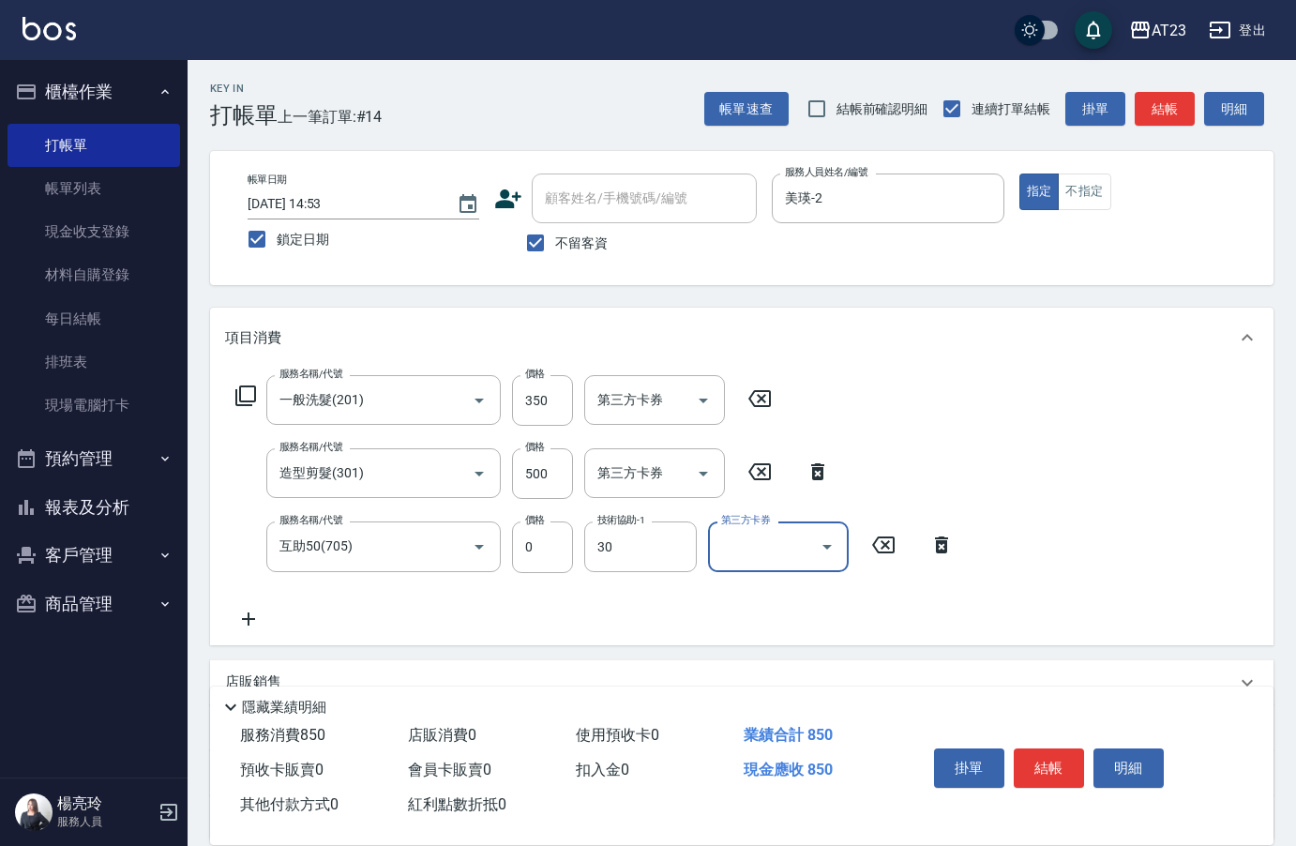
type input "Penny-30"
click at [1042, 763] on button "結帳" at bounding box center [1049, 767] width 70 height 39
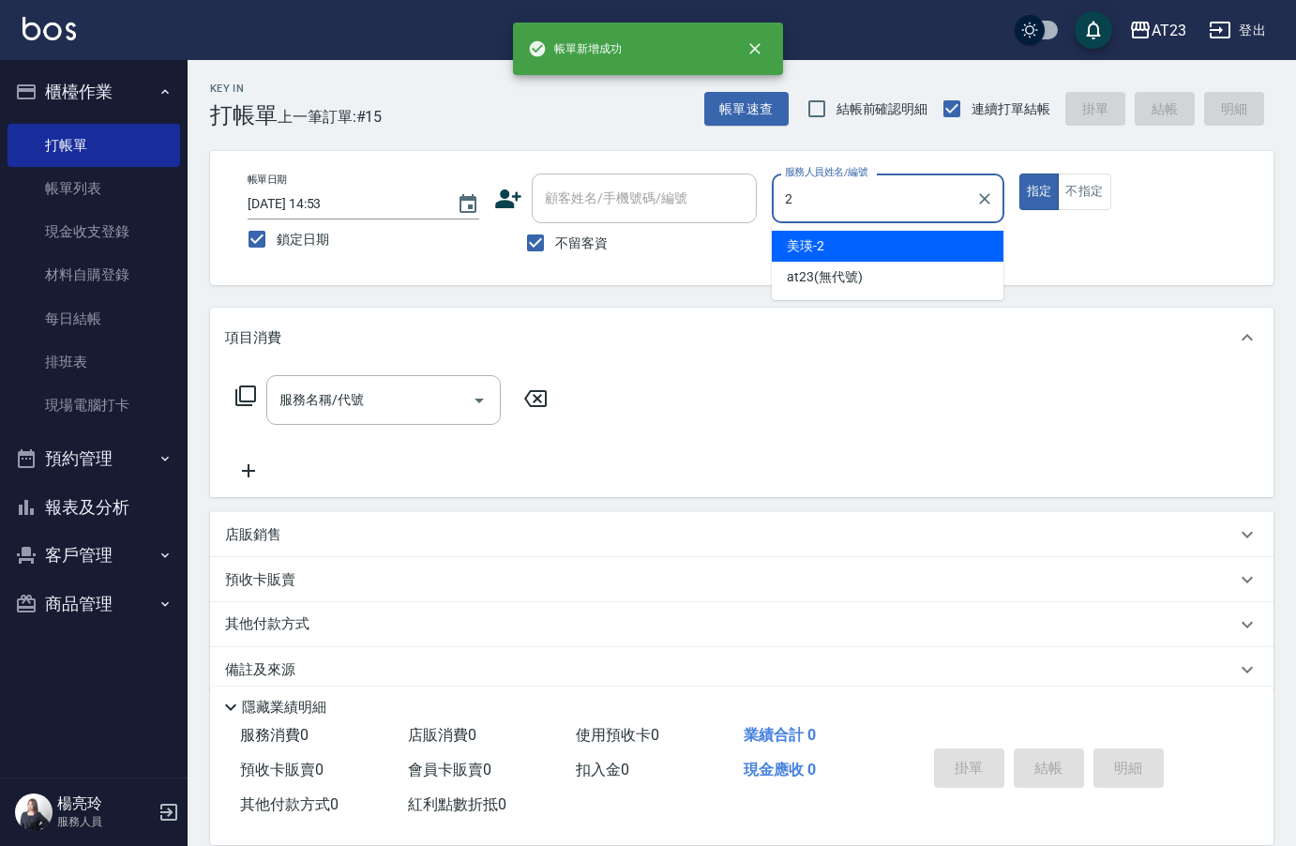
type input "美瑛-2"
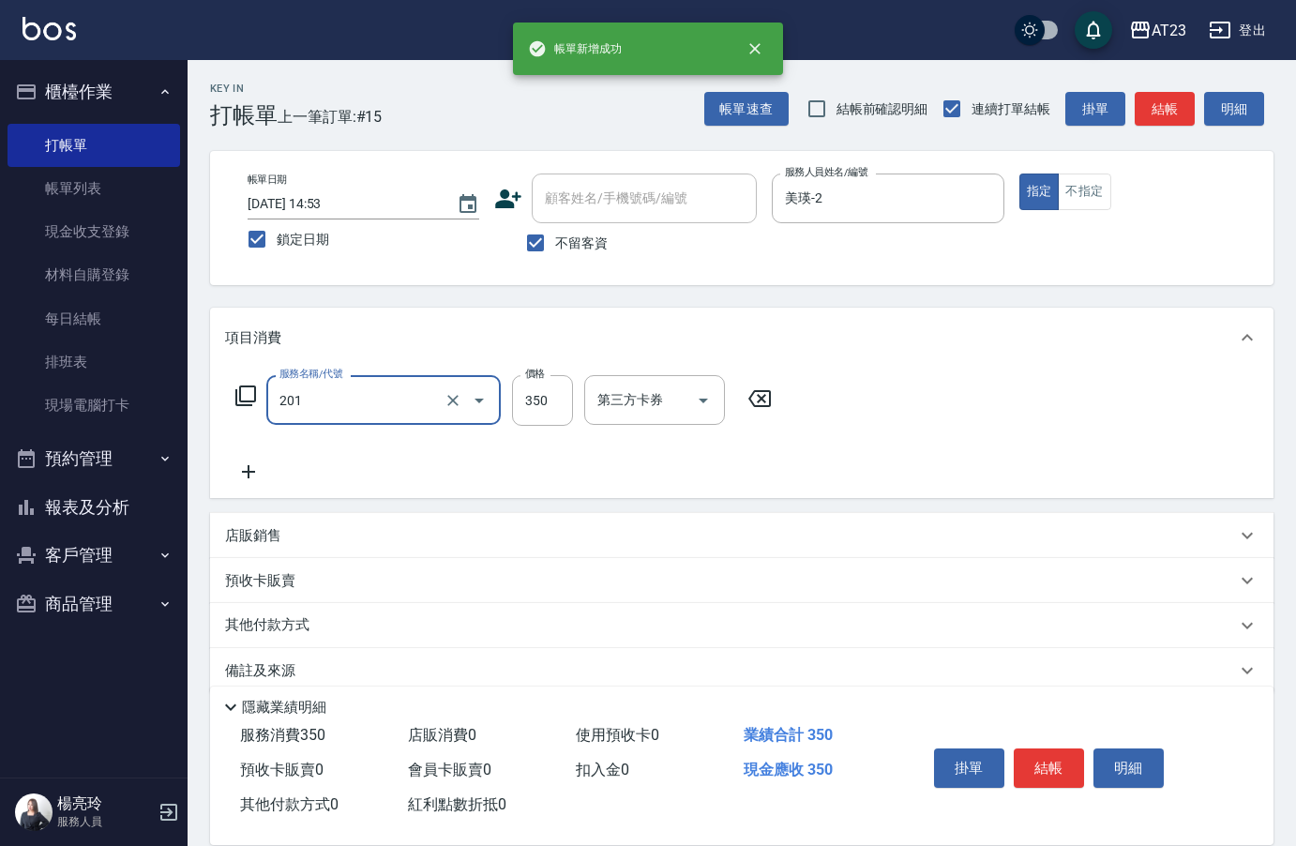
type input "一般洗髮(201)"
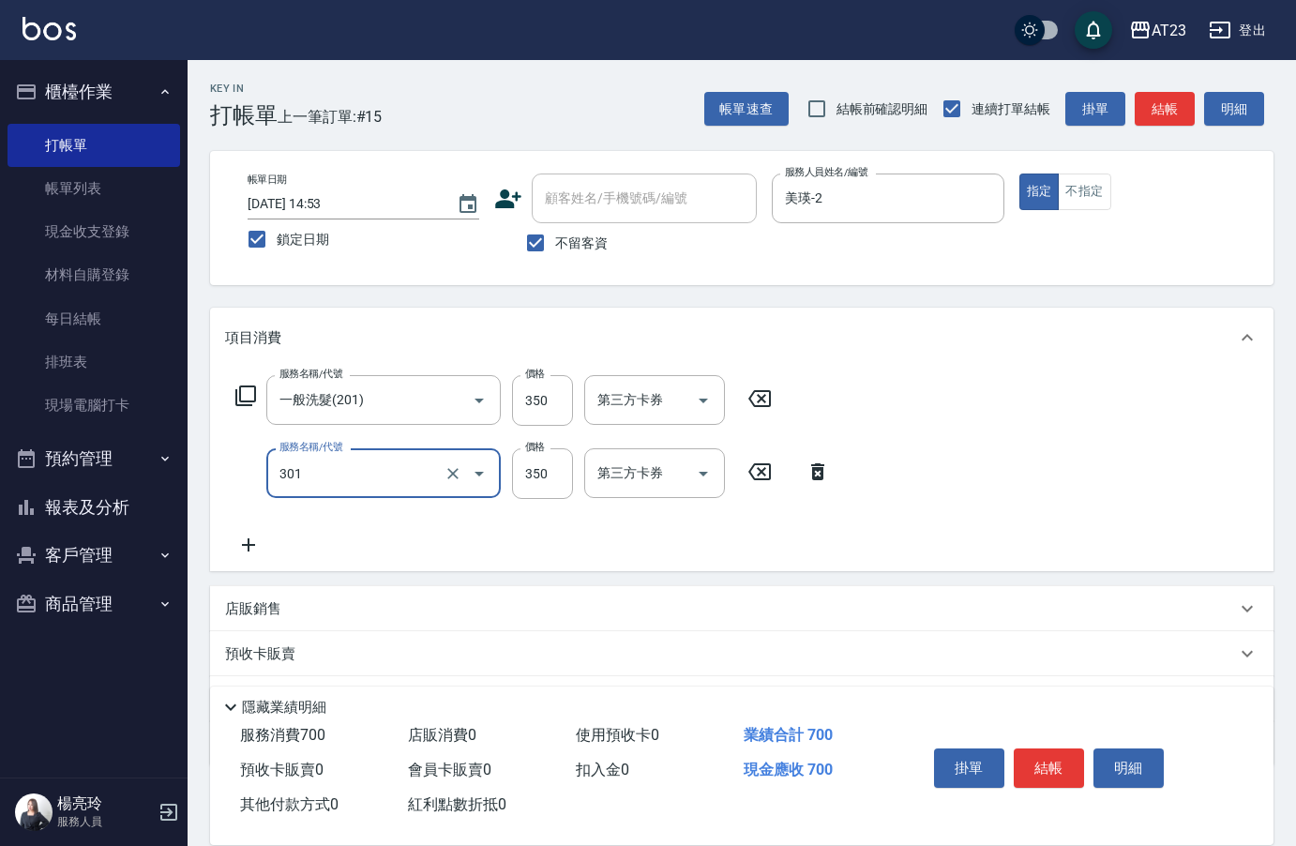
type input "造型剪髮(301)"
drag, startPoint x: 790, startPoint y: 470, endPoint x: 815, endPoint y: 460, distance: 27.3
click at [798, 464] on div "服務名稱/代號 造型剪髮(301) 服務名稱/代號 價格 350 價格 第三方卡券 第三方卡券" at bounding box center [533, 473] width 616 height 51
click at [815, 460] on div "服務名稱/代號 造型剪髮(301) 服務名稱/代號 價格 350 價格 第三方卡券 第三方卡券" at bounding box center [533, 473] width 616 height 51
click at [821, 467] on icon at bounding box center [817, 472] width 47 height 23
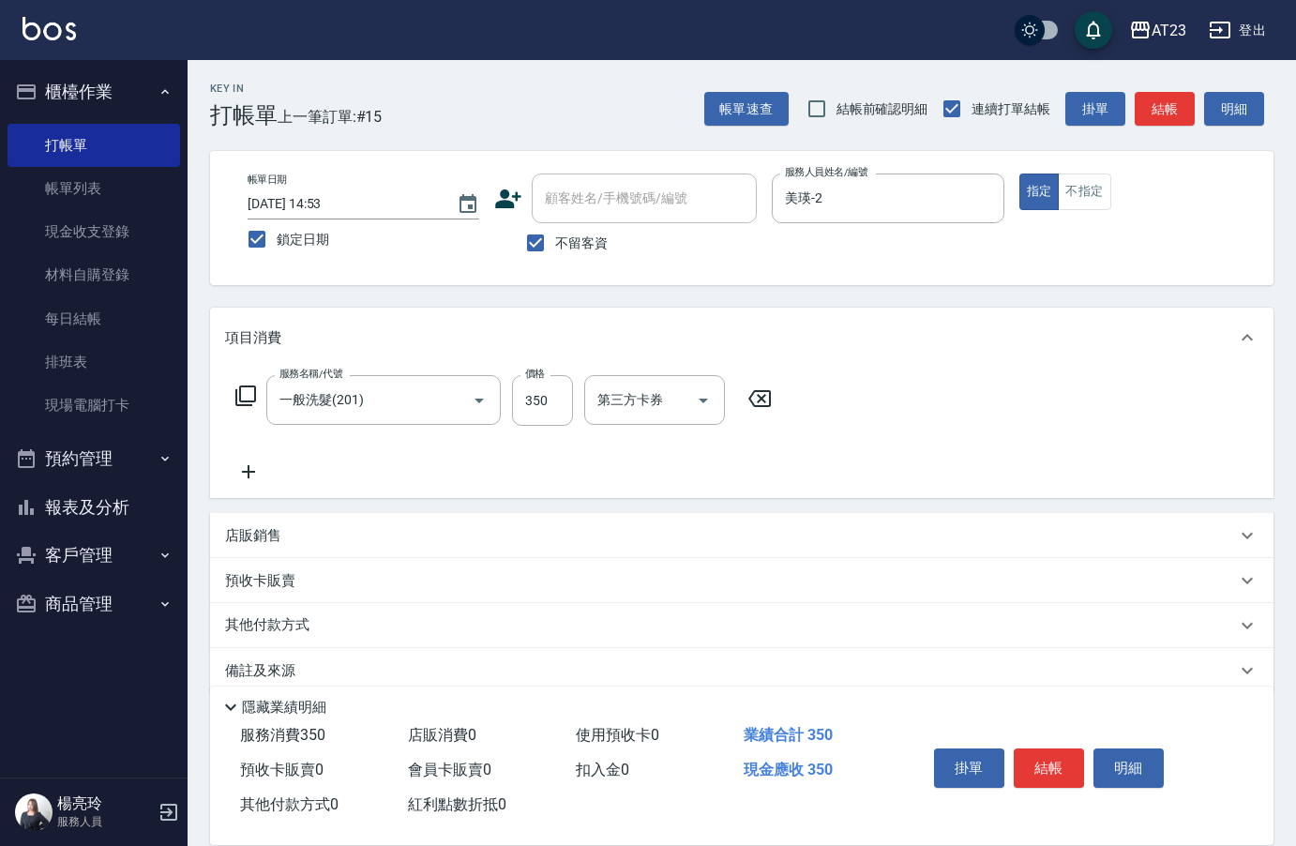
click at [244, 403] on icon at bounding box center [245, 396] width 23 height 23
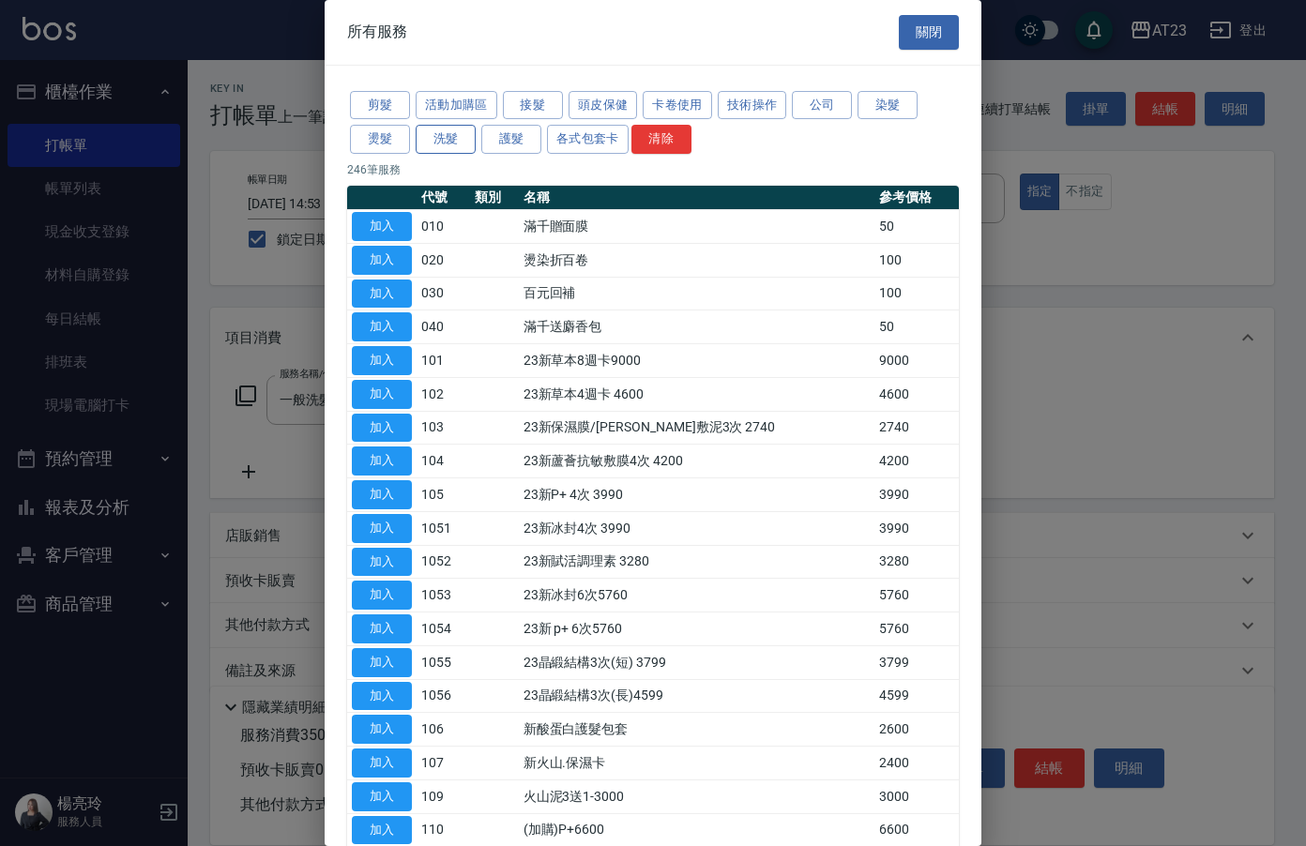
click at [436, 144] on button "洗髮" at bounding box center [446, 139] width 60 height 29
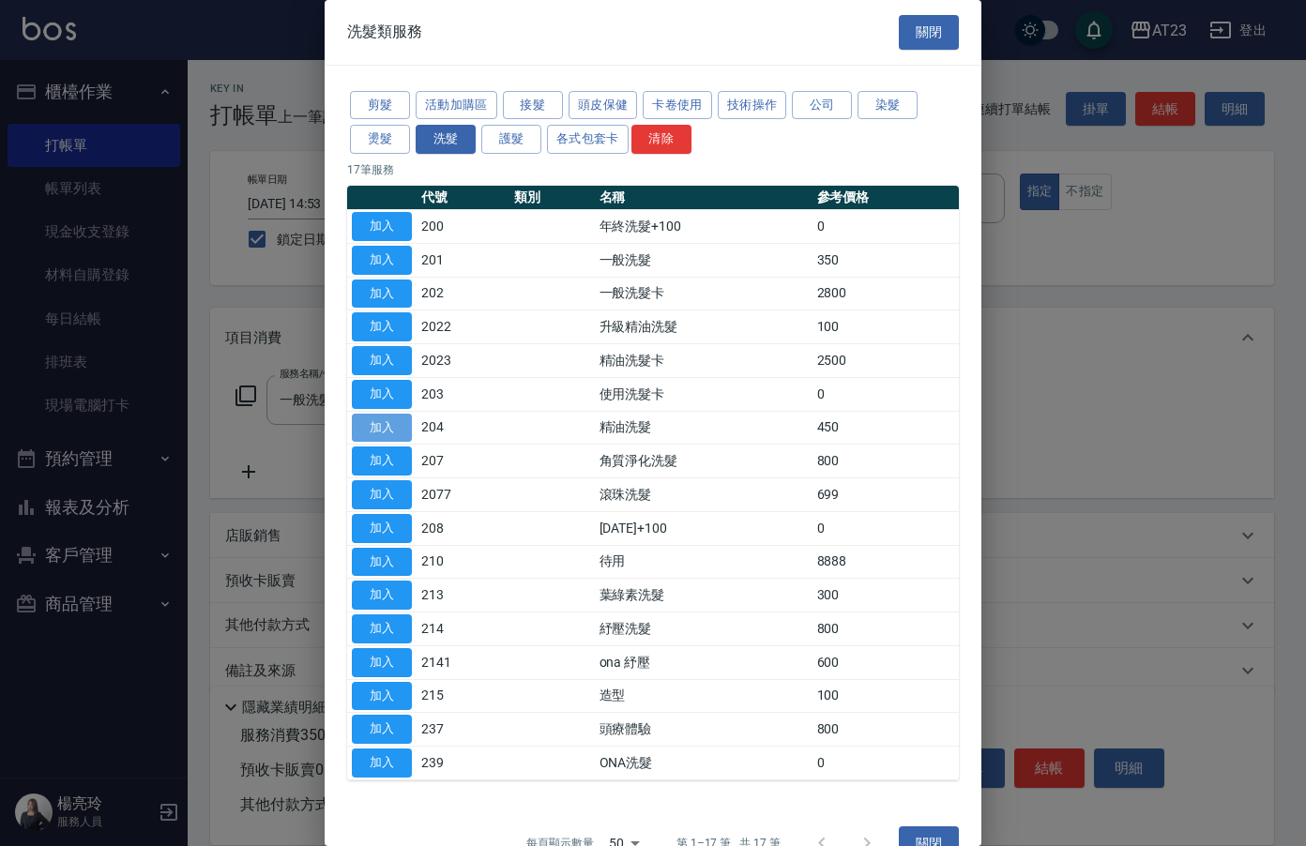
click at [399, 414] on button "加入" at bounding box center [382, 428] width 60 height 29
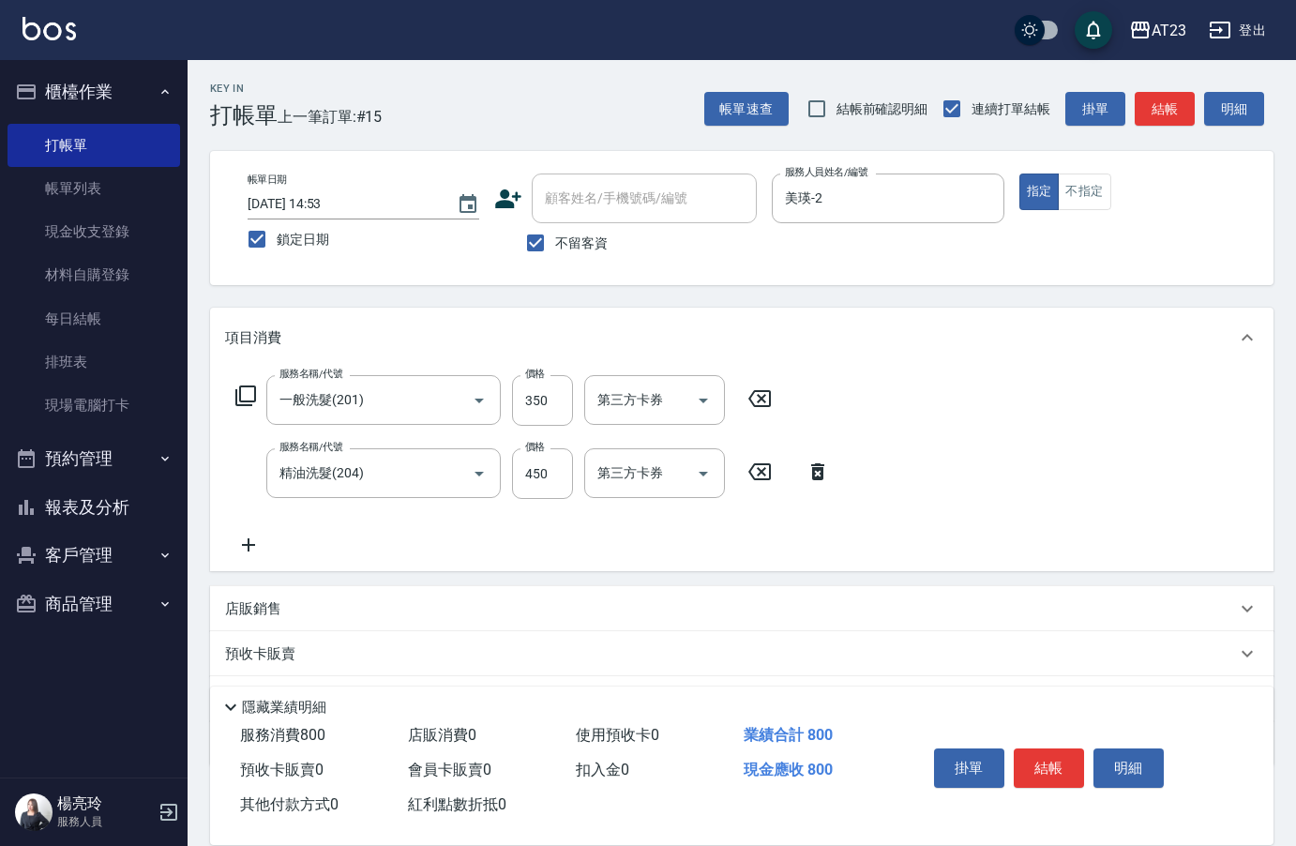
click at [783, 404] on div "服務名稱/代號 一般洗髮(201) 服務名稱/代號 價格 350 價格 第三方卡券 第三方卡券 服務名稱/代號 精油洗髮(204) 服務名稱/代號 價格 45…" at bounding box center [533, 465] width 616 height 181
click at [769, 400] on icon at bounding box center [759, 398] width 23 height 17
click at [370, 417] on div "服務名稱/代號" at bounding box center [383, 400] width 234 height 50
type input "互助50(705)"
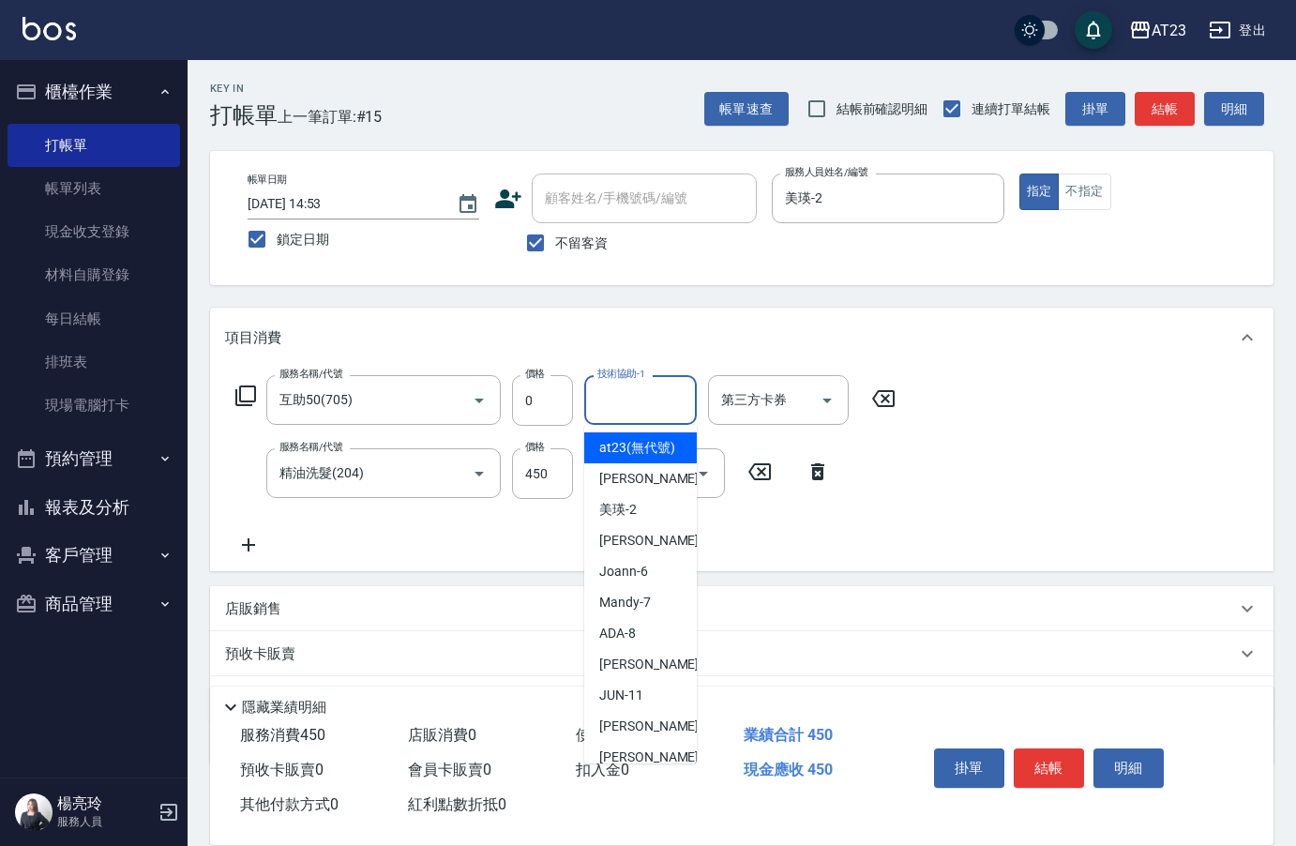
click at [653, 409] on input "技術協助-1" at bounding box center [641, 400] width 96 height 33
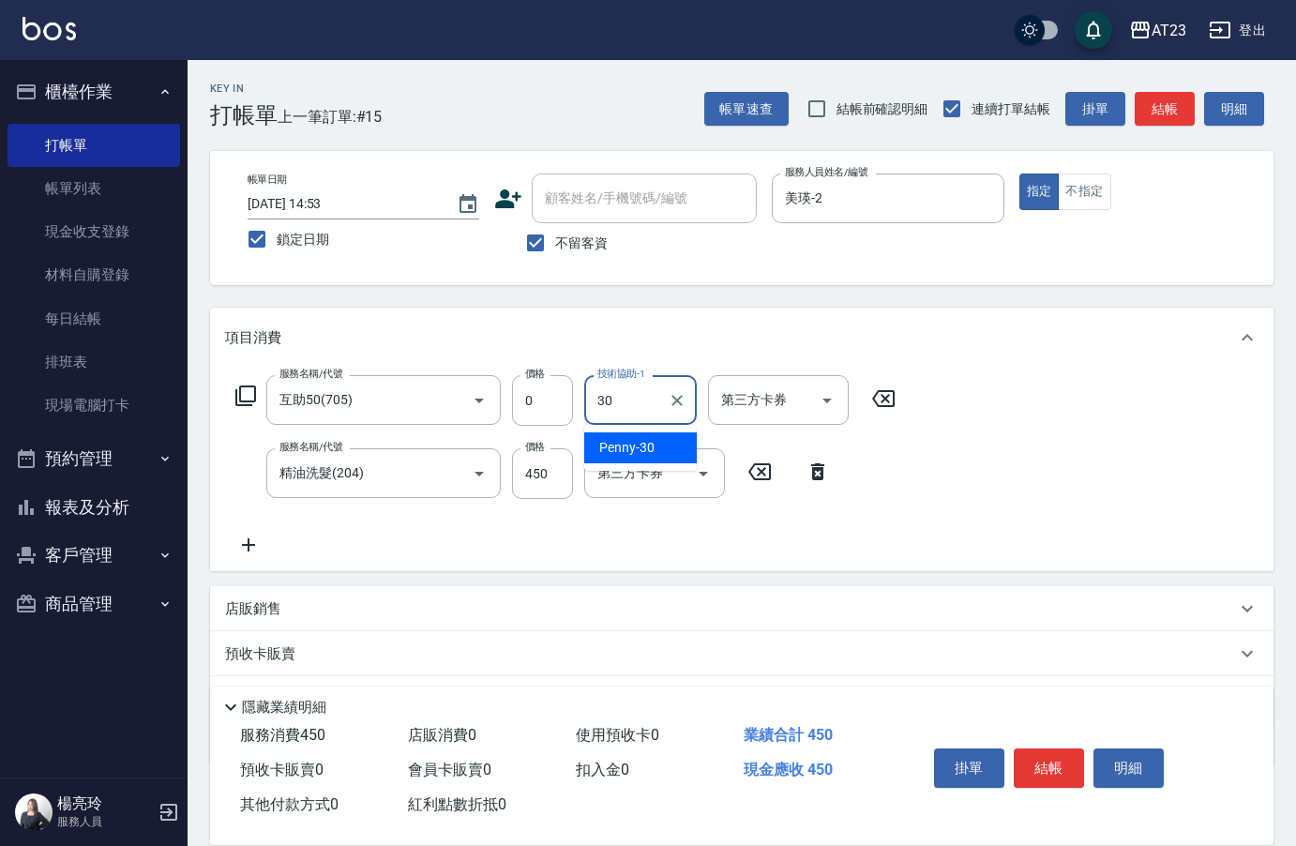
type input "Penny-30"
click at [1056, 753] on button "結帳" at bounding box center [1049, 767] width 70 height 39
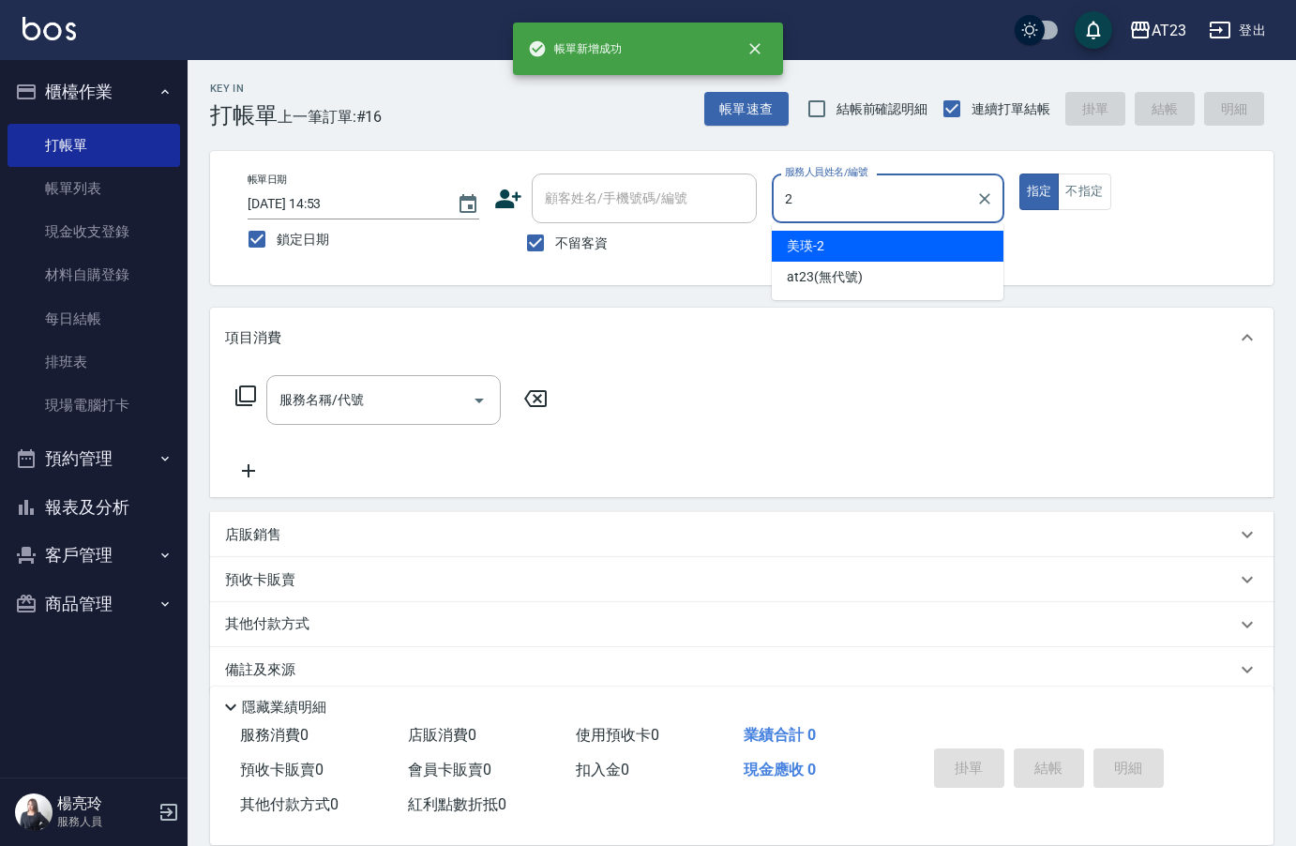
type input "美瑛-2"
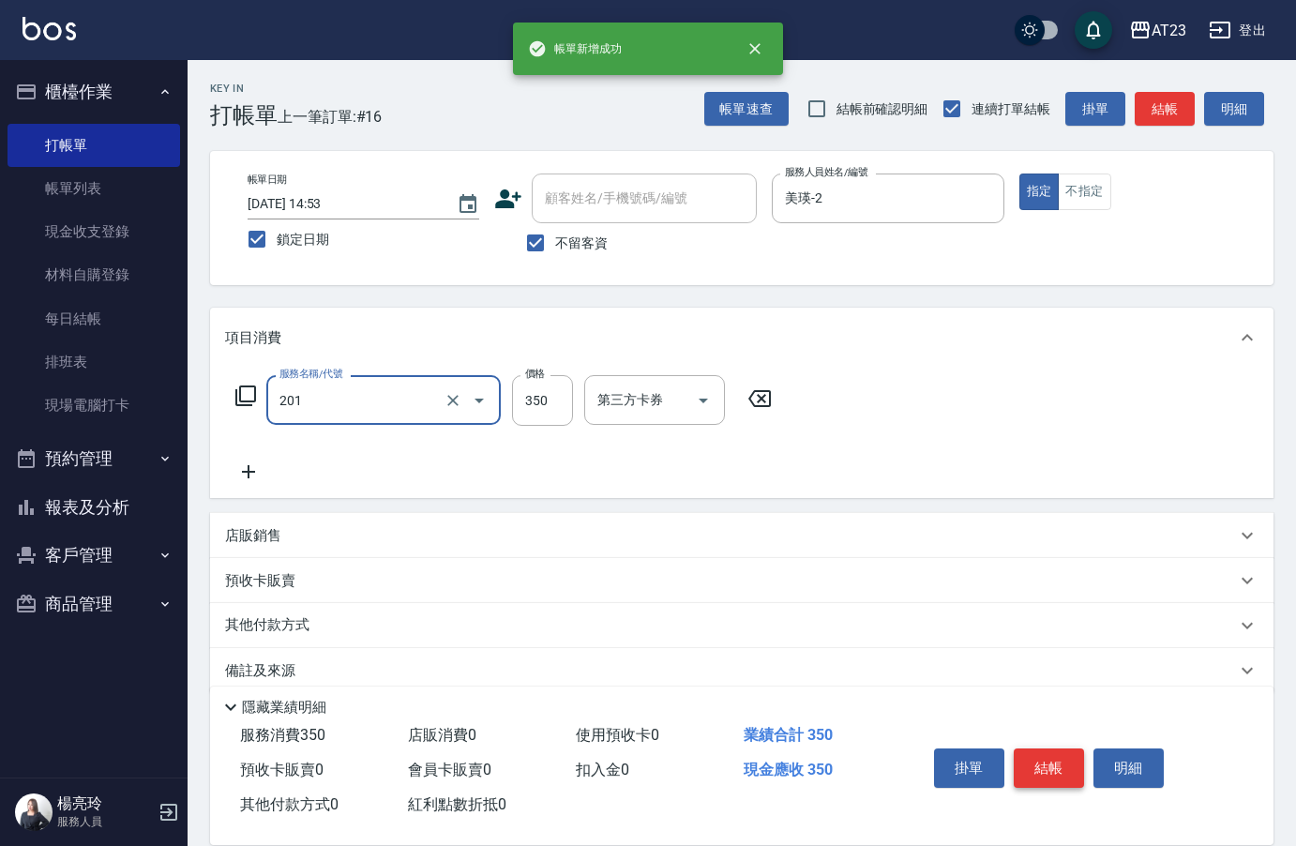
type input "一般洗髮(201)"
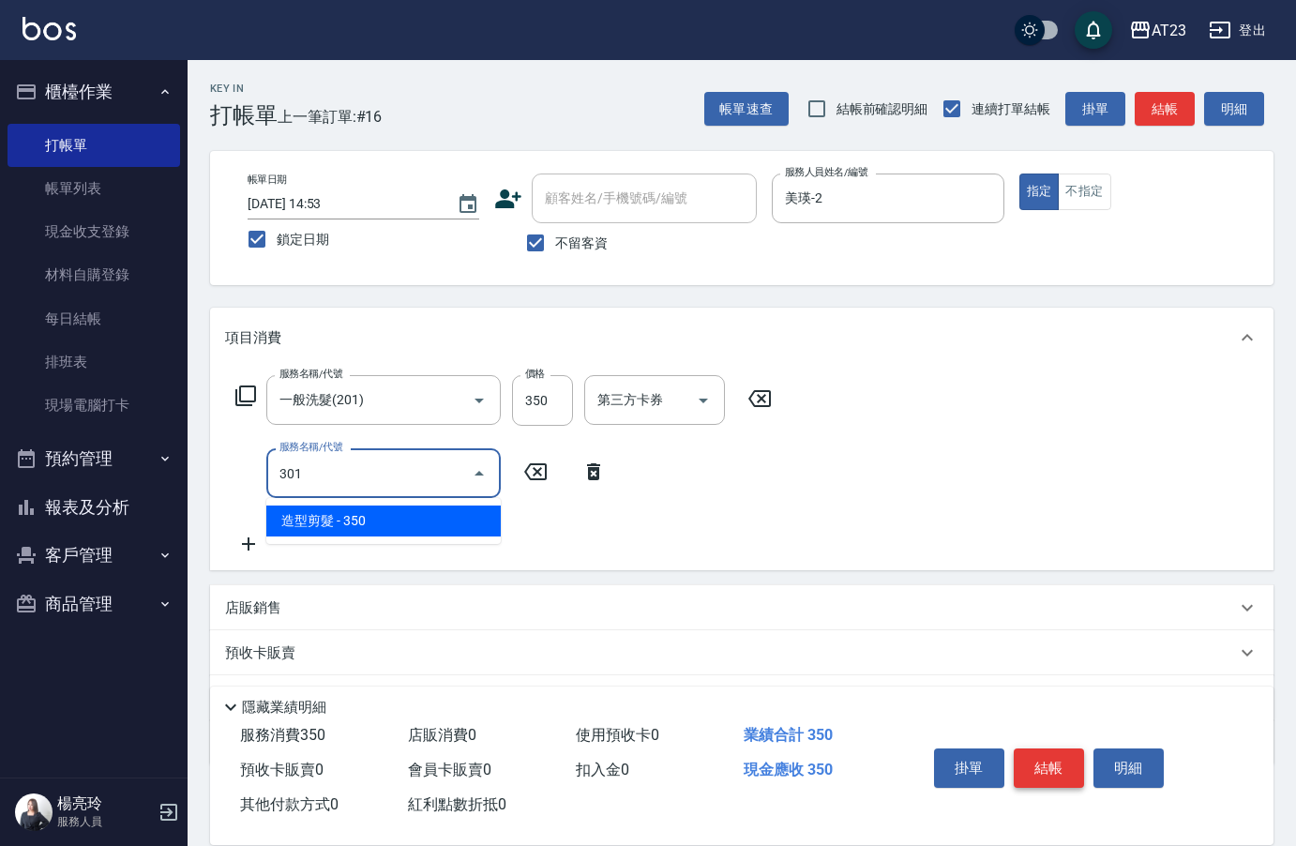
type input "造型剪髮(301)"
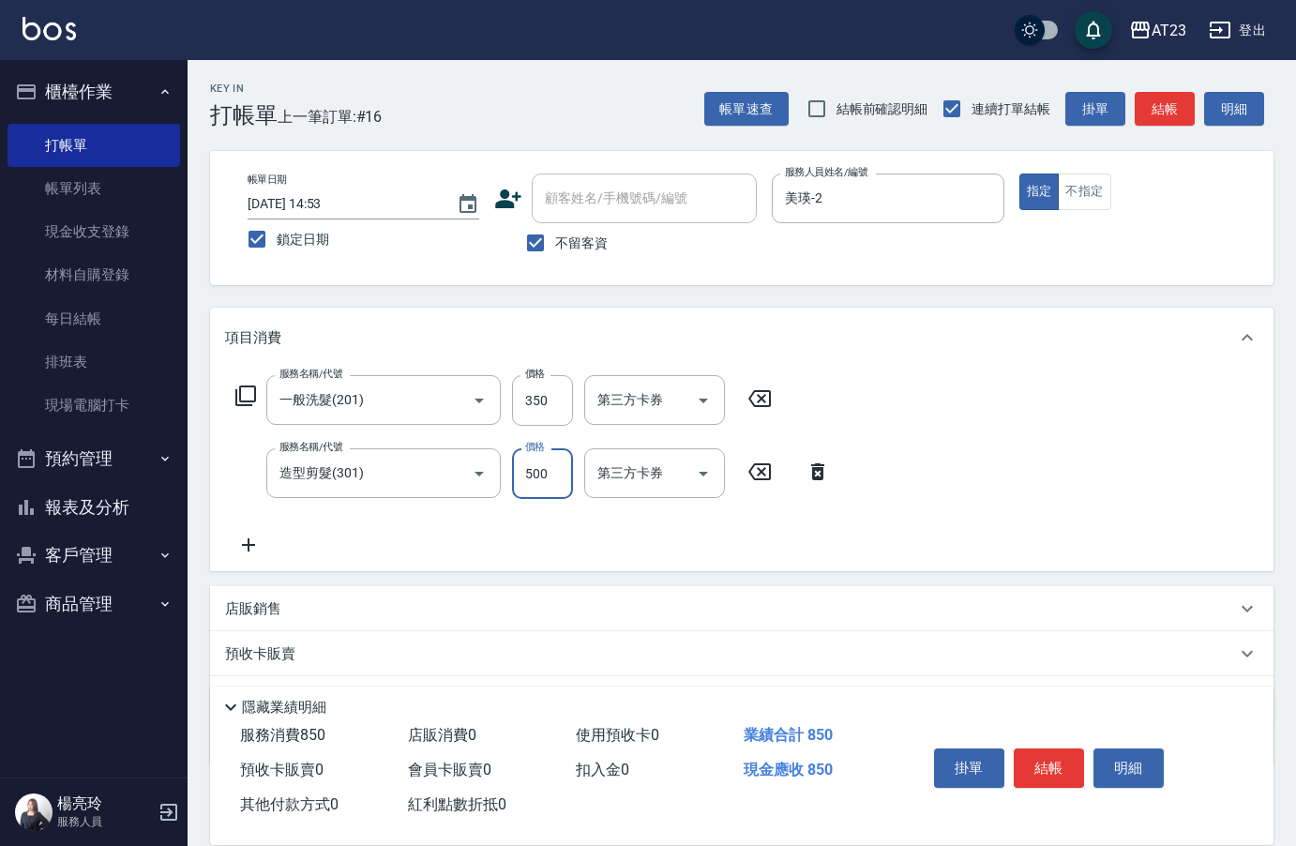
type input "500"
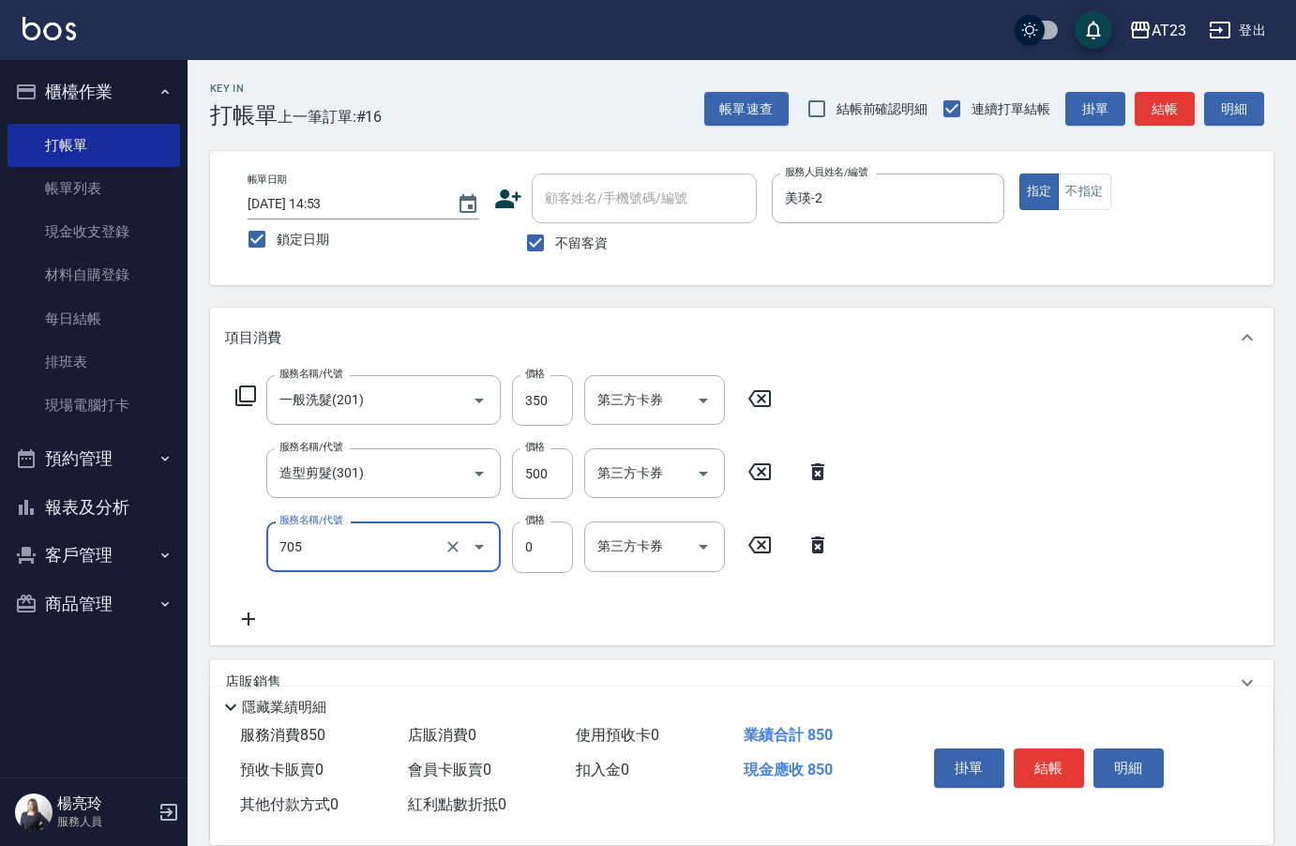
type input "互助50(705)"
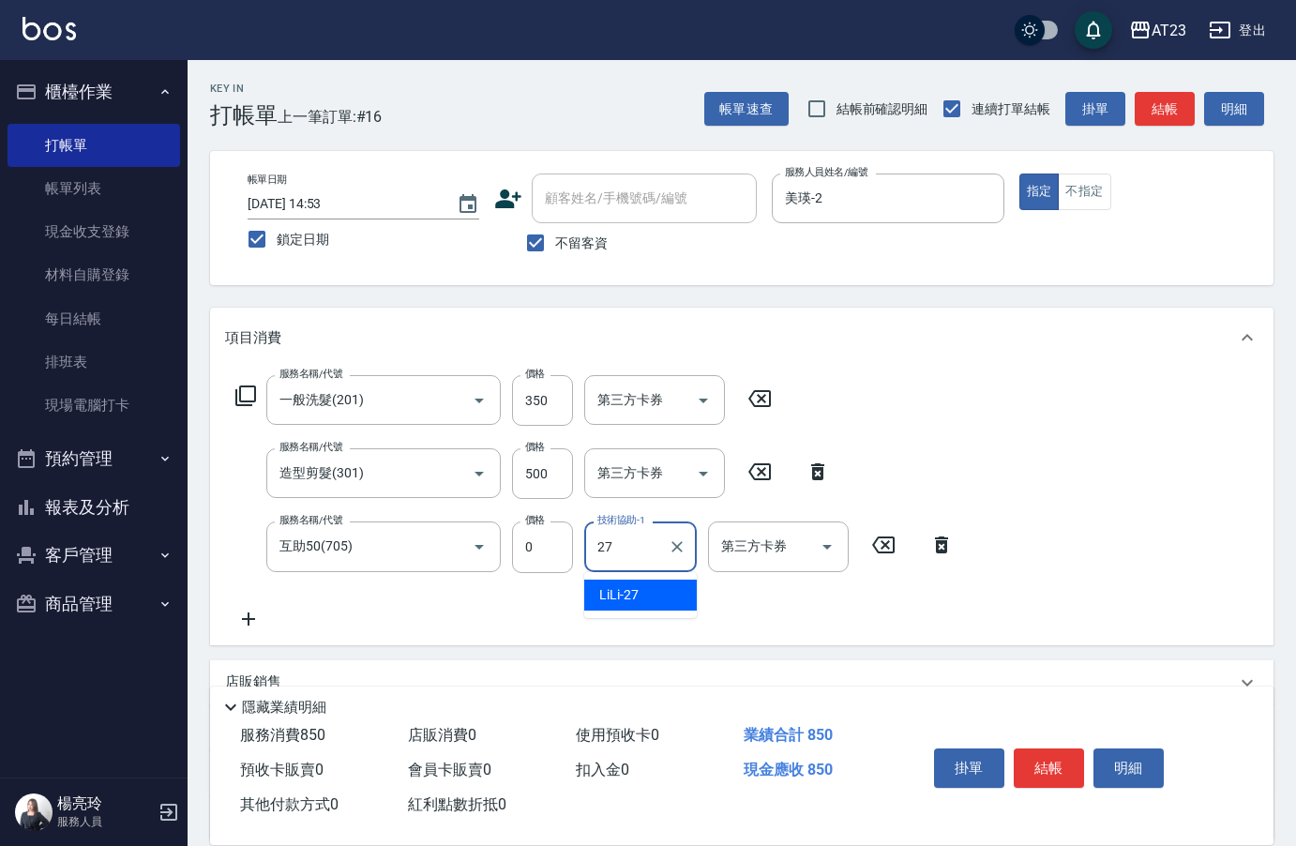
type input "LiLi-27"
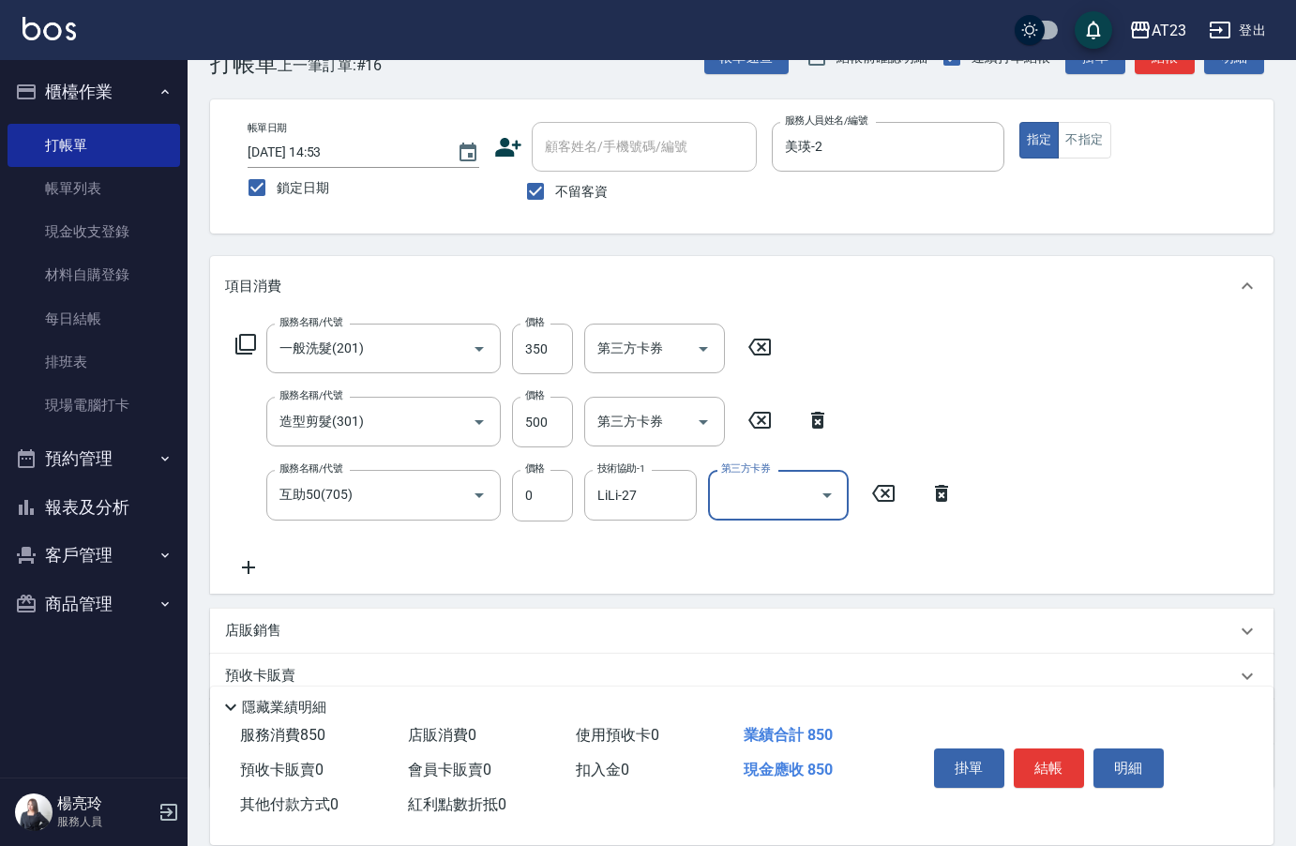
scroll to position [174, 0]
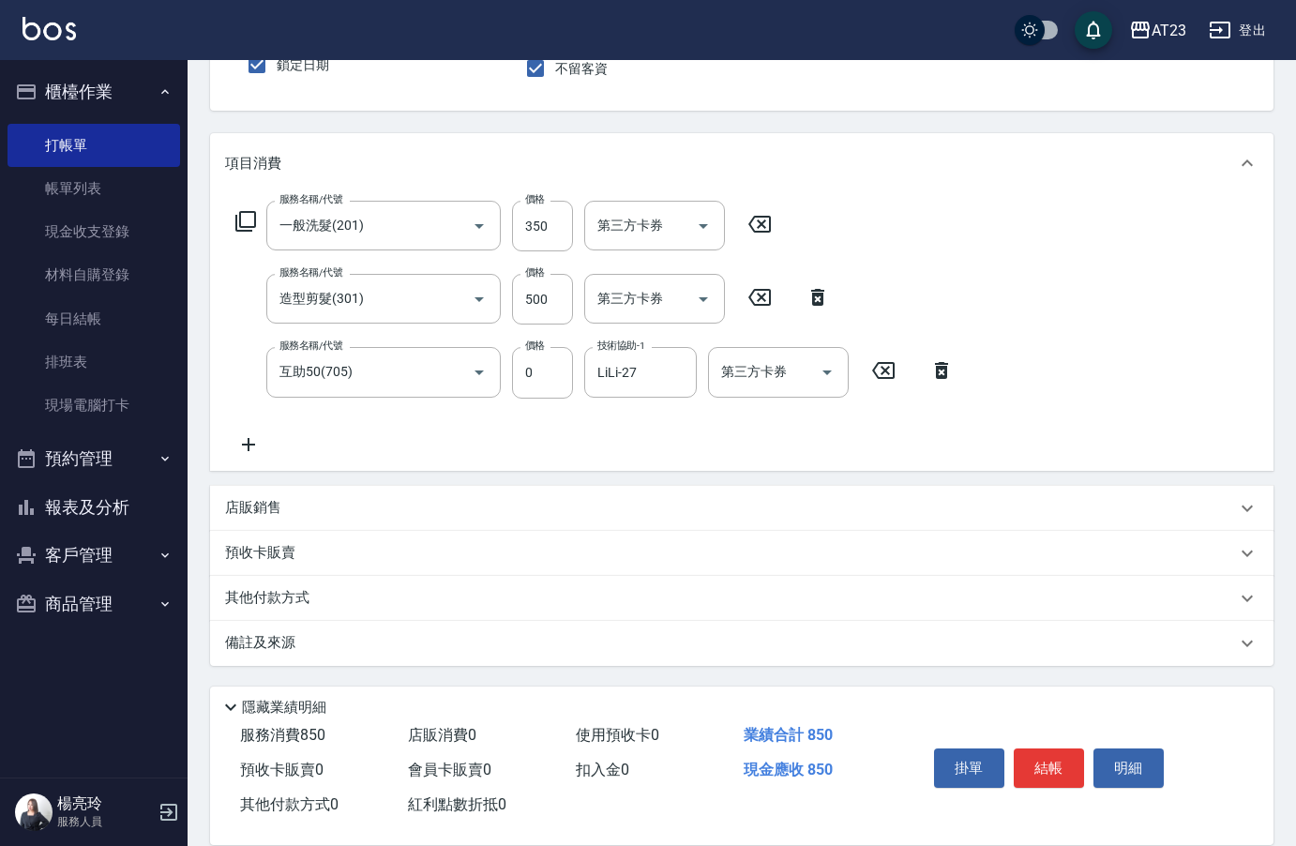
click at [291, 500] on div "店販銷售" at bounding box center [730, 508] width 1011 height 20
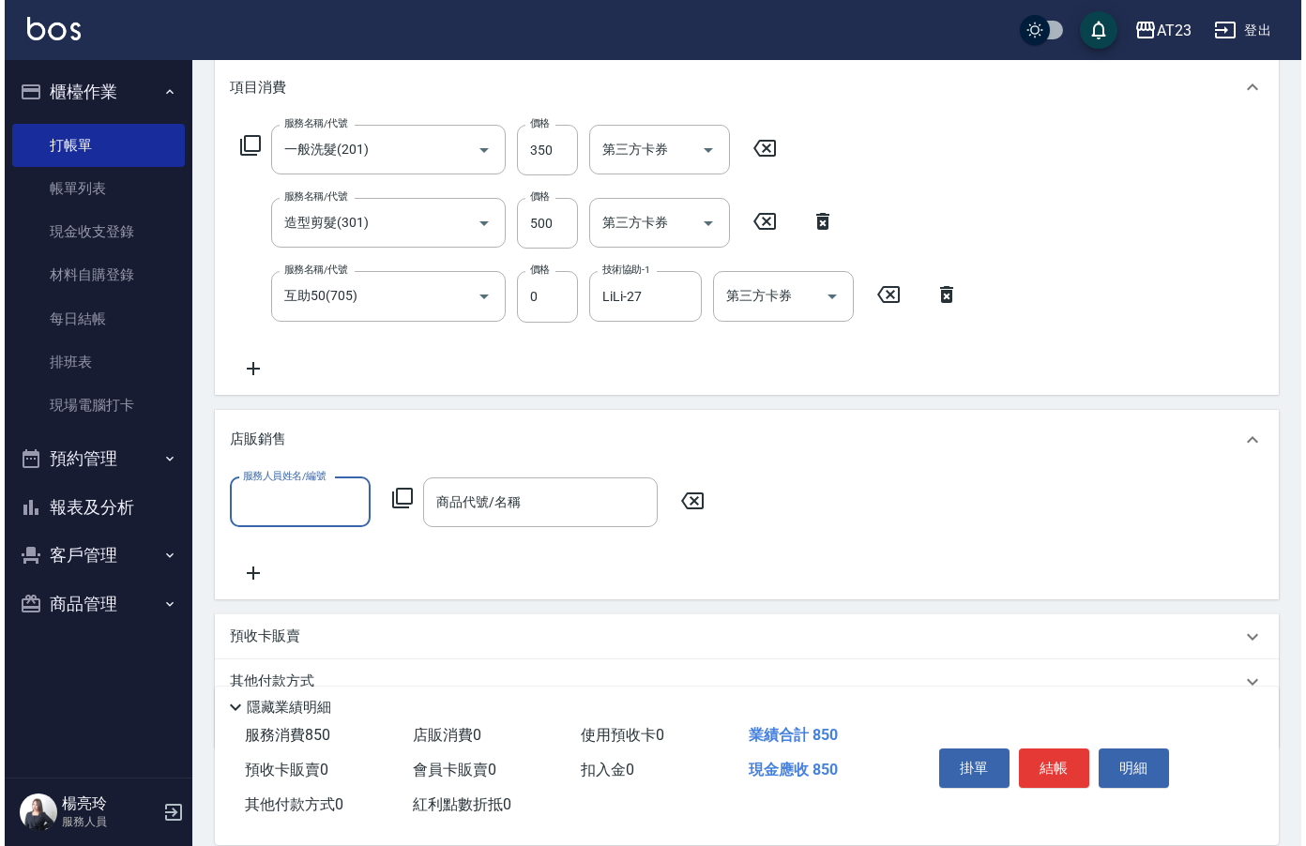
scroll to position [333, 0]
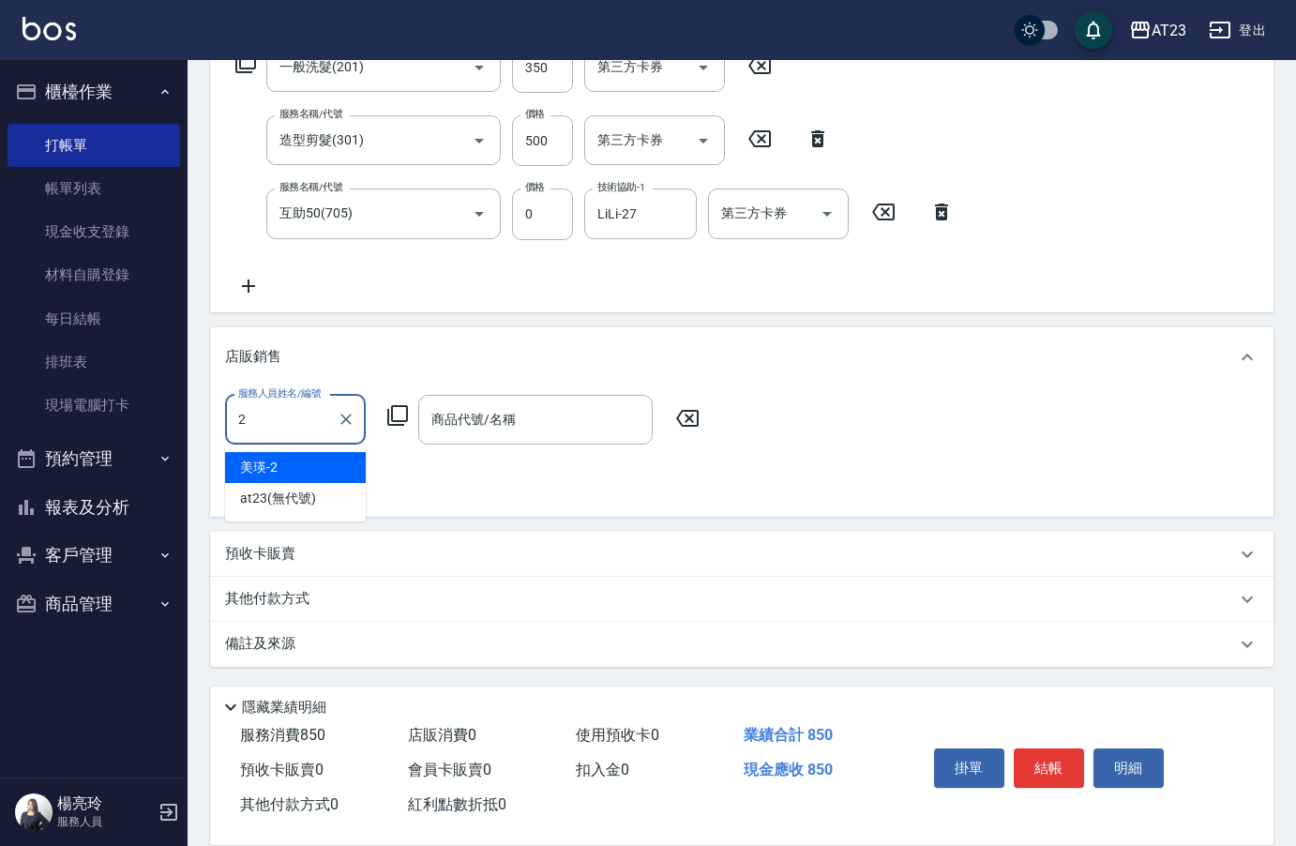
type input "美瑛-2"
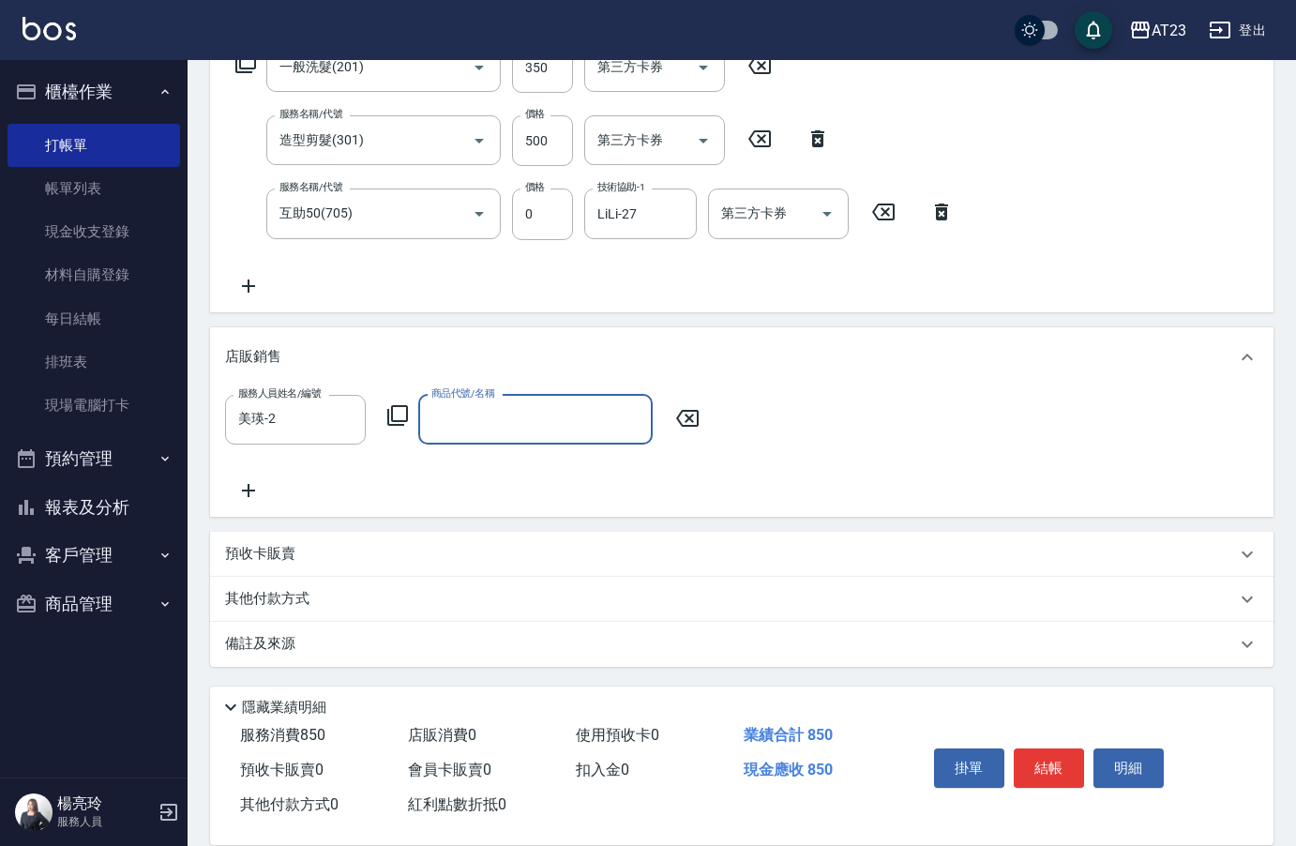
click at [406, 416] on icon at bounding box center [397, 415] width 21 height 21
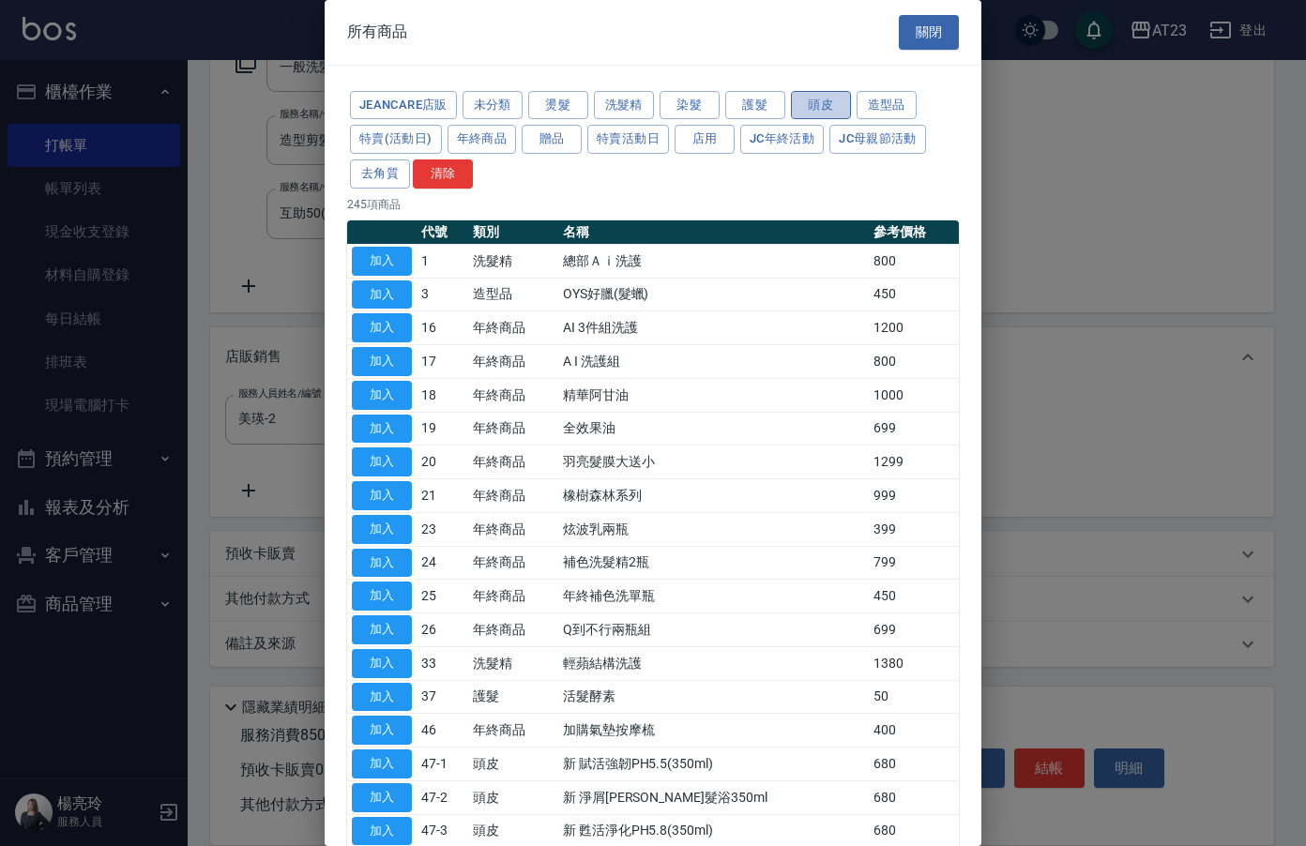
click at [816, 109] on button "頭皮" at bounding box center [821, 105] width 60 height 29
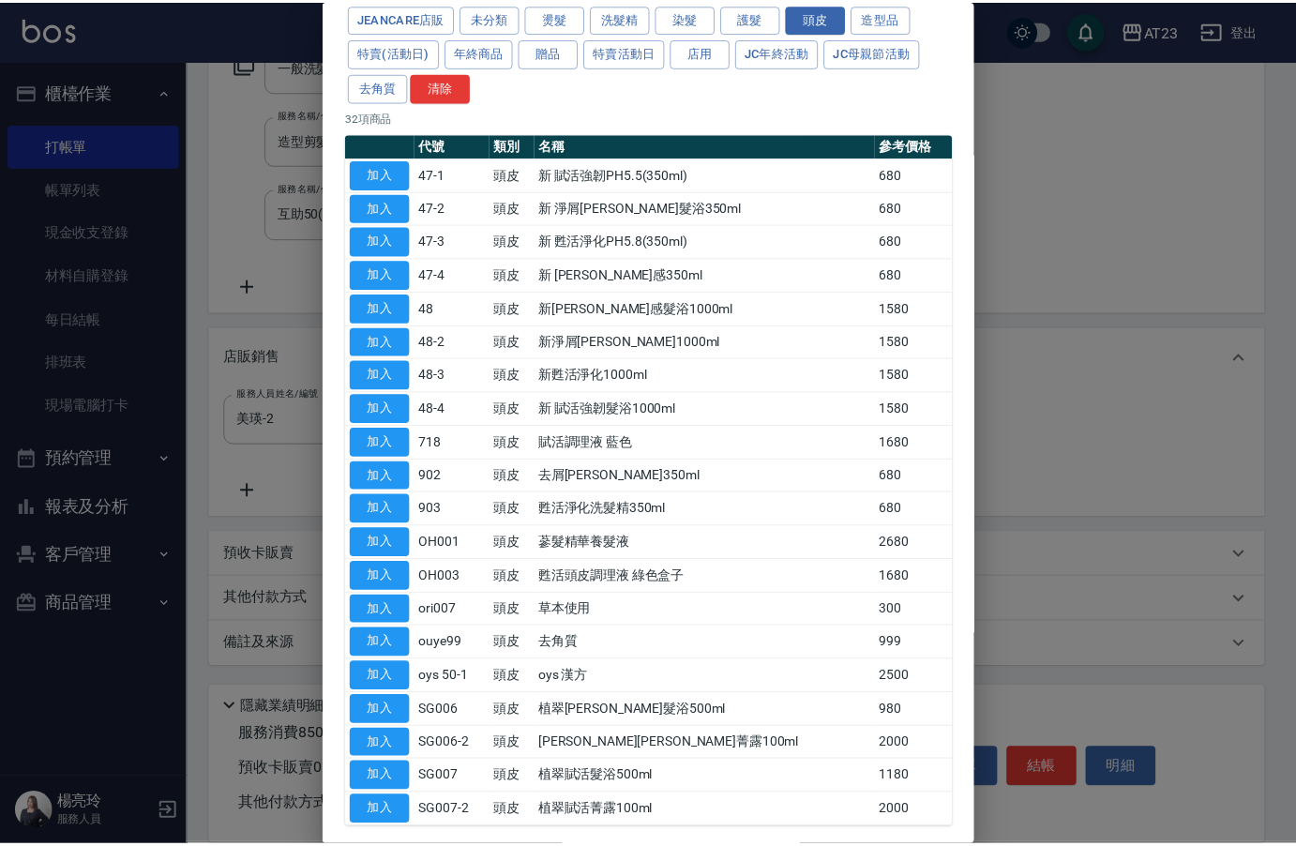
scroll to position [173, 0]
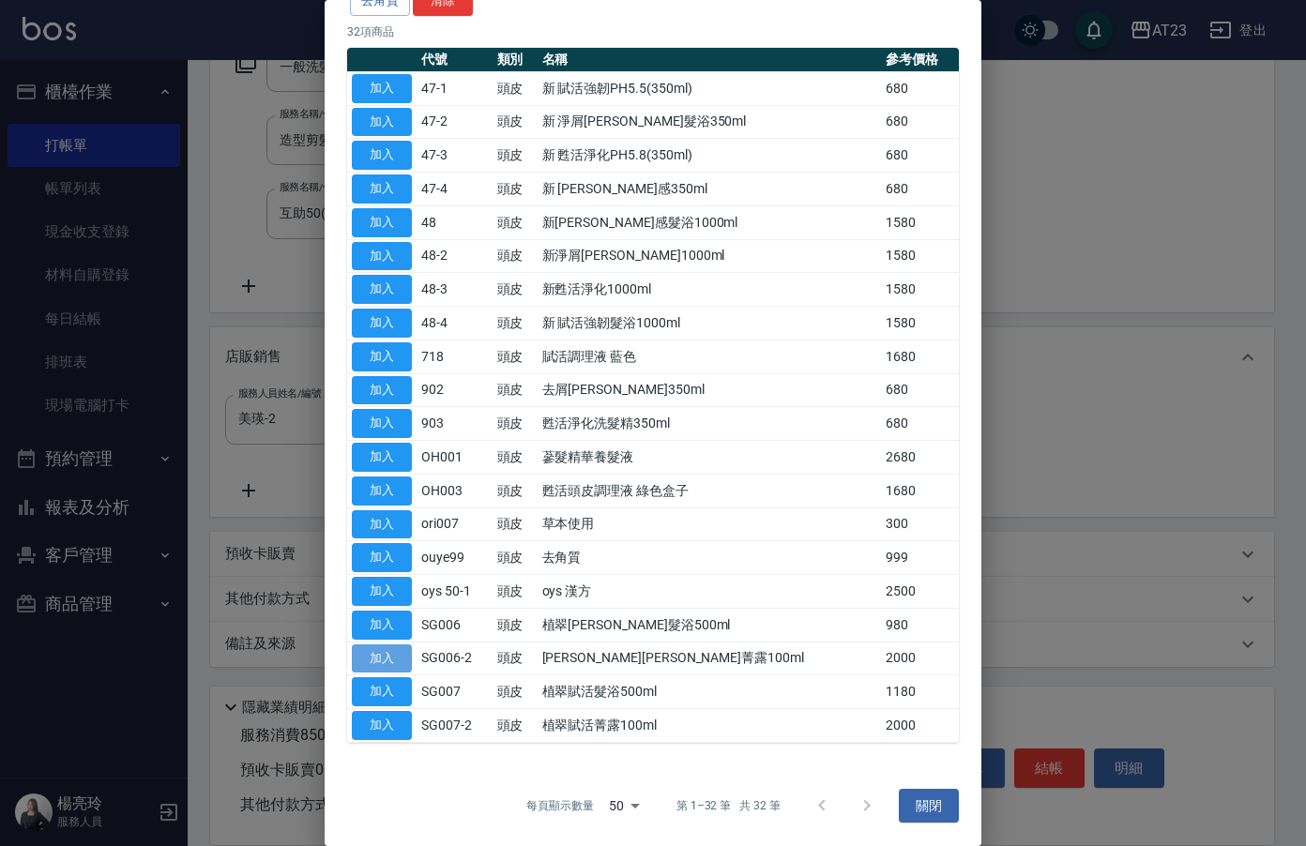
click at [390, 660] on button "加入" at bounding box center [382, 658] width 60 height 29
type input "[PERSON_NAME][PERSON_NAME]菁露100ml"
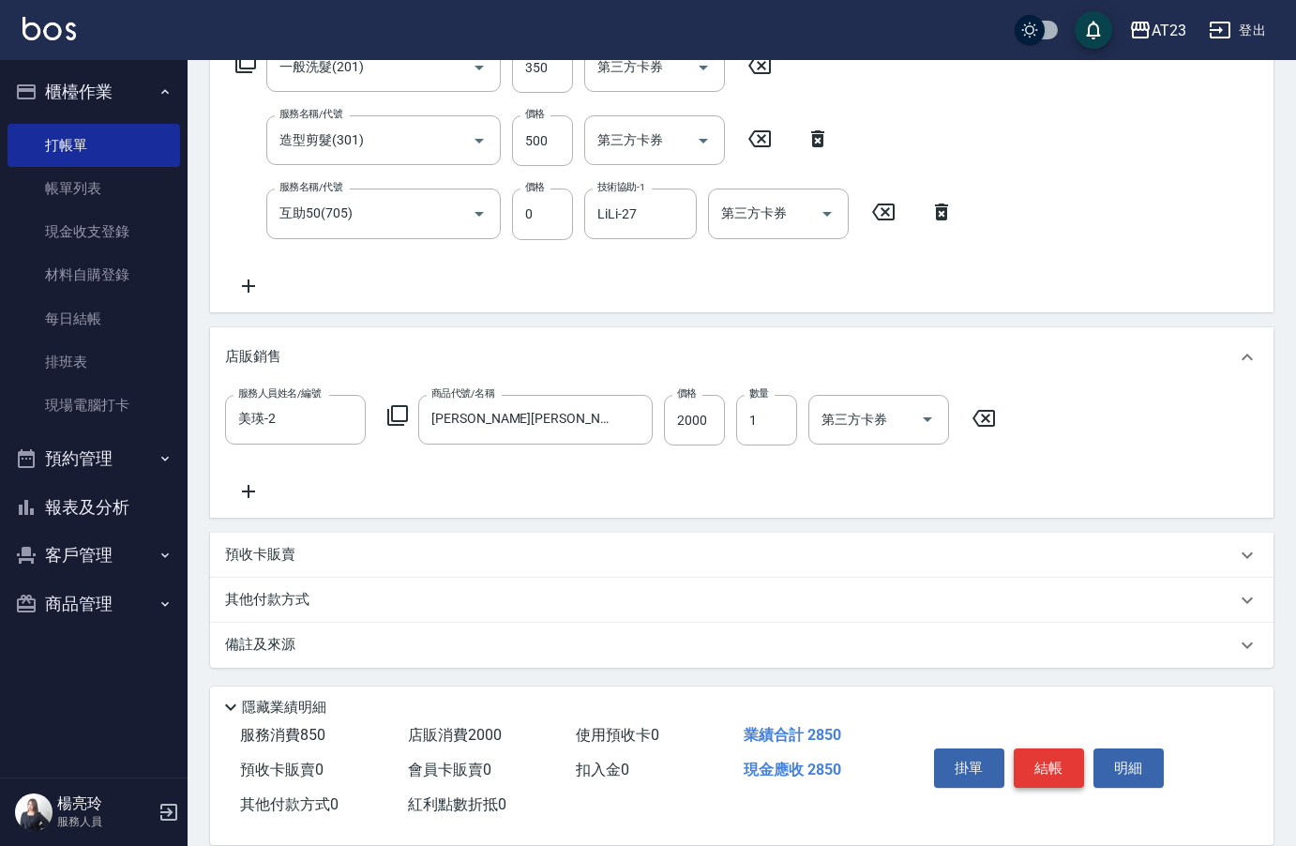
click at [1036, 758] on button "結帳" at bounding box center [1049, 767] width 70 height 39
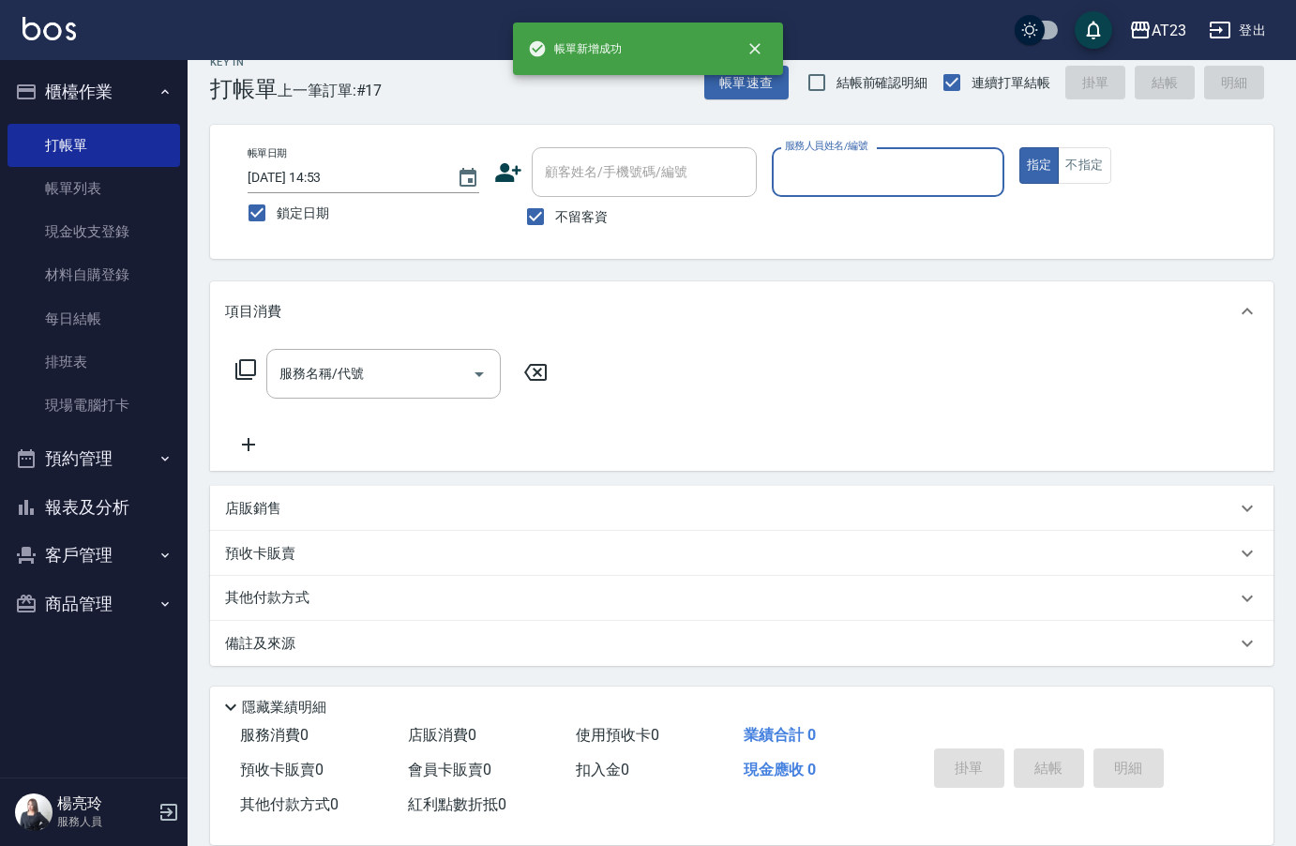
scroll to position [26, 0]
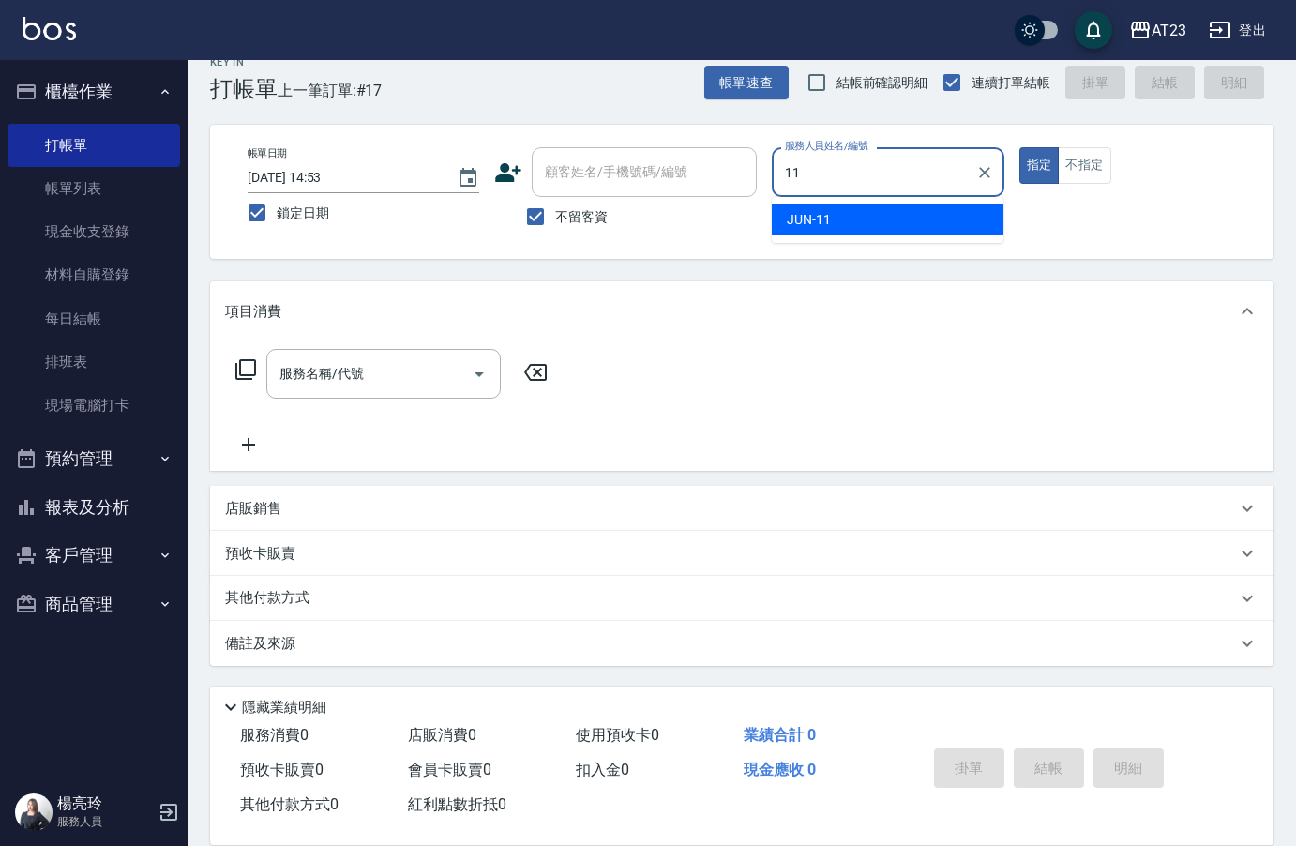
type input "JUN-11"
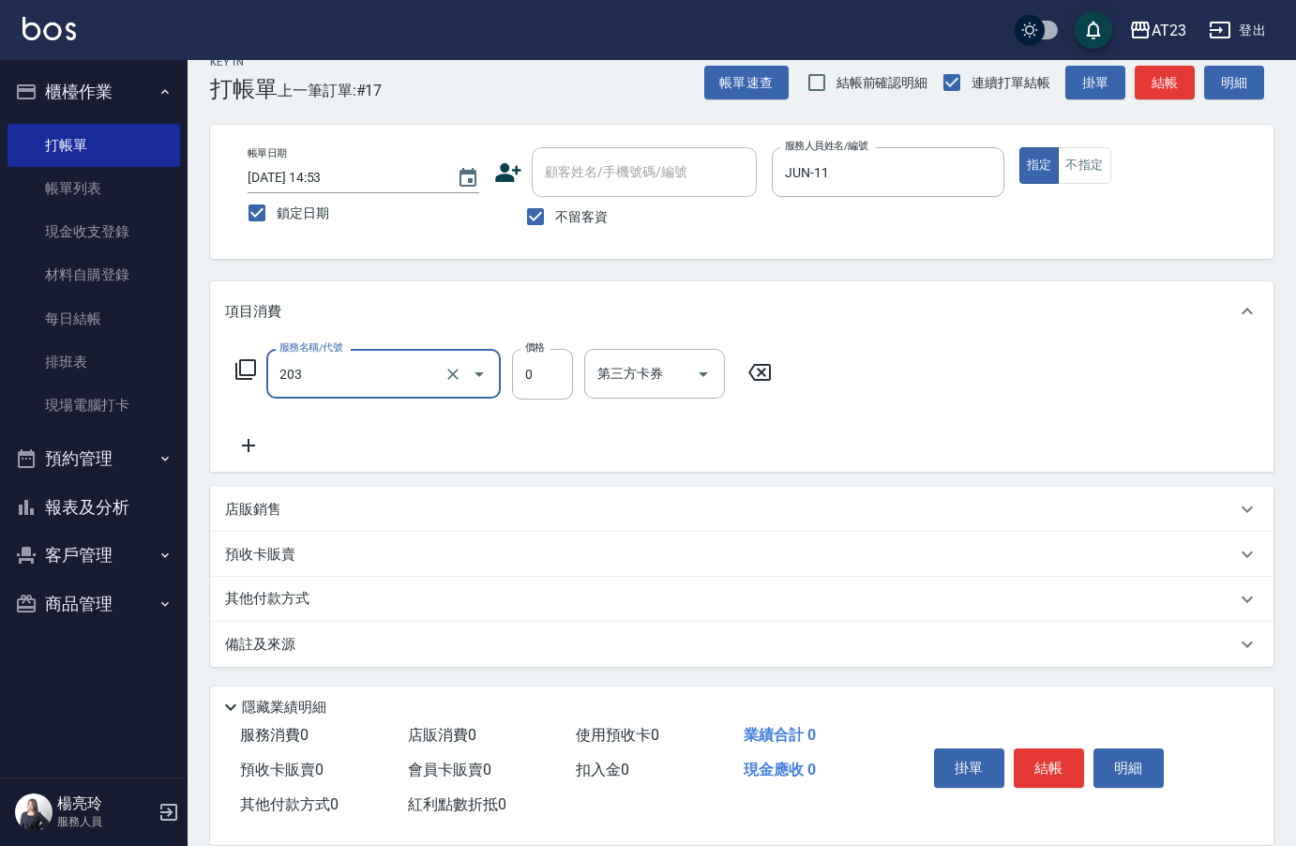
type input "使用洗髮卡(203)"
click at [1047, 766] on button "結帳" at bounding box center [1049, 767] width 70 height 39
